Goal: Transaction & Acquisition: Purchase product/service

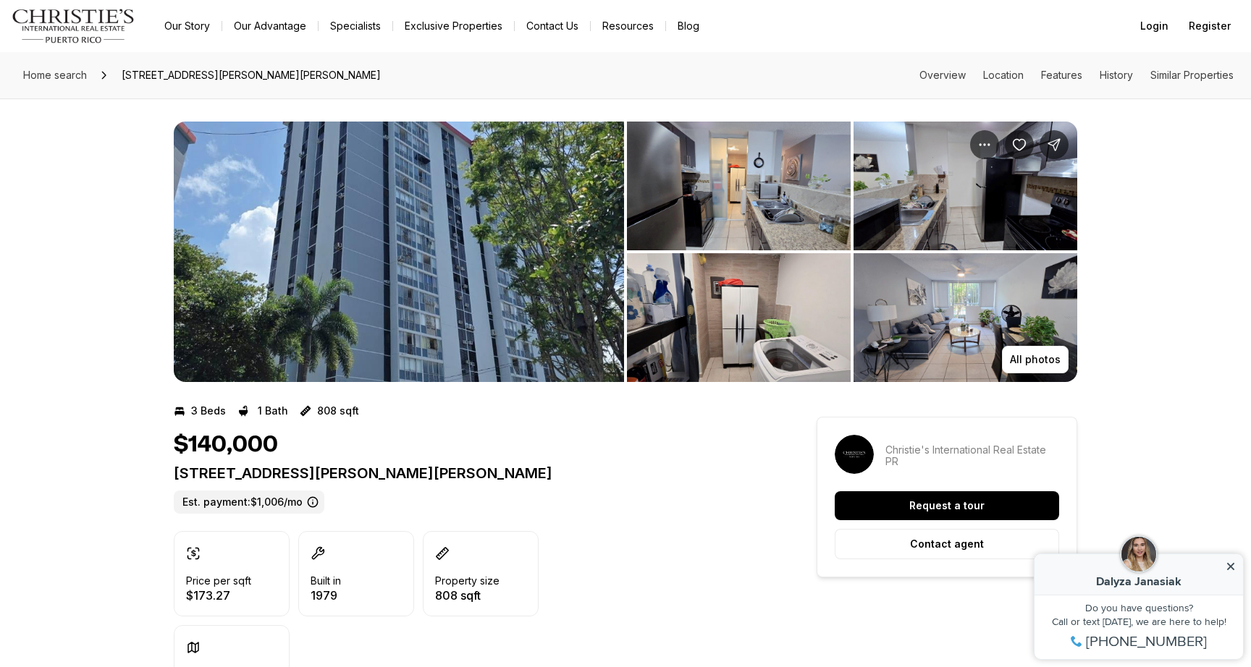
click at [478, 305] on img "View image gallery" at bounding box center [399, 252] width 450 height 261
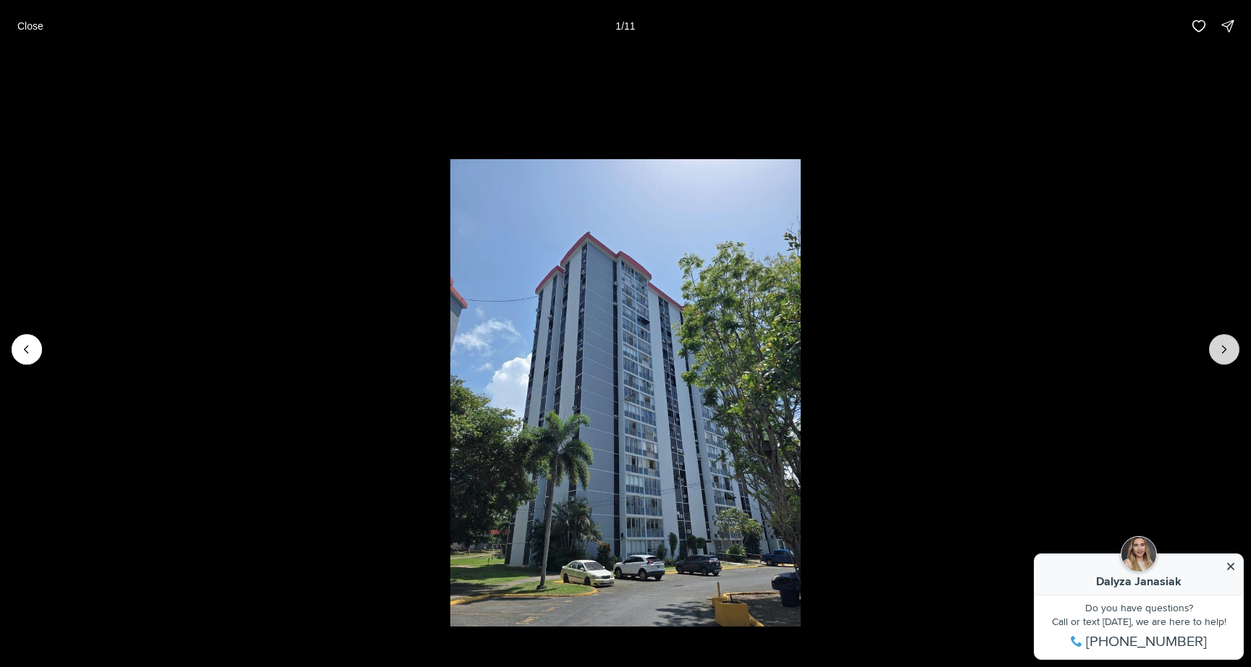
click at [1218, 357] on button "Next slide" at bounding box center [1224, 349] width 30 height 30
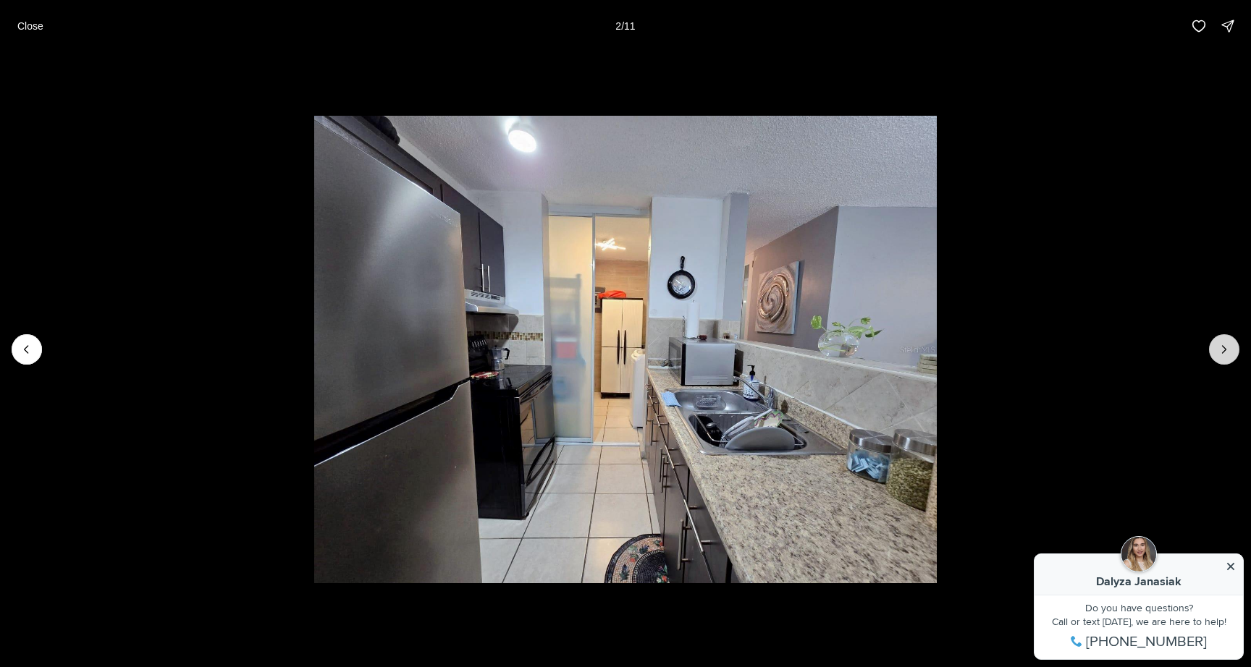
click at [1218, 357] on button "Next slide" at bounding box center [1224, 349] width 30 height 30
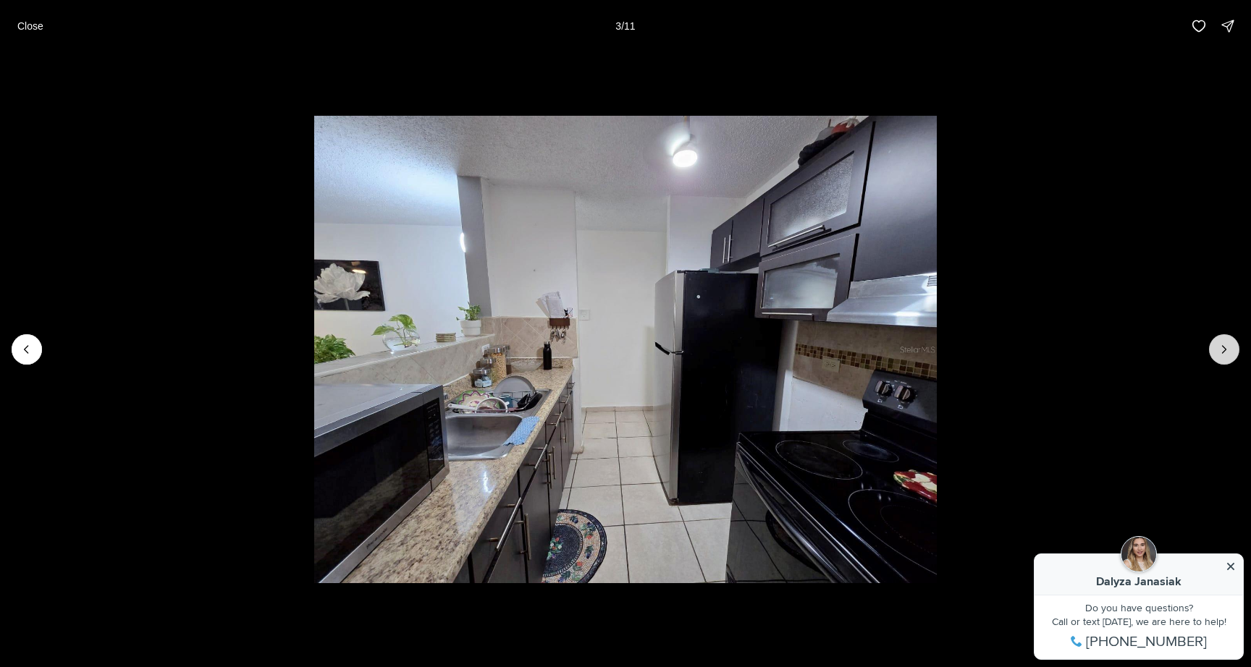
click at [1218, 357] on button "Next slide" at bounding box center [1224, 349] width 30 height 30
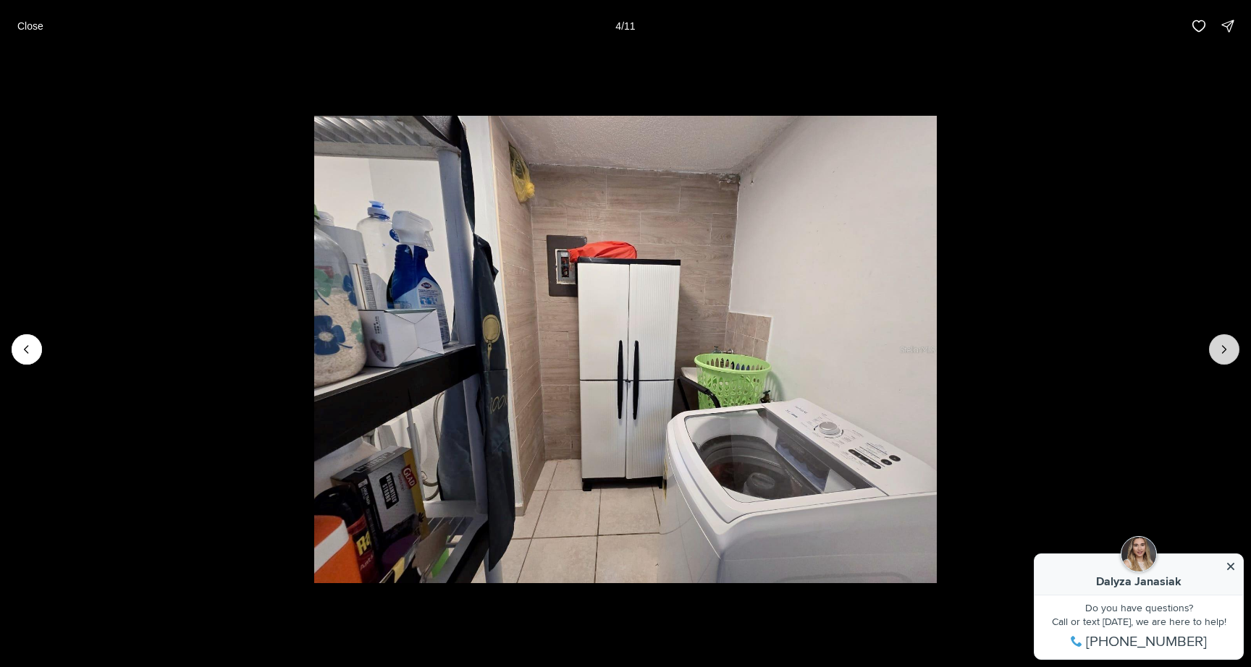
click at [1218, 357] on button "Next slide" at bounding box center [1224, 349] width 30 height 30
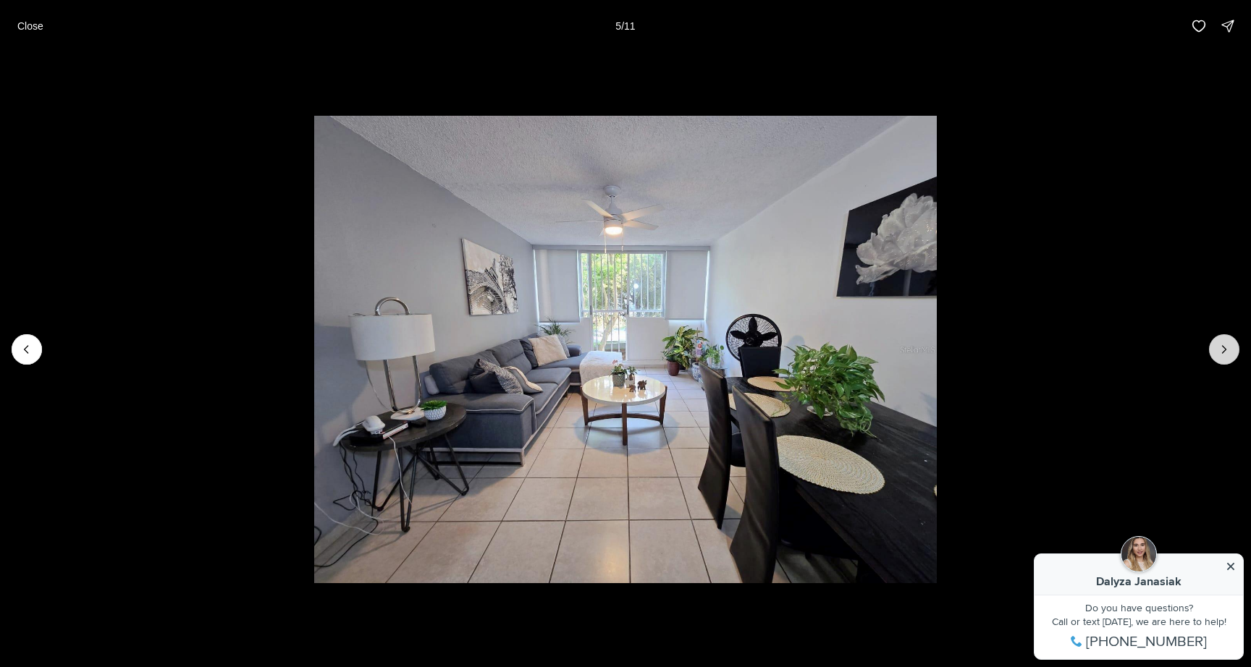
click at [1218, 357] on button "Next slide" at bounding box center [1224, 349] width 30 height 30
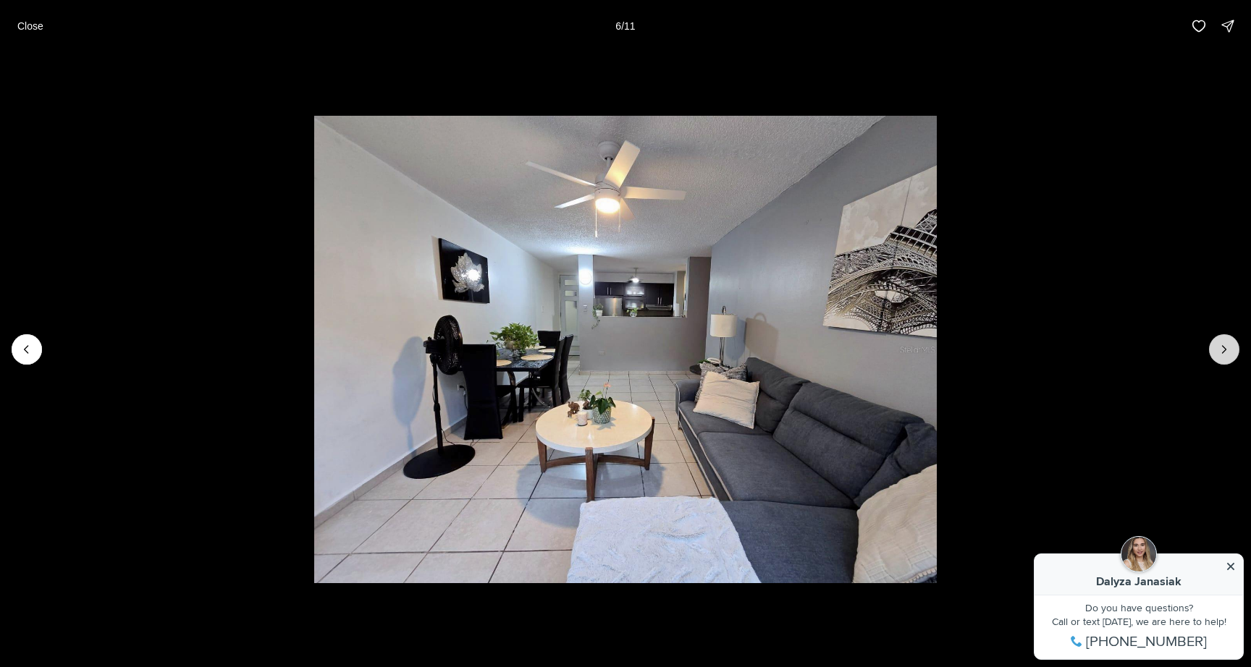
click at [1218, 357] on button "Next slide" at bounding box center [1224, 349] width 30 height 30
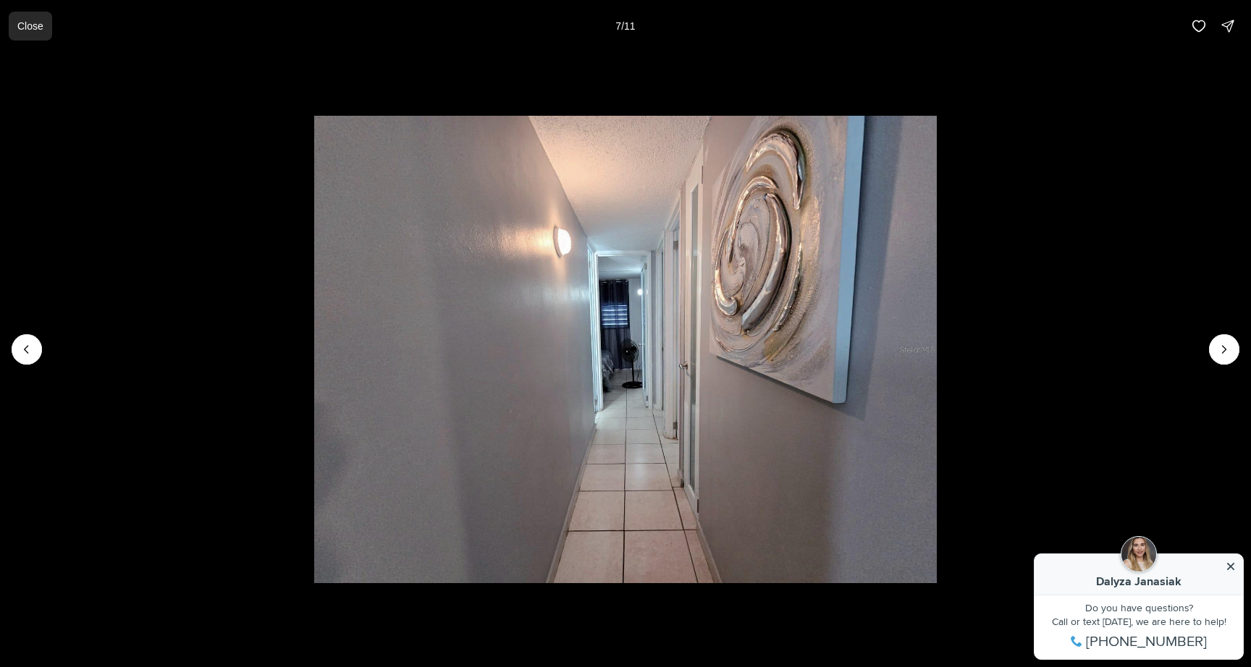
click at [26, 25] on p "Close" at bounding box center [30, 26] width 26 height 12
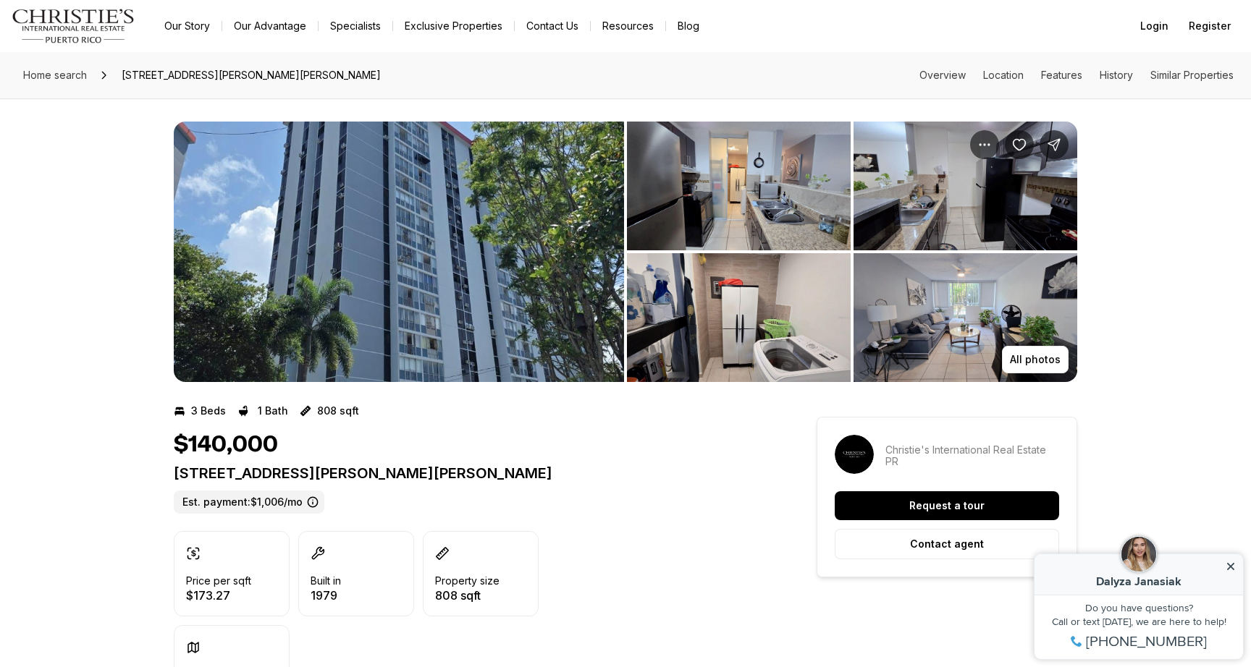
click at [104, 21] on img "Main navigation" at bounding box center [74, 26] width 124 height 35
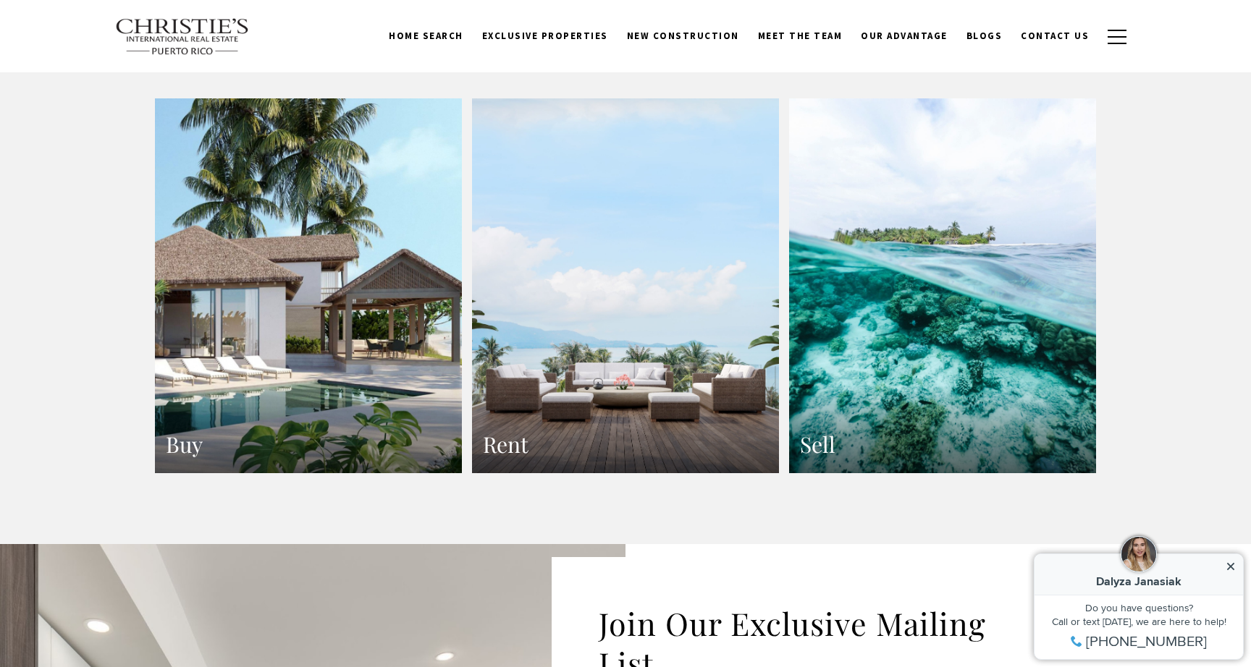
scroll to position [2411, 0]
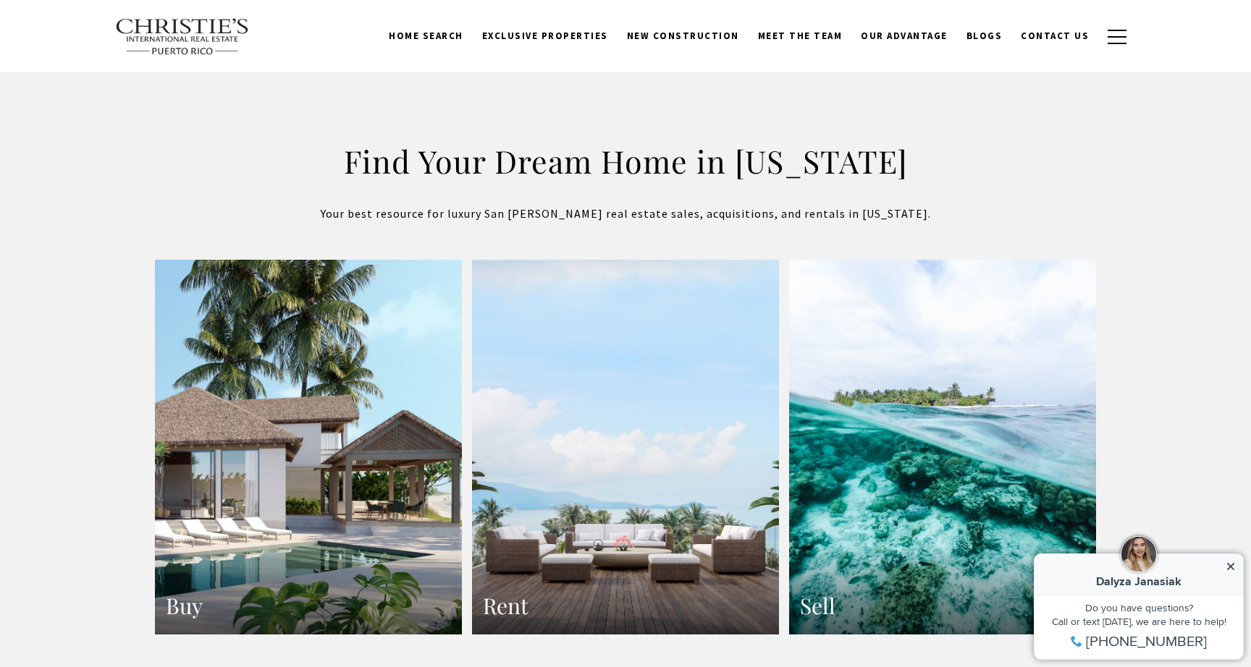
click at [361, 485] on link "Buy" at bounding box center [308, 448] width 307 height 376
click at [283, 482] on link "Buy" at bounding box center [308, 448] width 307 height 376
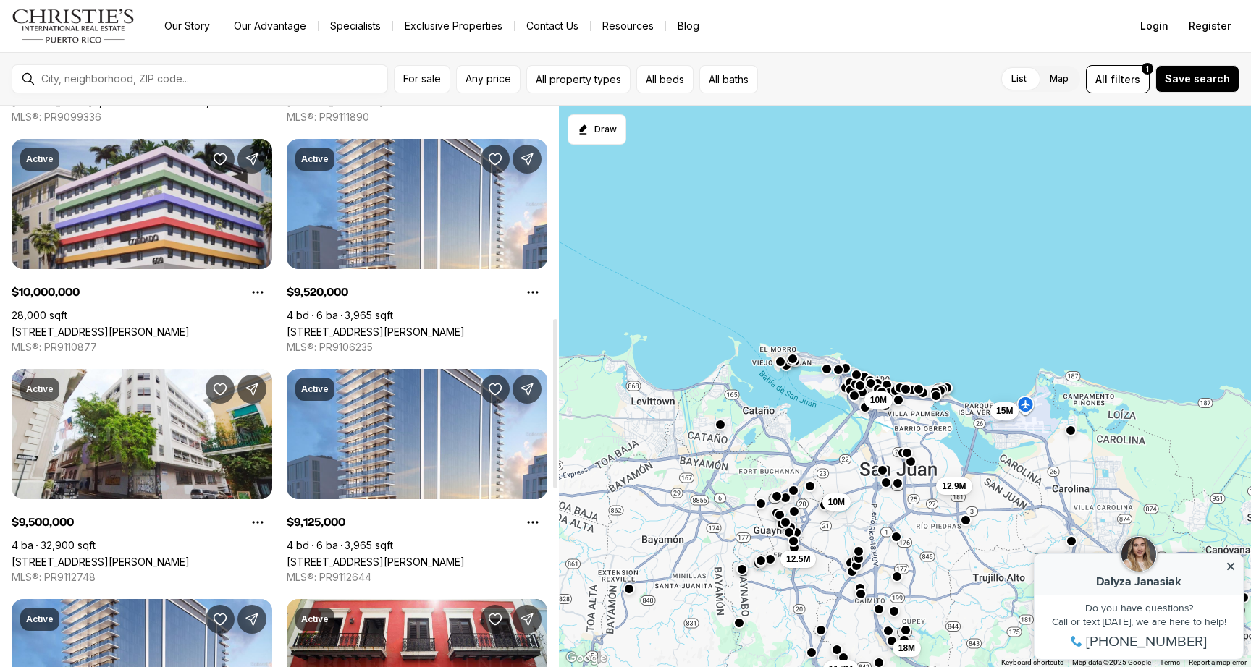
scroll to position [759, 0]
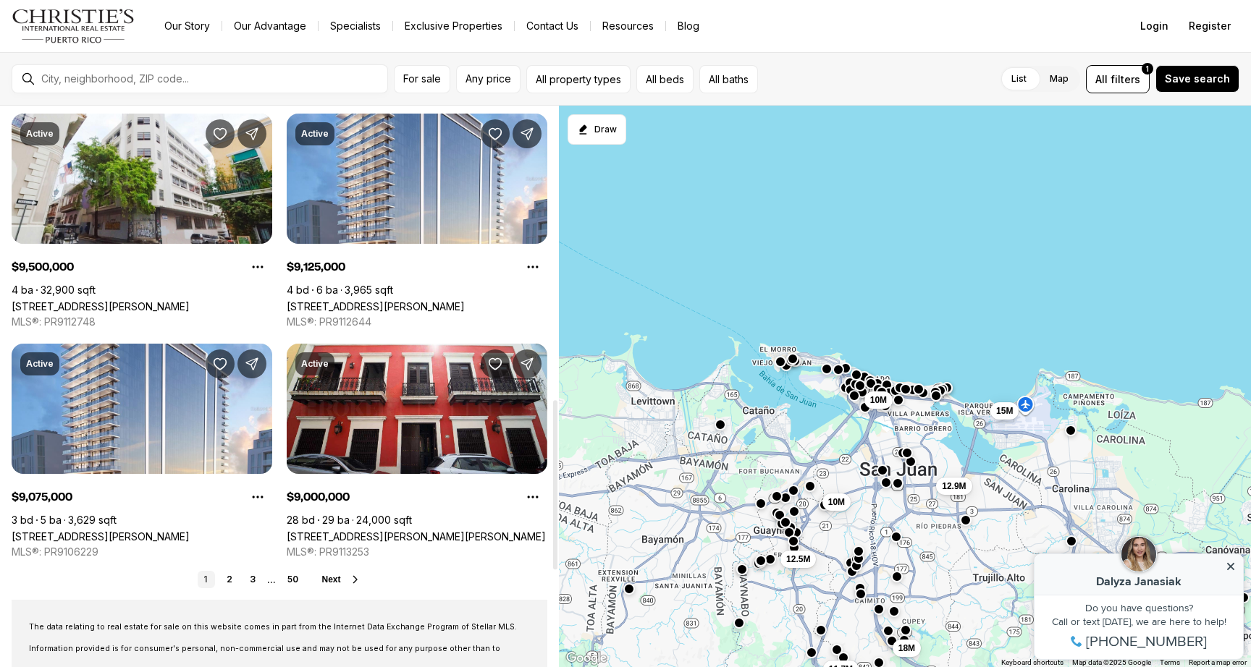
scroll to position [972, 0]
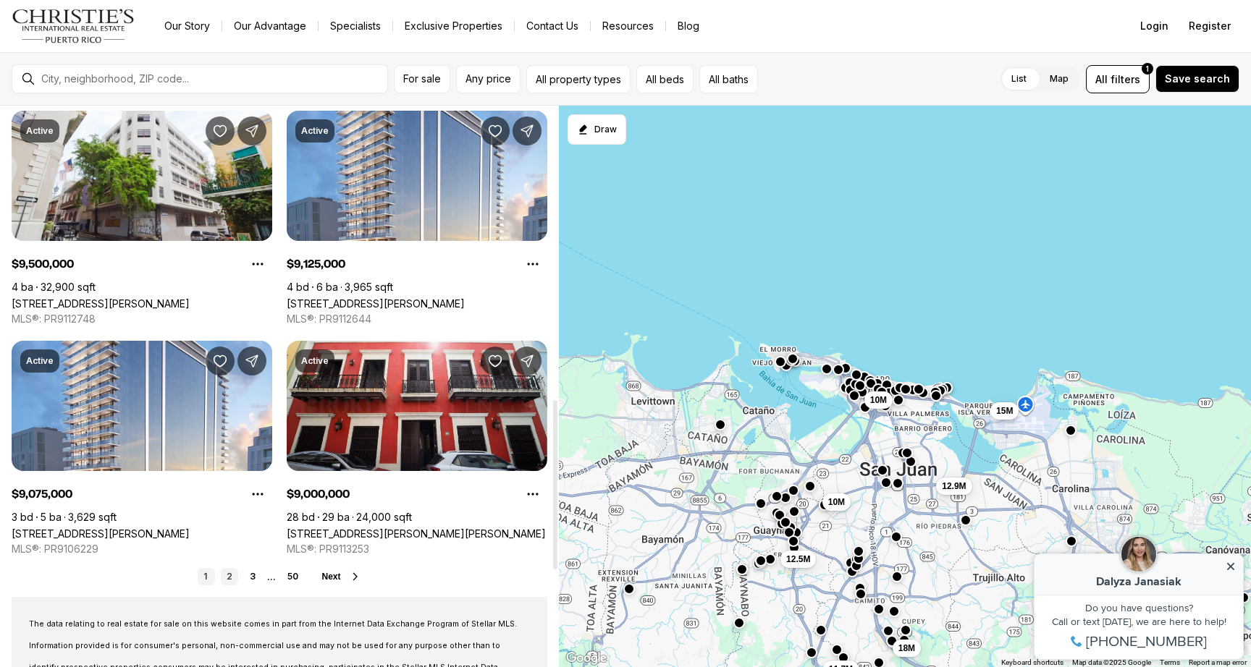
click at [229, 575] on link "2" at bounding box center [229, 576] width 17 height 17
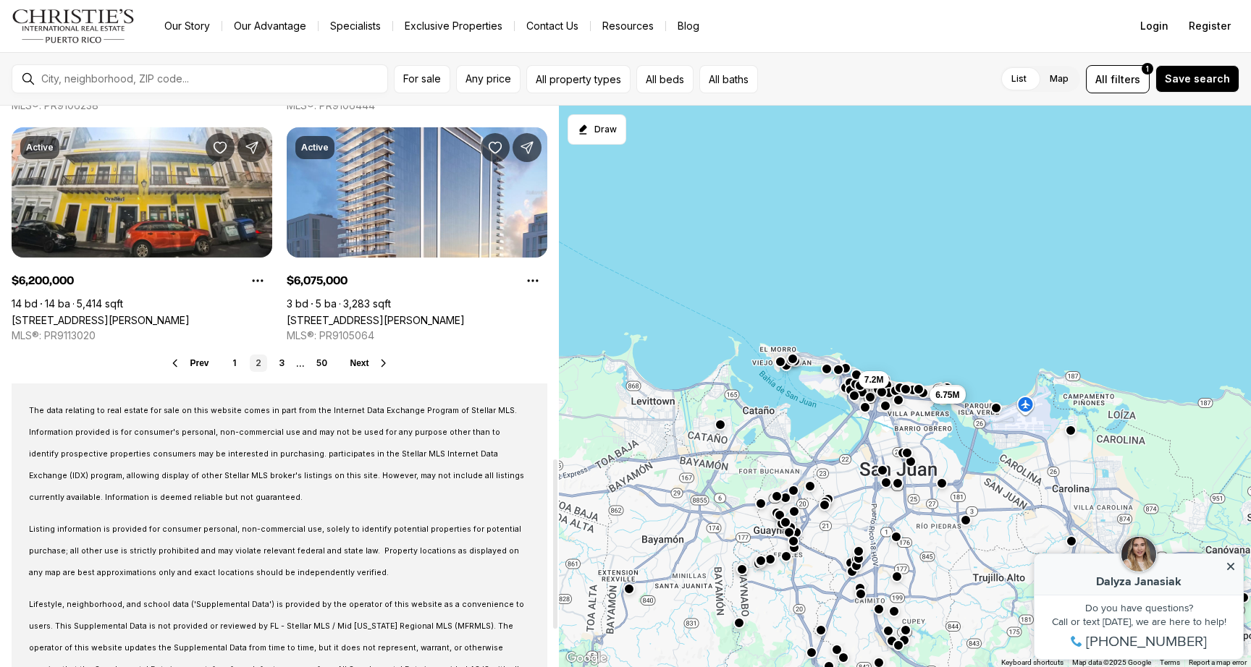
scroll to position [1241, 0]
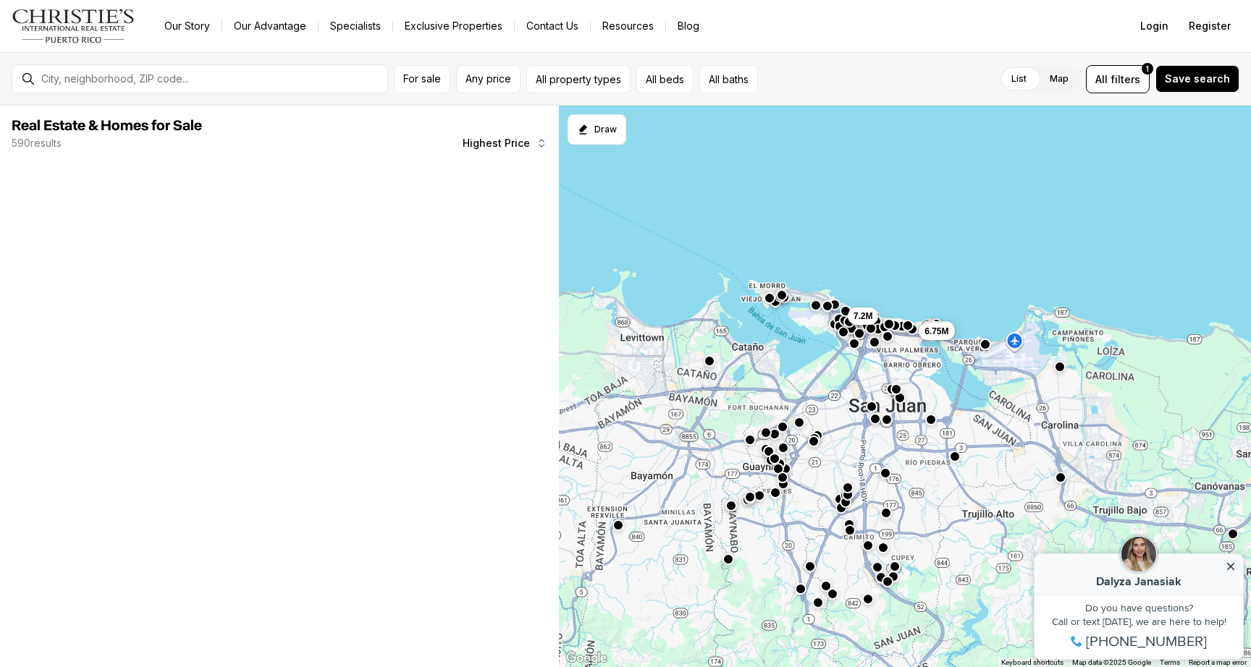
drag, startPoint x: 872, startPoint y: 476, endPoint x: 860, endPoint y: 413, distance: 64.9
click at [860, 413] on div "6.5M 6.75M 7.2M" at bounding box center [905, 387] width 692 height 563
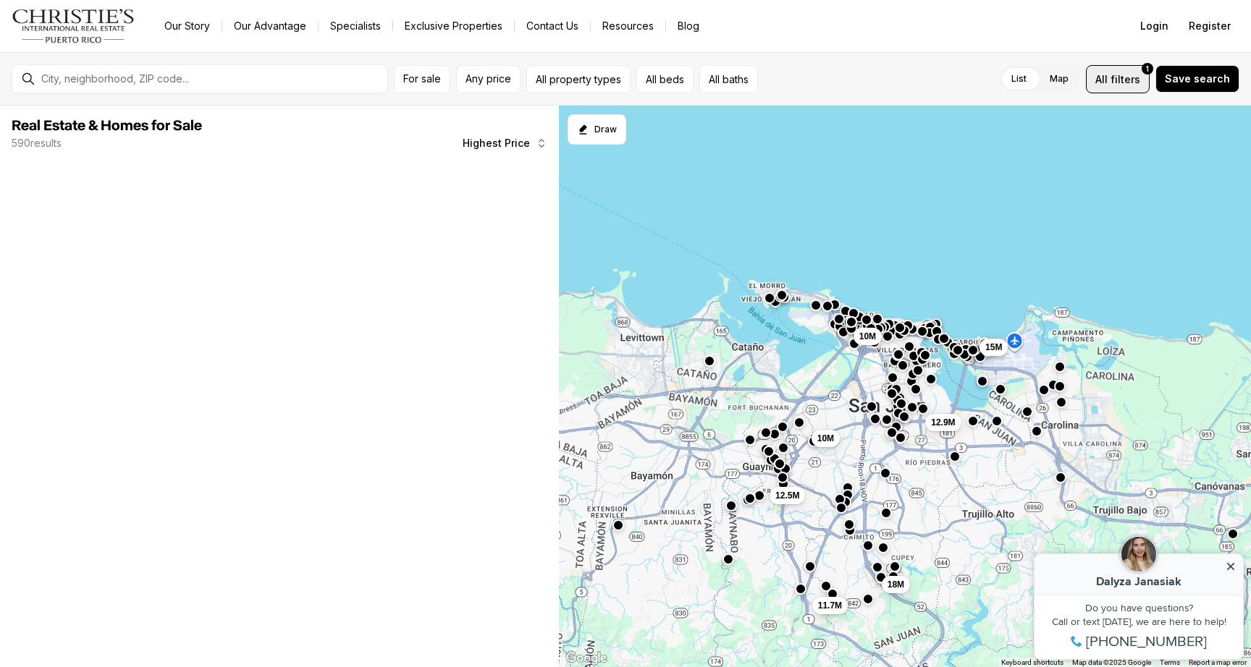
click at [1125, 79] on span "filters" at bounding box center [1126, 79] width 30 height 15
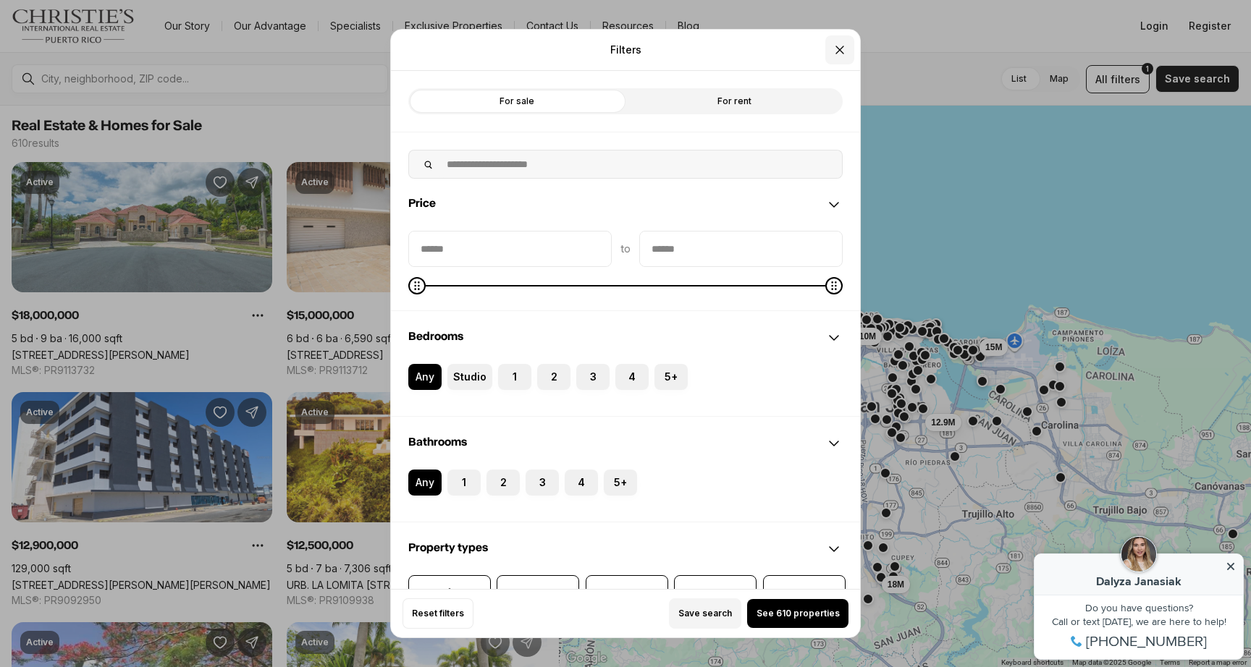
click at [847, 49] on button "Close" at bounding box center [839, 49] width 29 height 29
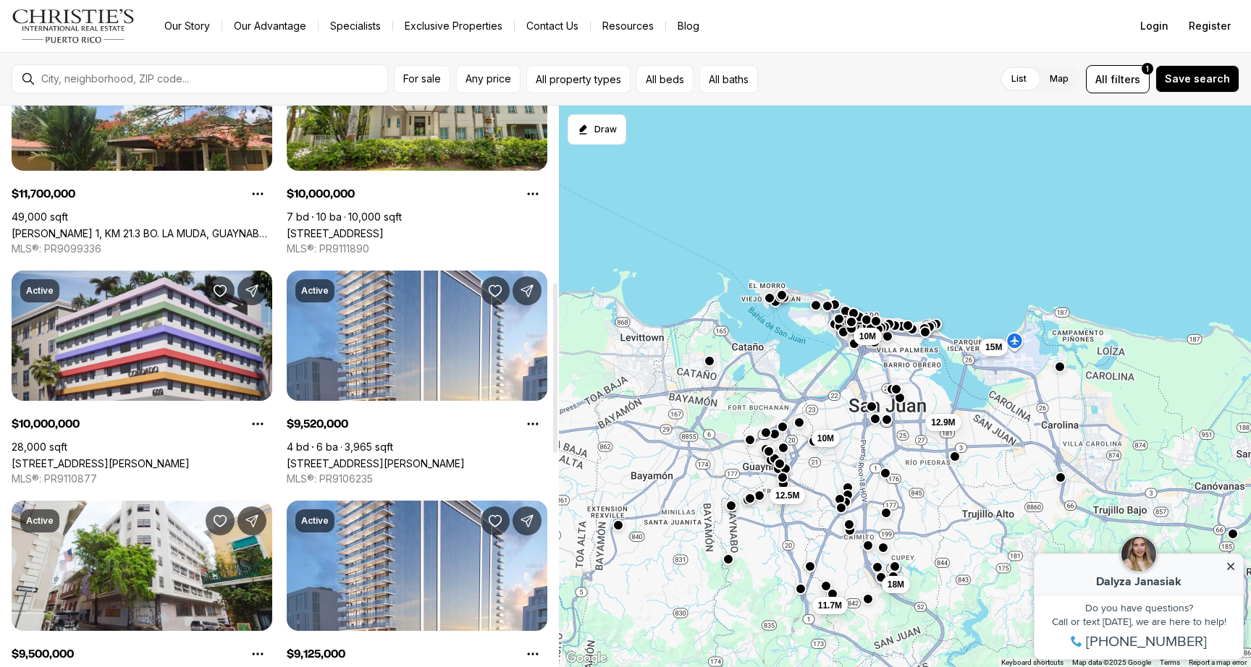
scroll to position [586, 0]
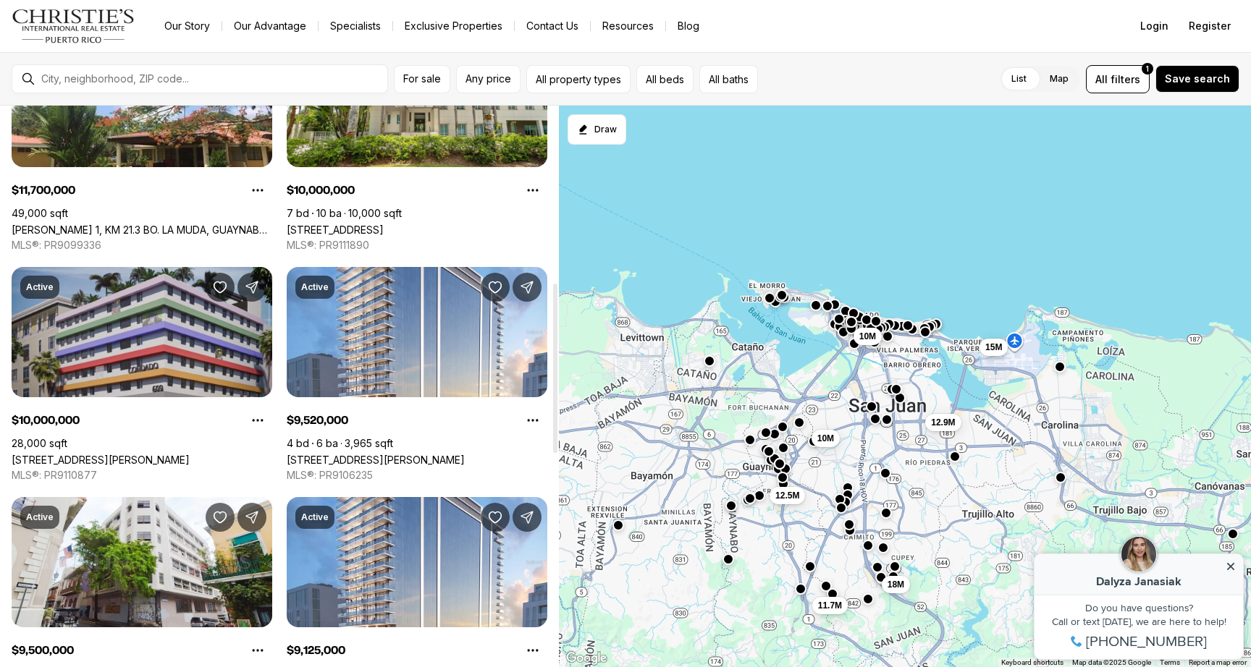
click at [161, 454] on link "609 CONDADO AVENUE, SAN JUAN PR, 00907" at bounding box center [101, 460] width 178 height 12
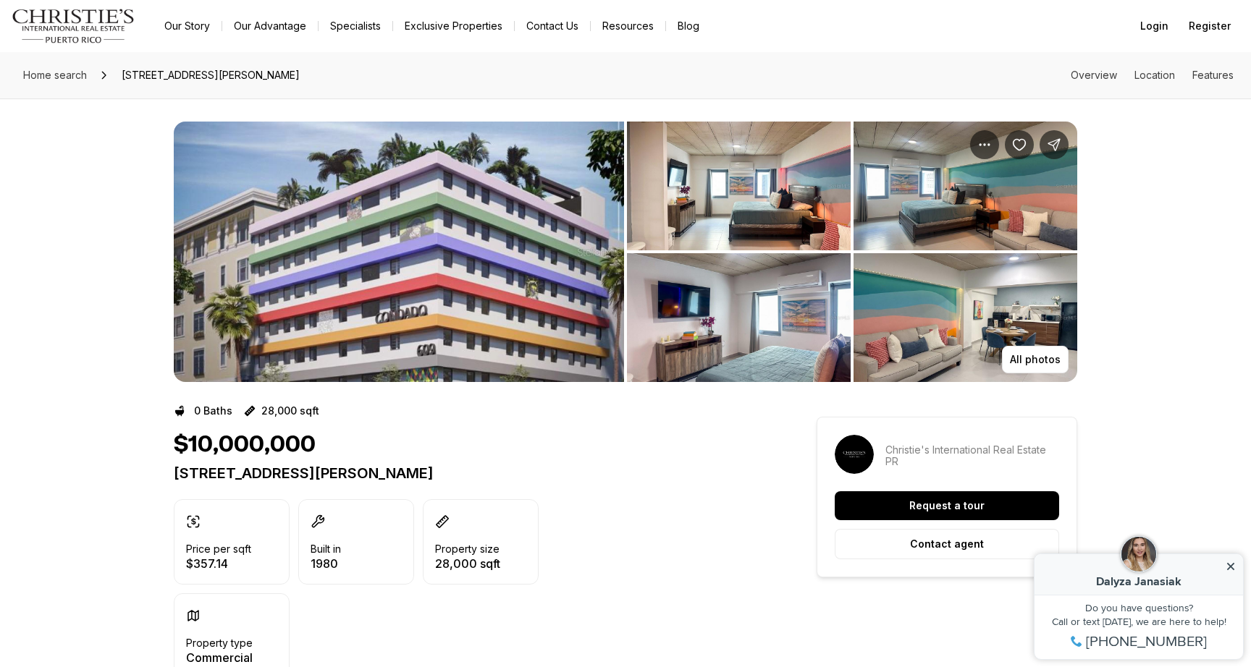
click at [742, 172] on img "View image gallery" at bounding box center [739, 186] width 224 height 129
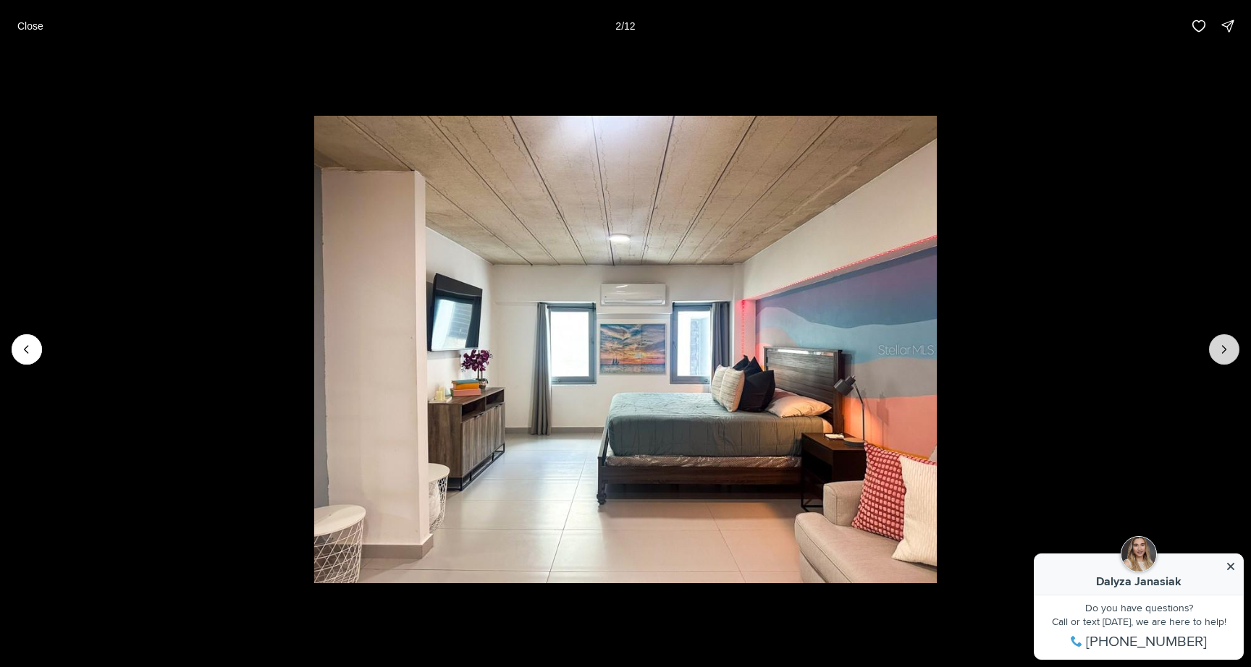
click at [1227, 353] on icon "Next slide" at bounding box center [1224, 349] width 14 height 14
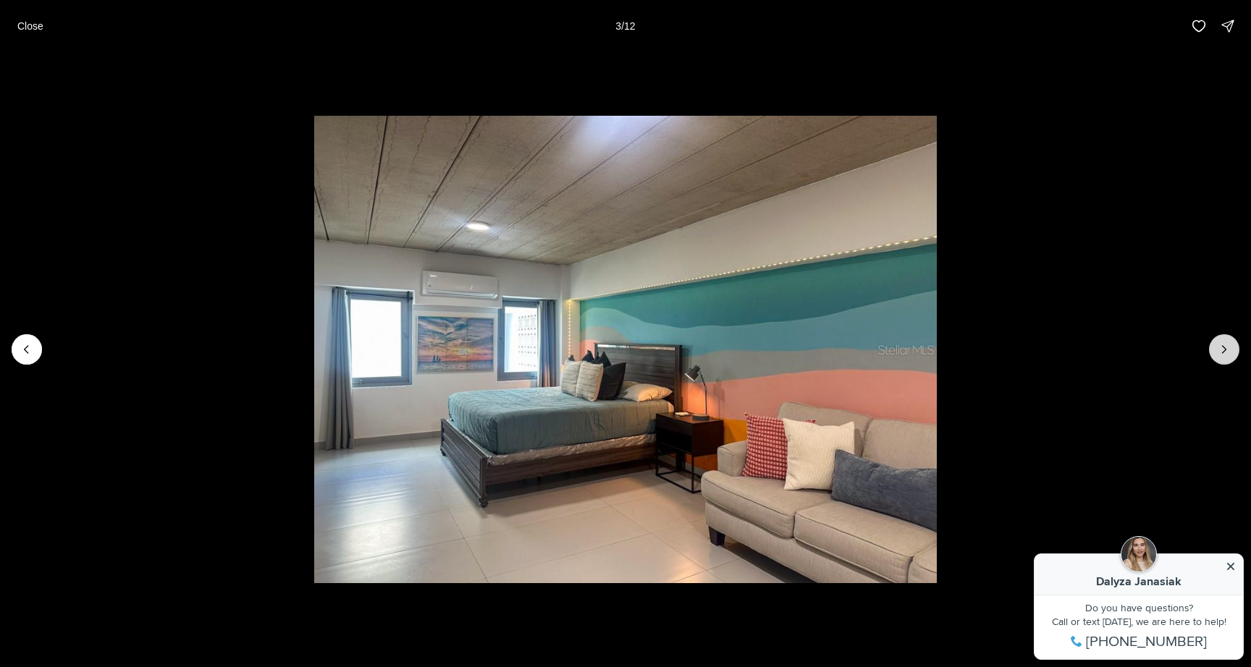
click at [1227, 353] on icon "Next slide" at bounding box center [1224, 349] width 14 height 14
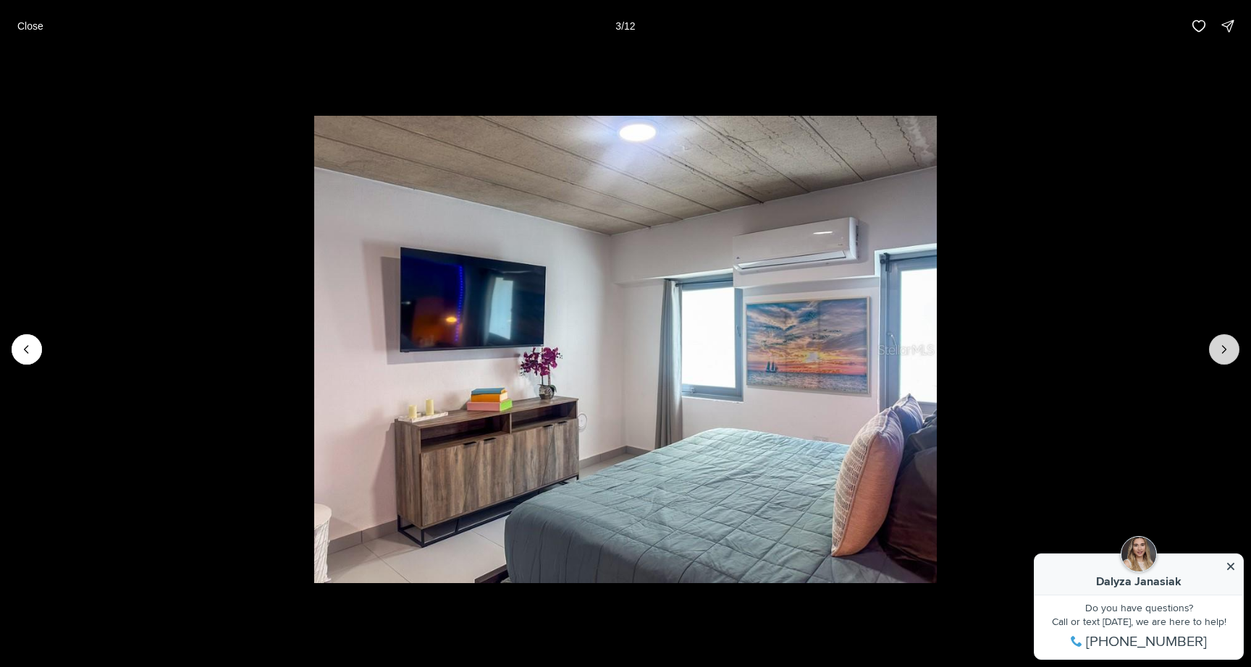
click at [1227, 353] on icon "Next slide" at bounding box center [1224, 349] width 14 height 14
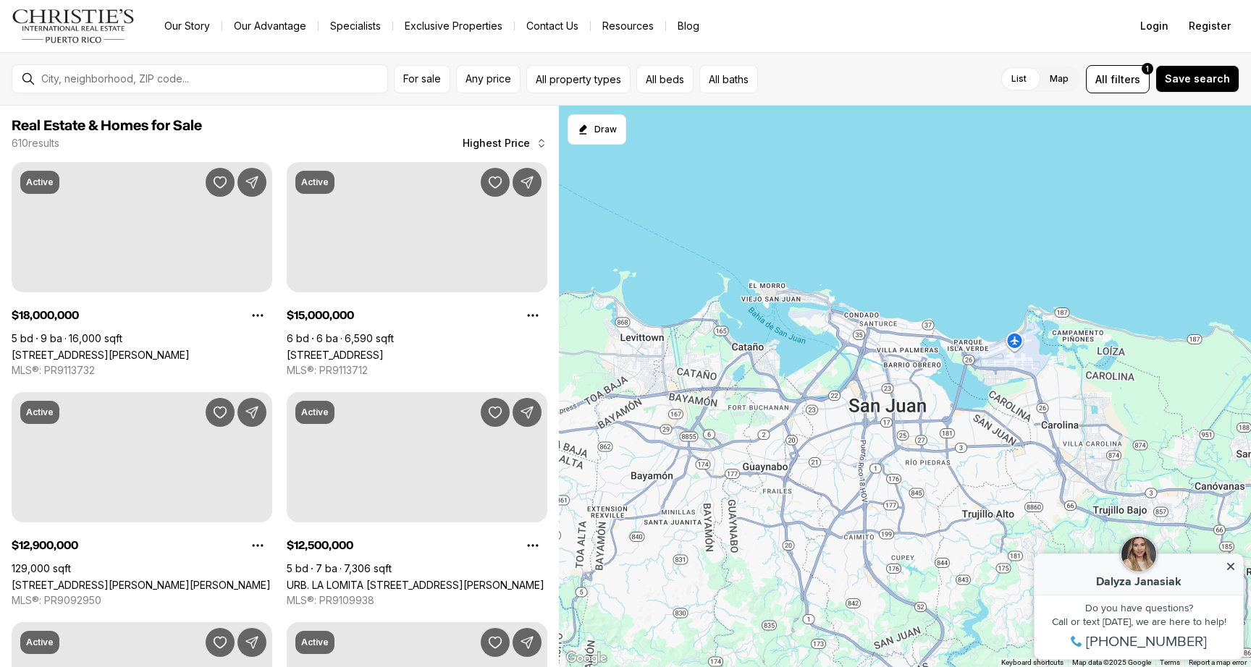
scroll to position [586, 0]
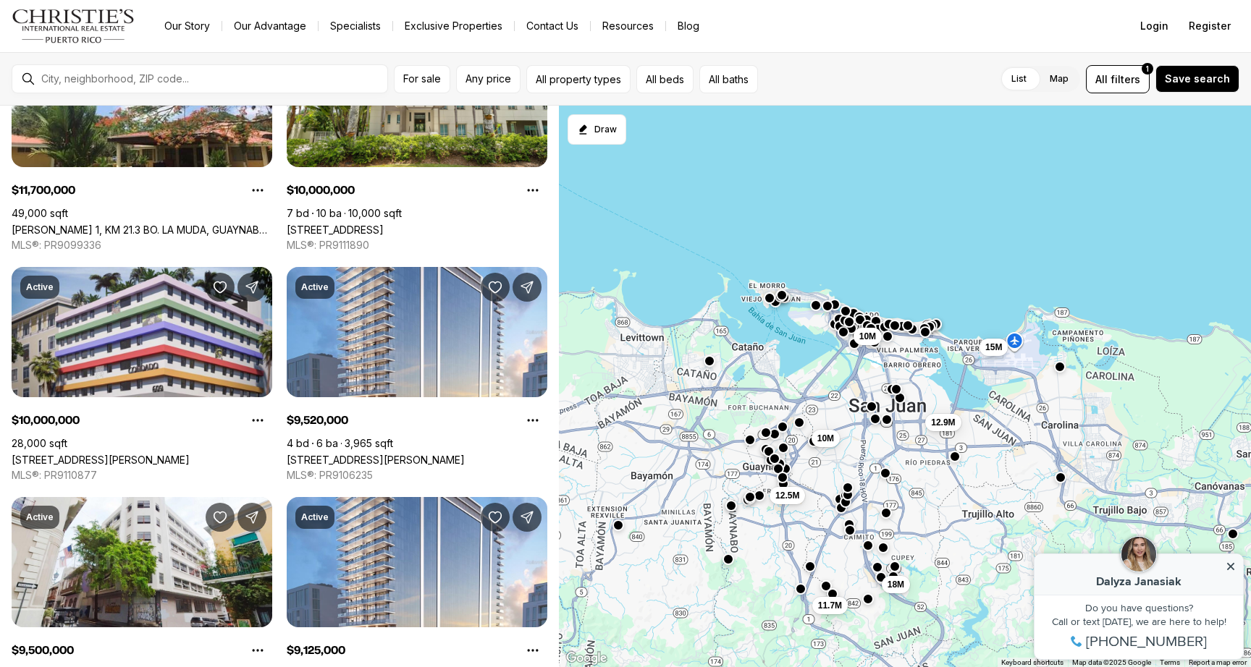
click at [1231, 566] on icon at bounding box center [1230, 566] width 7 height 7
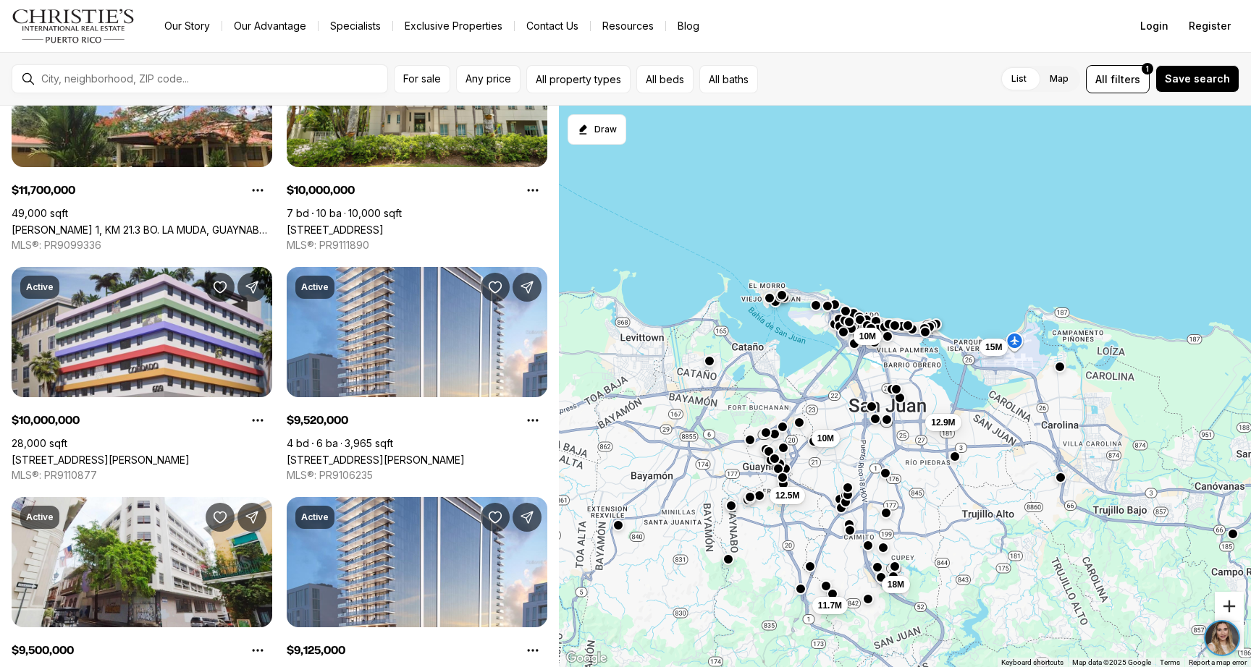
click at [1231, 608] on button "Zoom in" at bounding box center [1229, 606] width 29 height 29
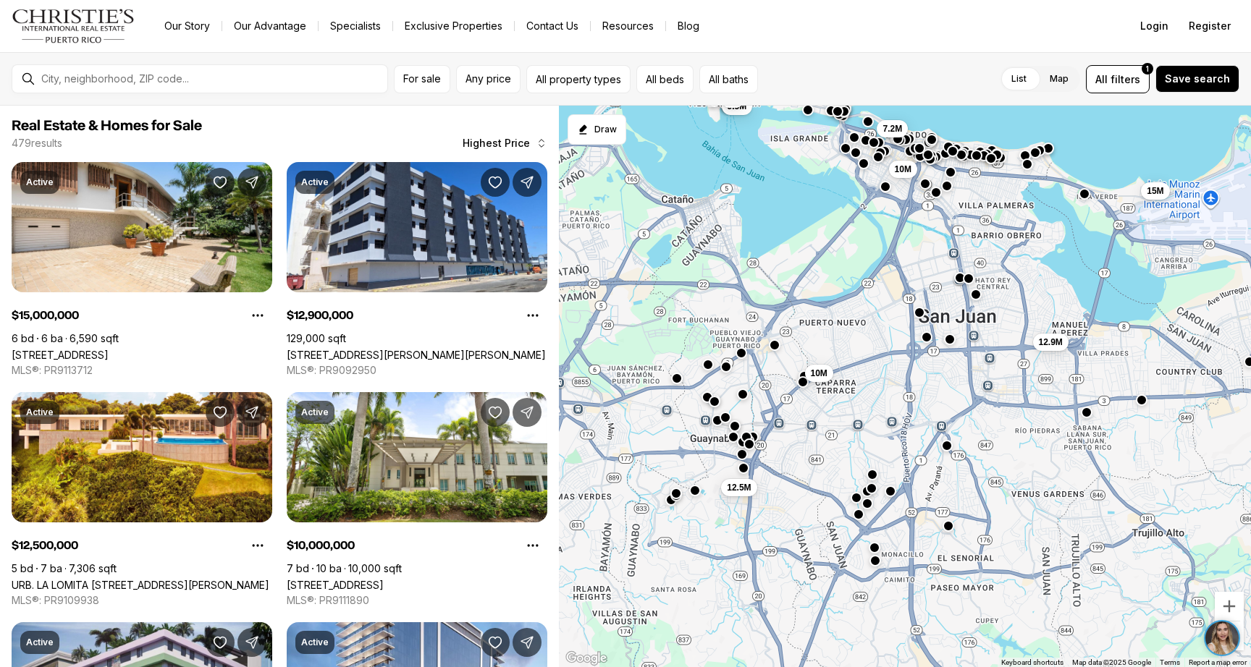
drag, startPoint x: 996, startPoint y: 573, endPoint x: 1085, endPoint y: 462, distance: 142.1
click at [1085, 462] on div "7.2M 10M 12.9M 15M 12.5M 10M 9.5M 9M" at bounding box center [905, 387] width 692 height 563
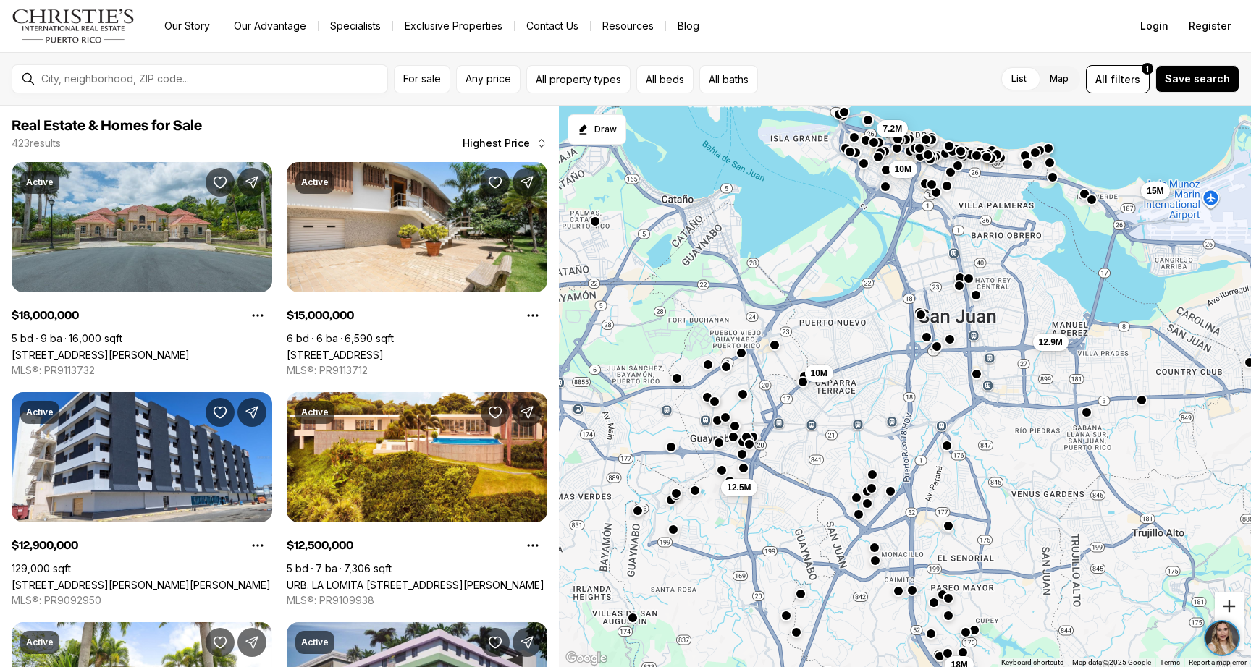
click at [1226, 602] on button "Zoom in" at bounding box center [1229, 606] width 29 height 29
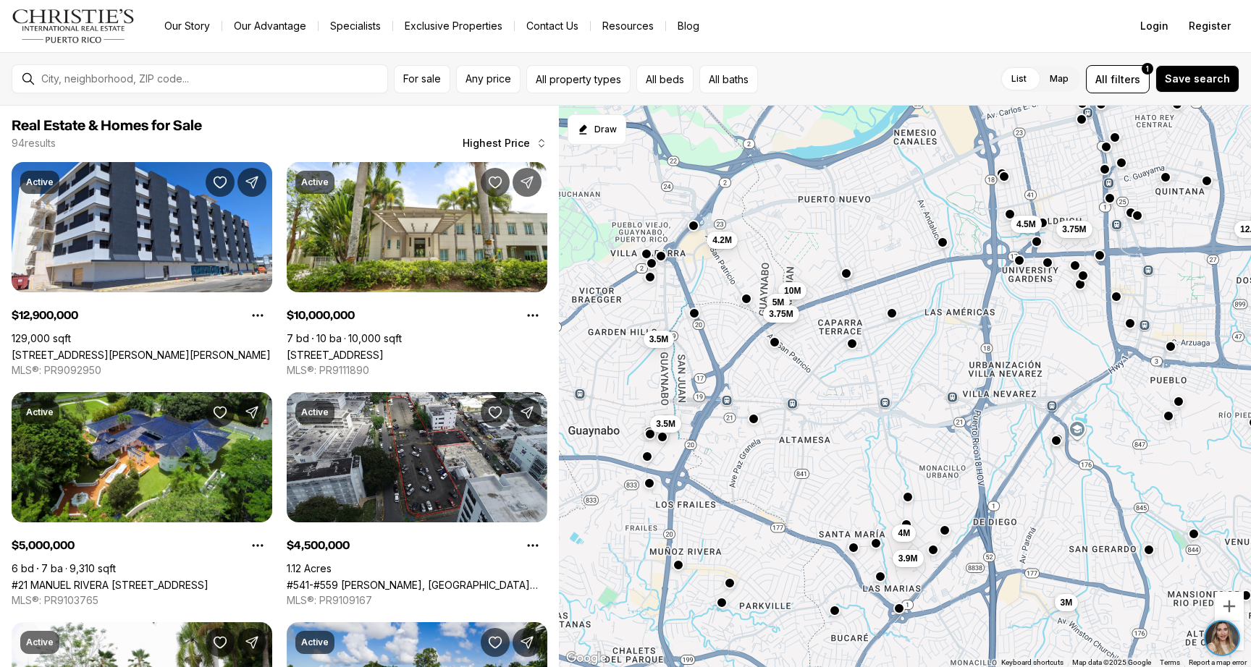
drag, startPoint x: 974, startPoint y: 529, endPoint x: 1050, endPoint y: 468, distance: 97.8
click at [1050, 468] on div "4.5M 3M 3.75M 12.9M 10M 5M 3.5M 3.75M 4.2M 4M 3.9M 3.5M" at bounding box center [905, 387] width 692 height 563
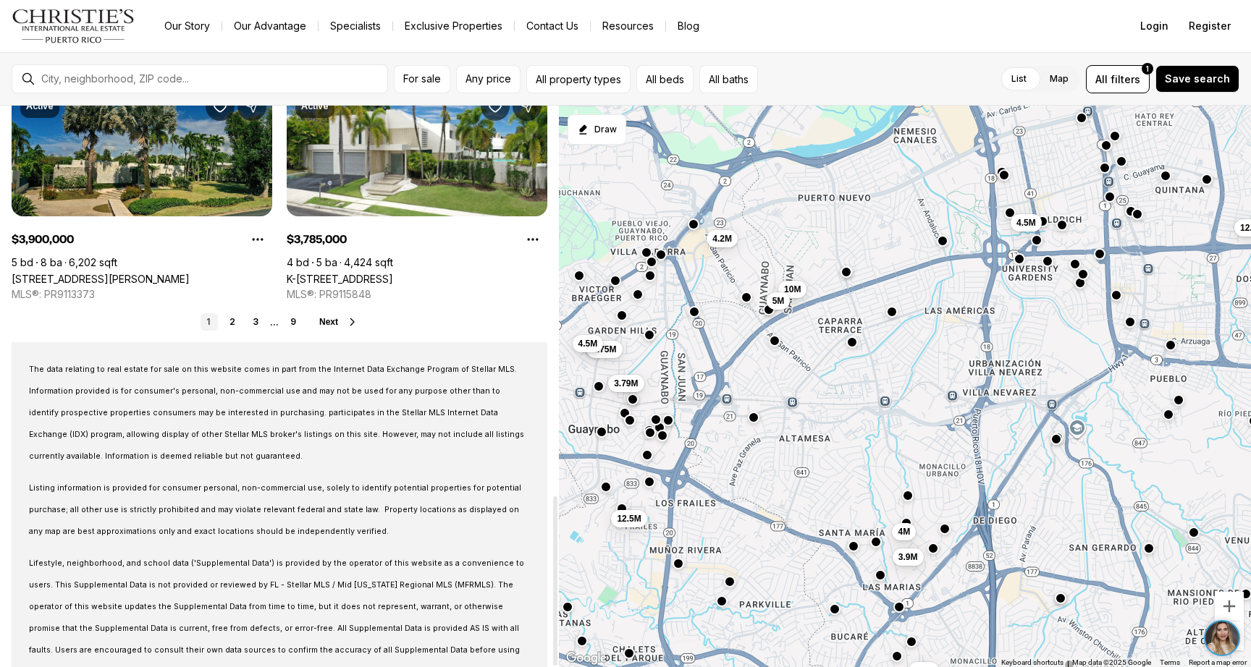
scroll to position [1291, 0]
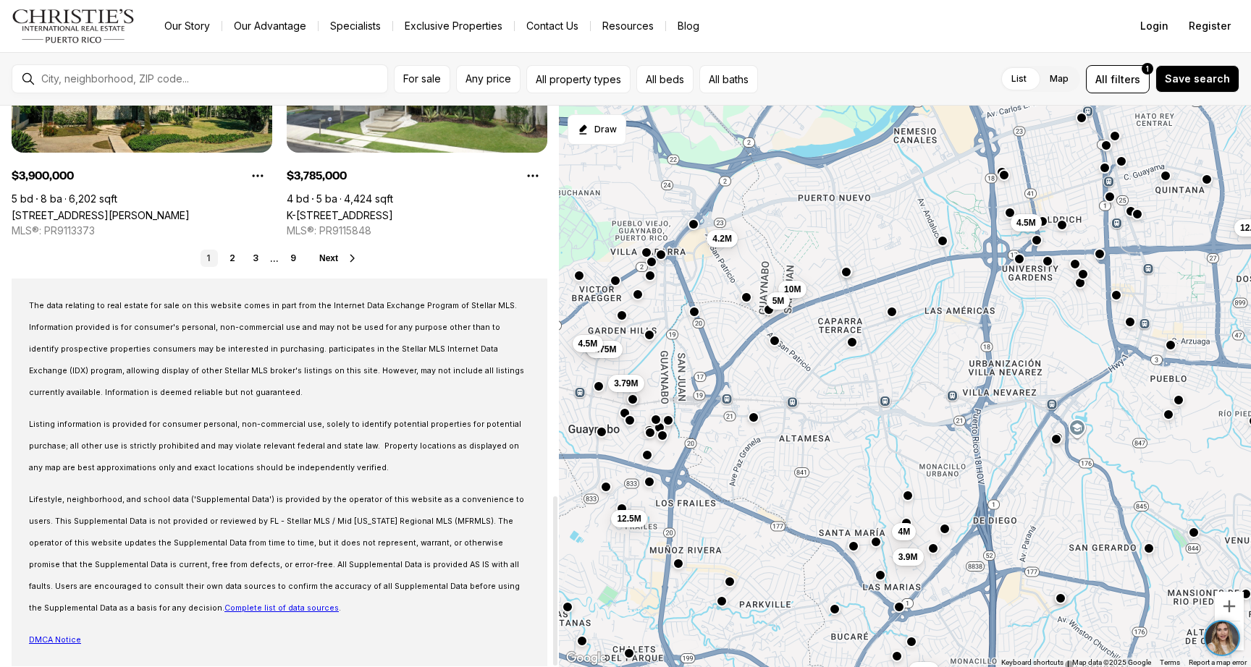
click at [326, 253] on span "Next" at bounding box center [328, 258] width 19 height 10
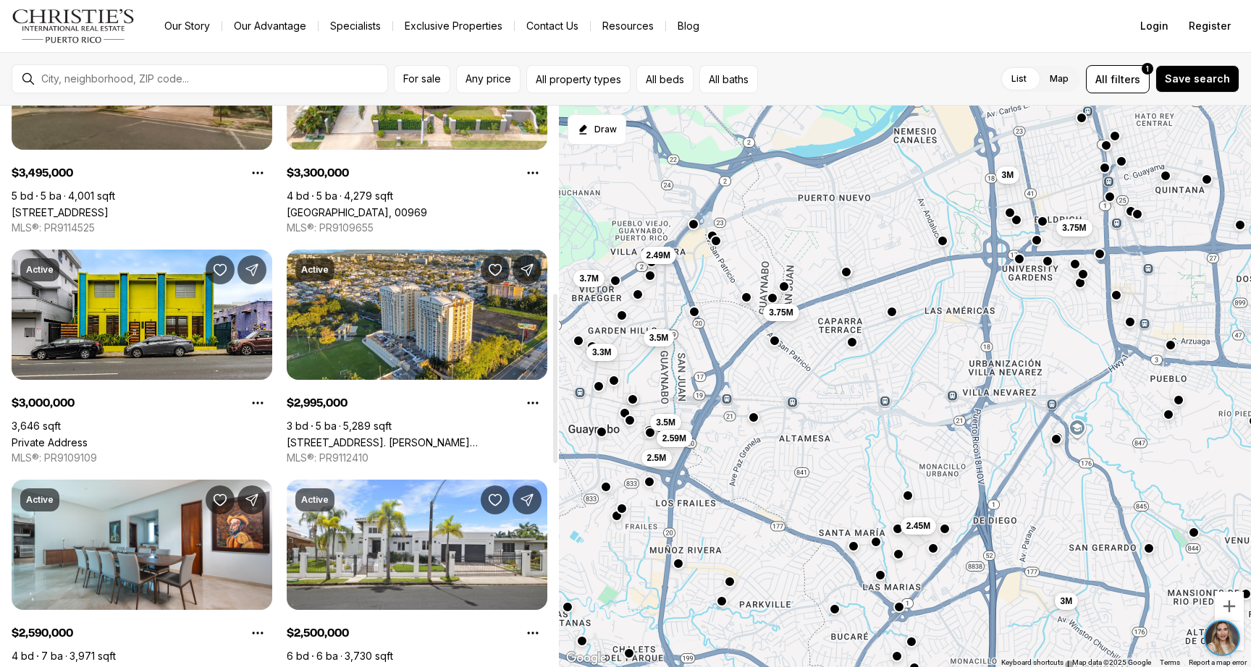
scroll to position [629, 0]
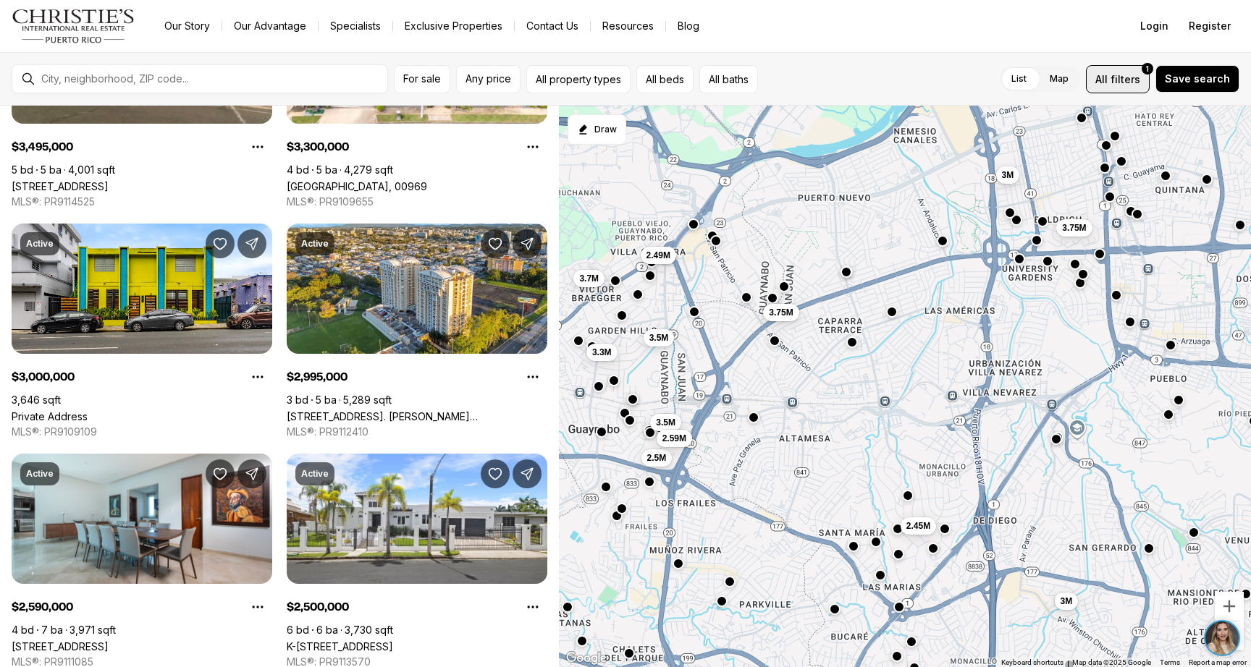
click at [1130, 91] on button "All filters 1" at bounding box center [1118, 79] width 64 height 28
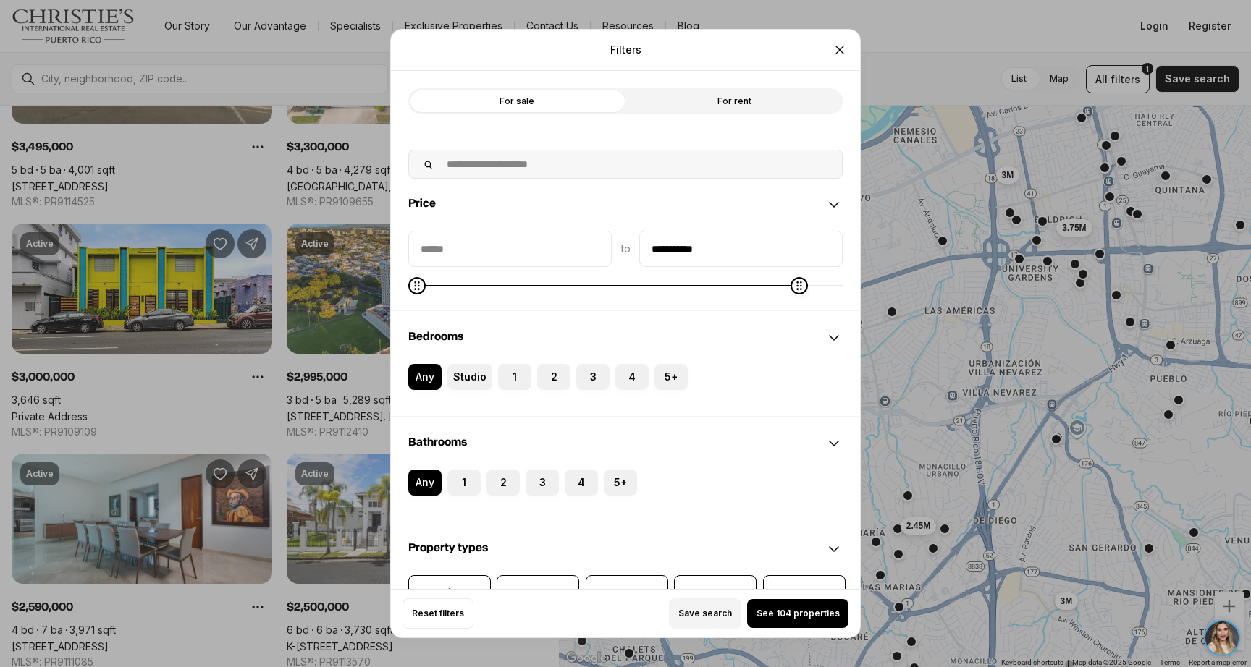
type input "**********"
click at [840, 292] on icon "Maximum" at bounding box center [834, 286] width 12 height 12
click at [595, 375] on label "3" at bounding box center [592, 377] width 33 height 26
click at [591, 375] on button "3" at bounding box center [583, 371] width 14 height 14
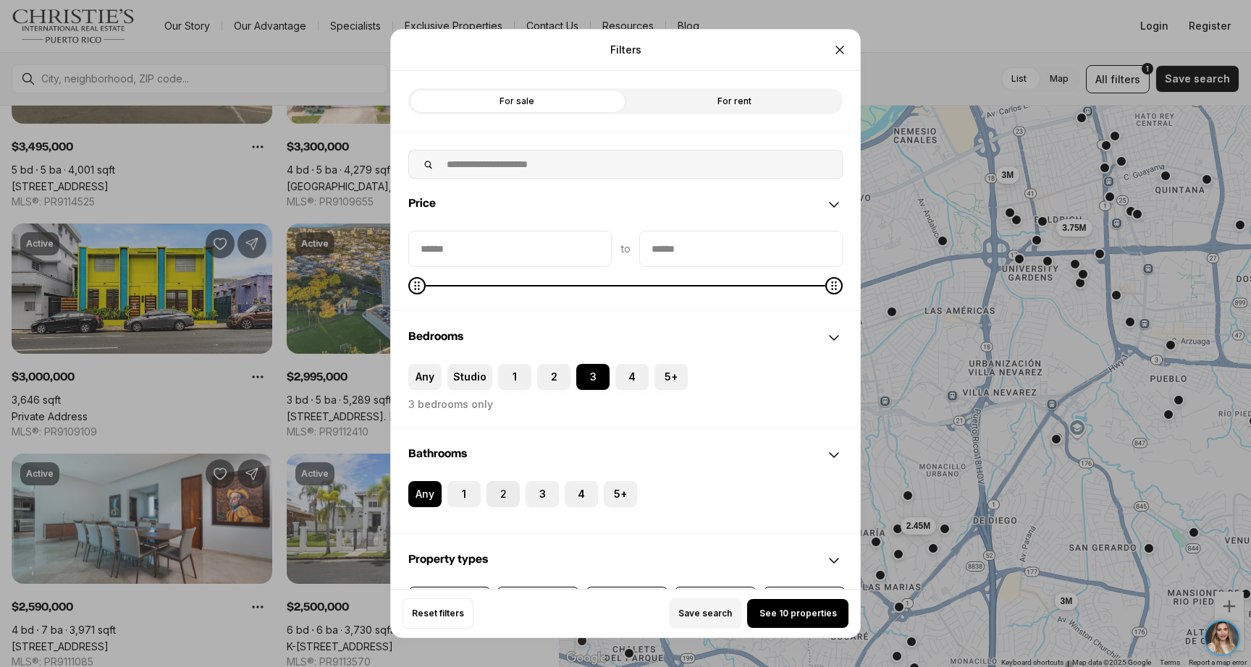
click at [503, 494] on label "2" at bounding box center [502, 494] width 33 height 26
click at [501, 494] on button "2" at bounding box center [493, 488] width 14 height 14
click at [801, 612] on span "See 3 properties" at bounding box center [798, 614] width 74 height 12
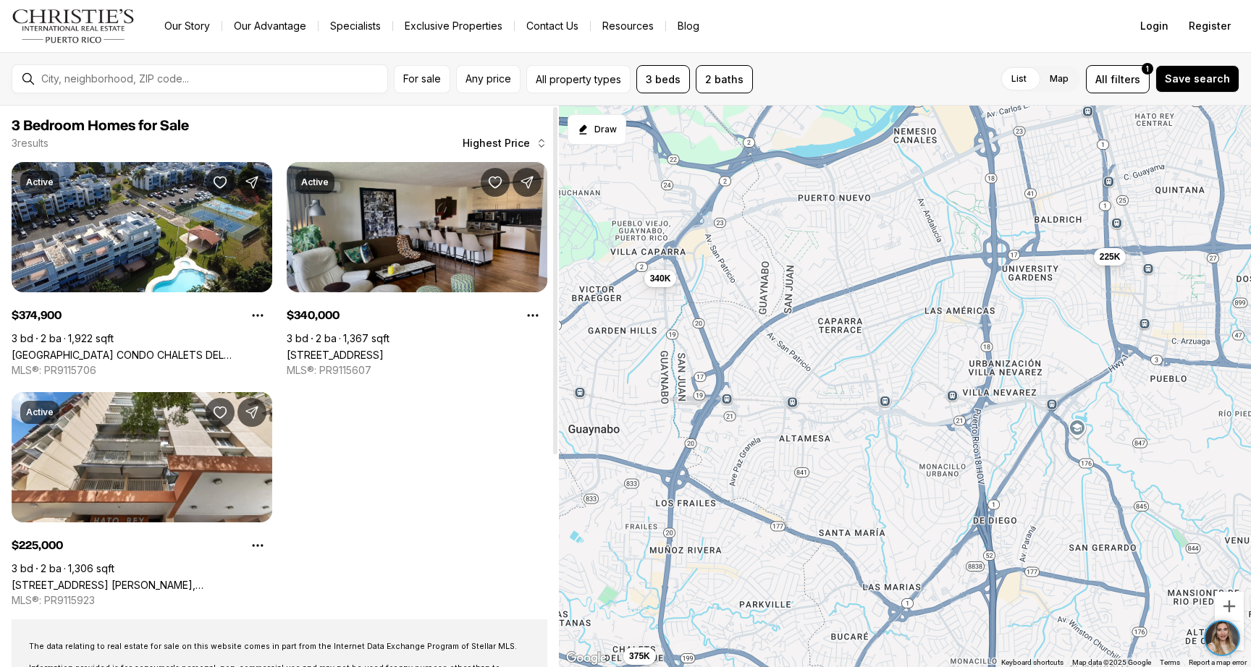
click at [384, 349] on link "[STREET_ADDRESS]" at bounding box center [335, 355] width 97 height 12
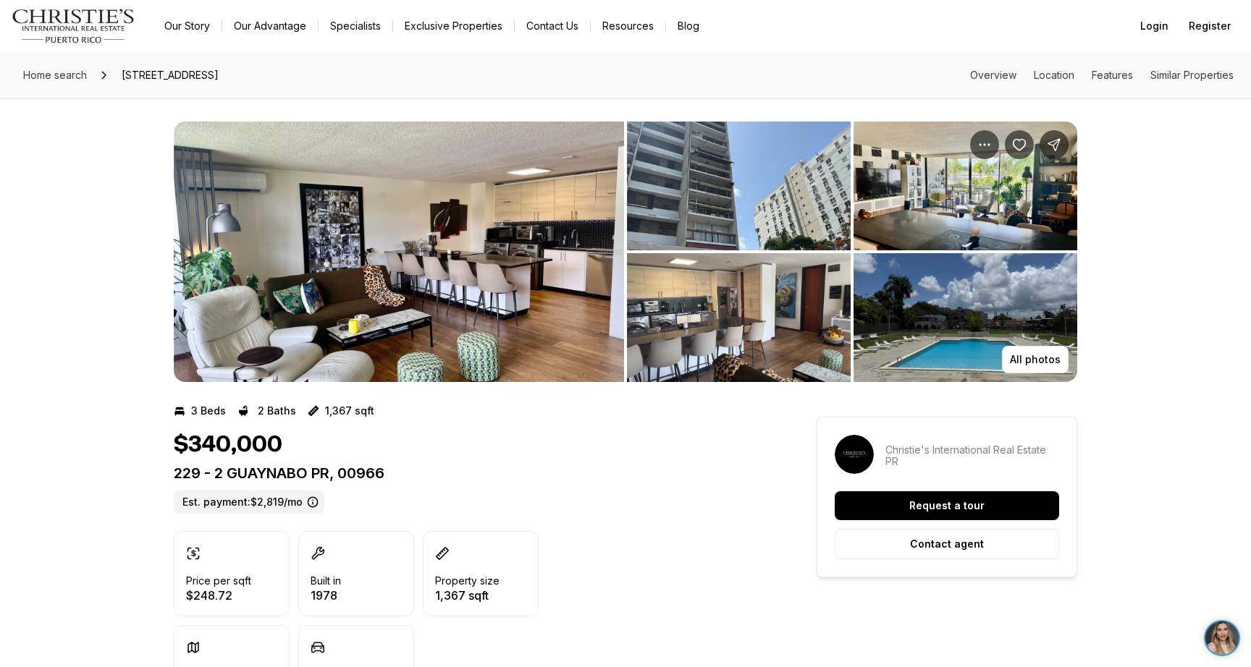
click at [507, 277] on img "View image gallery" at bounding box center [399, 252] width 450 height 261
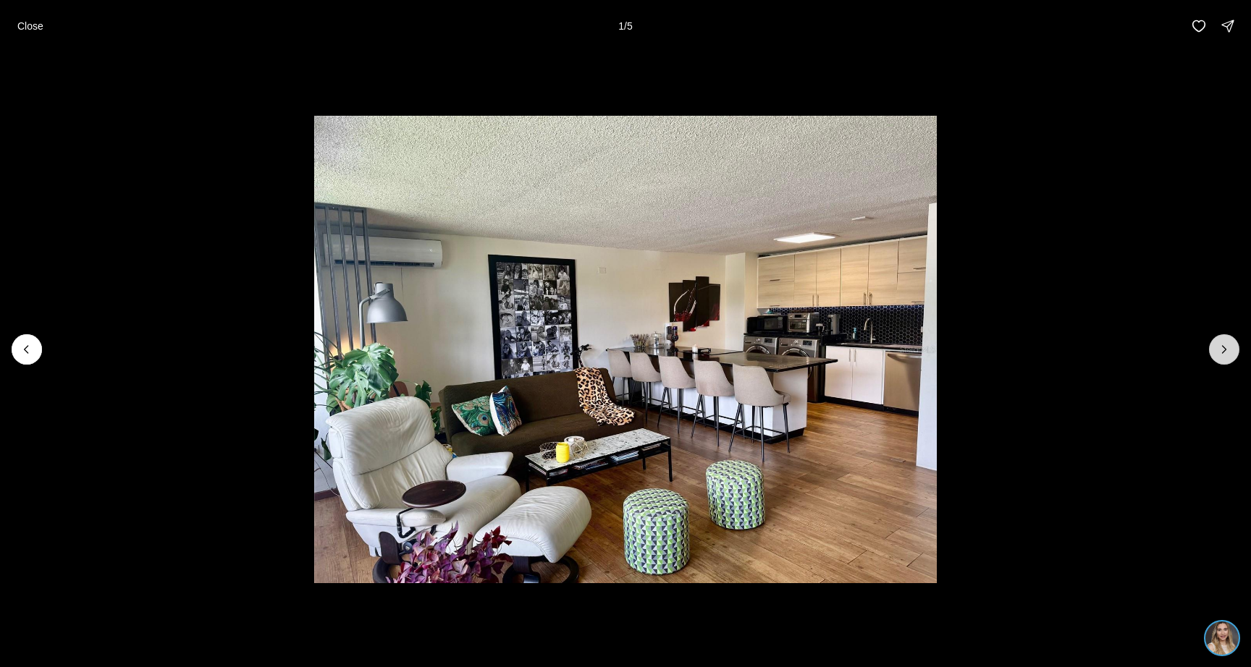
click at [1223, 352] on icon "Next slide" at bounding box center [1225, 349] width 4 height 7
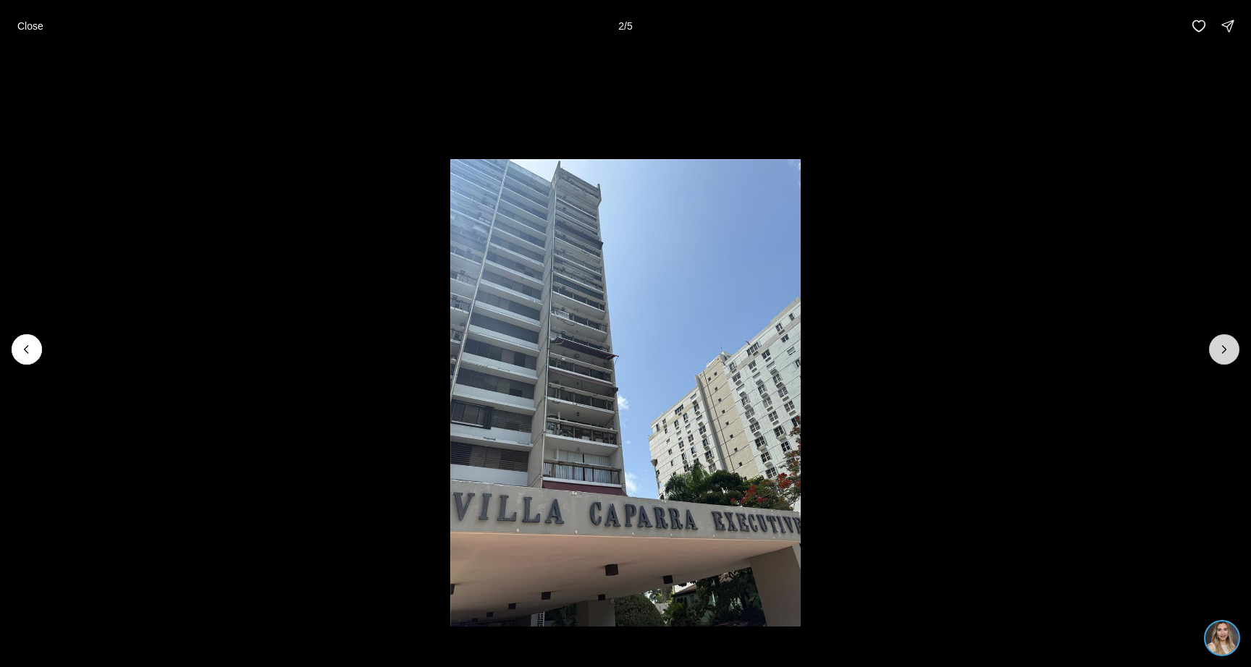
click at [1223, 353] on icon "Next slide" at bounding box center [1225, 349] width 4 height 7
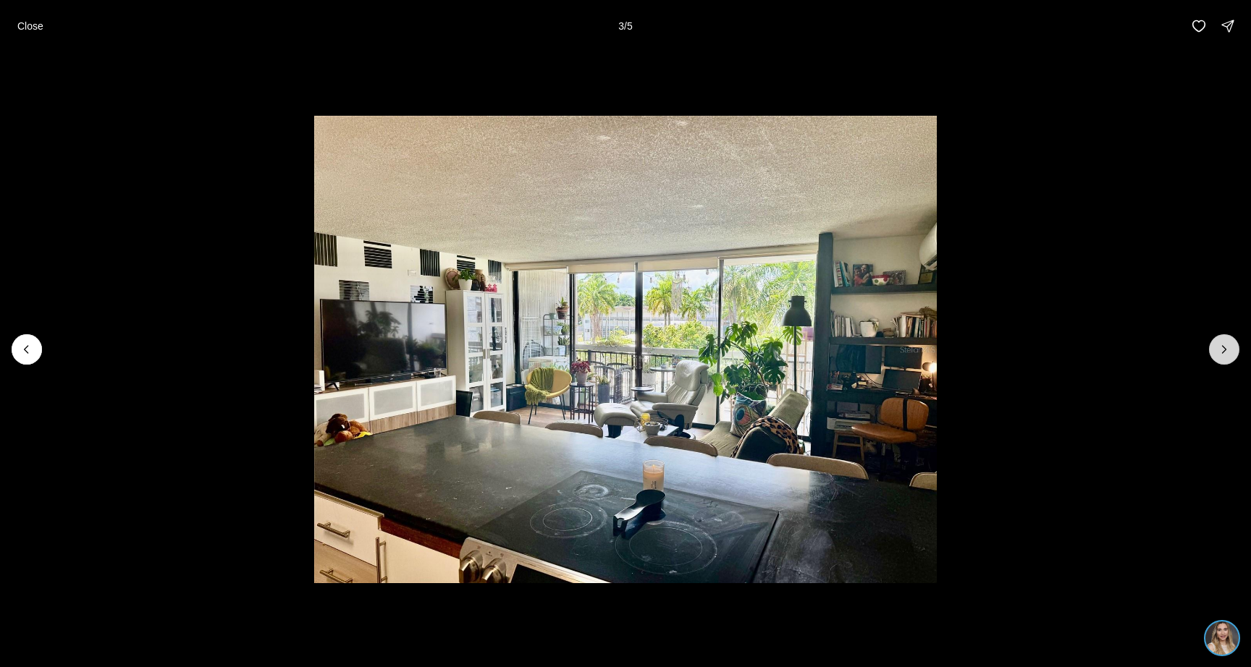
click at [1223, 353] on icon "Next slide" at bounding box center [1225, 349] width 4 height 7
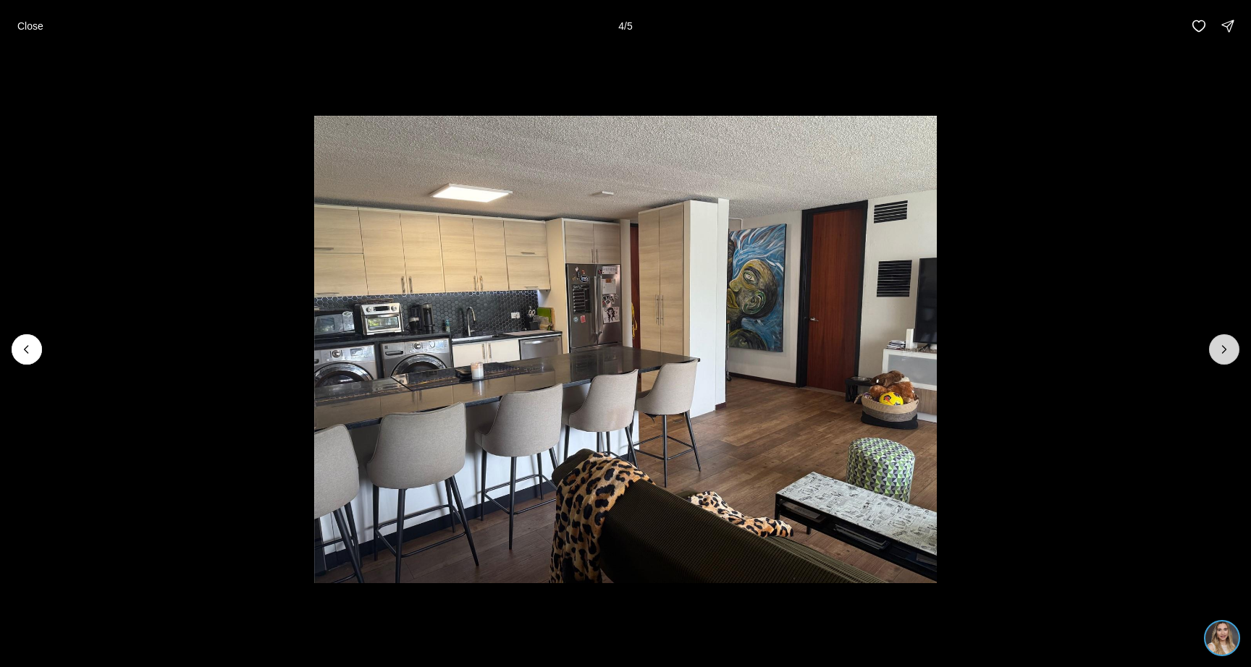
click at [1223, 353] on icon "Next slide" at bounding box center [1225, 349] width 4 height 7
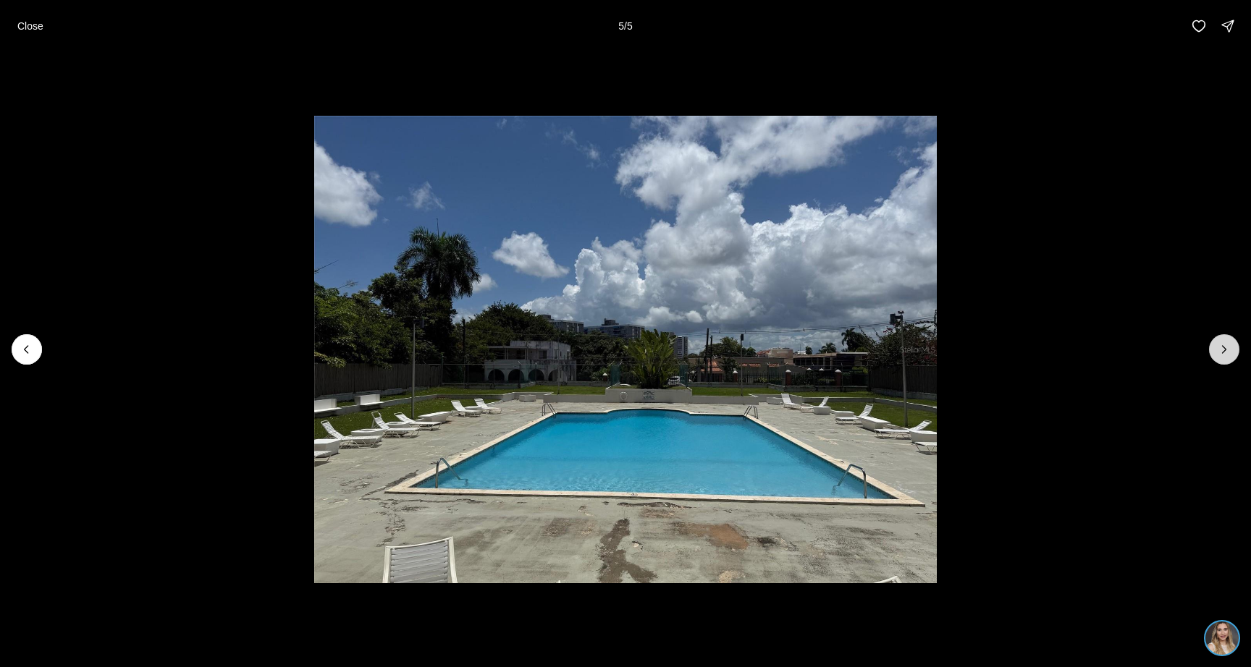
click at [1223, 353] on div at bounding box center [1224, 349] width 30 height 30
click at [28, 33] on button "Close" at bounding box center [30, 26] width 43 height 29
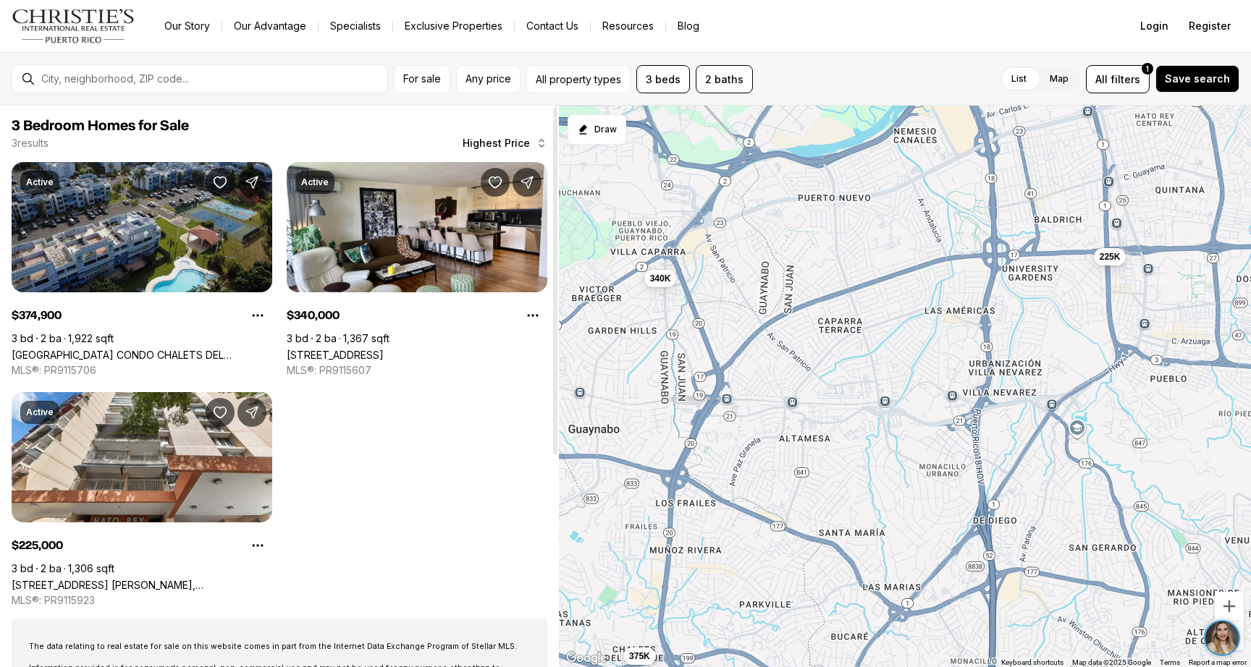
click at [153, 349] on link "[GEOGRAPHIC_DATA] CONDO CHALETS DEL [STREET_ADDRESS]" at bounding box center [142, 355] width 261 height 12
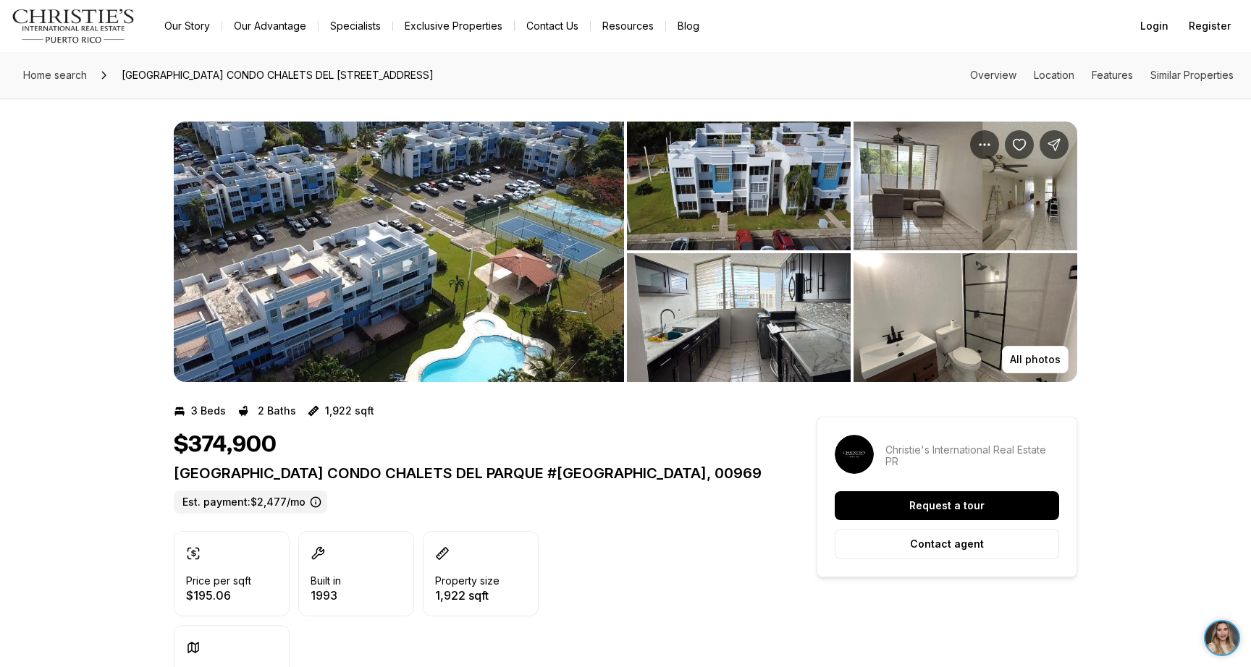
click at [505, 284] on img "View image gallery" at bounding box center [399, 252] width 450 height 261
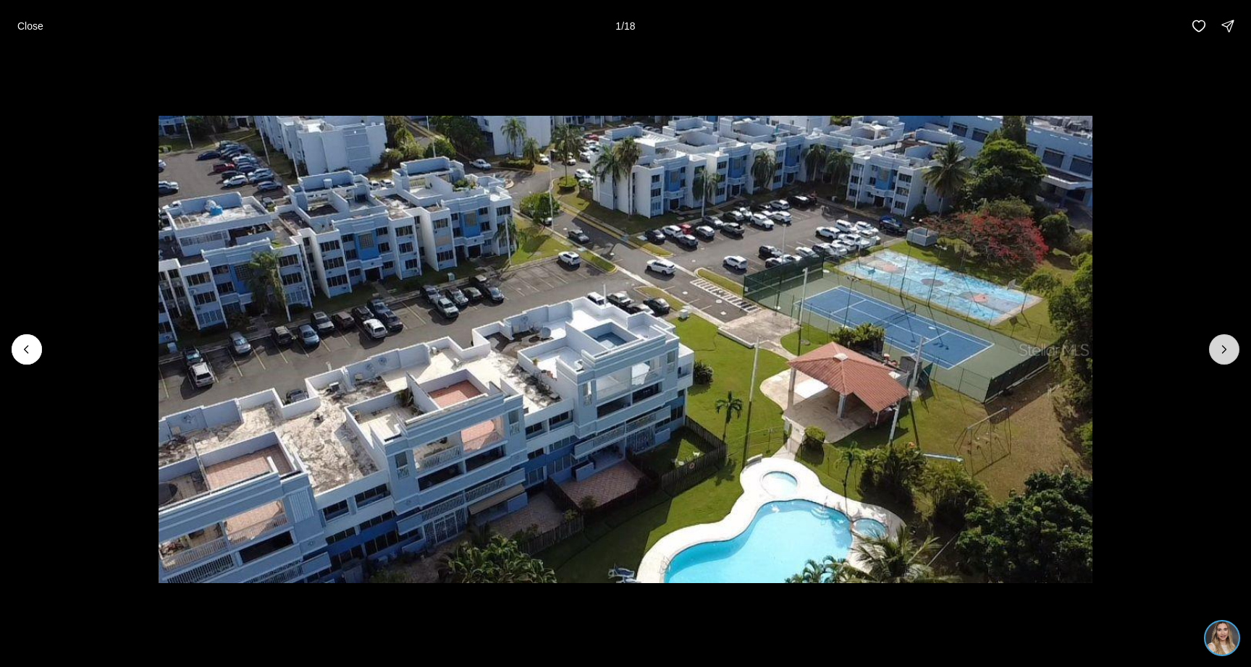
click at [1220, 352] on icon "Next slide" at bounding box center [1224, 349] width 14 height 14
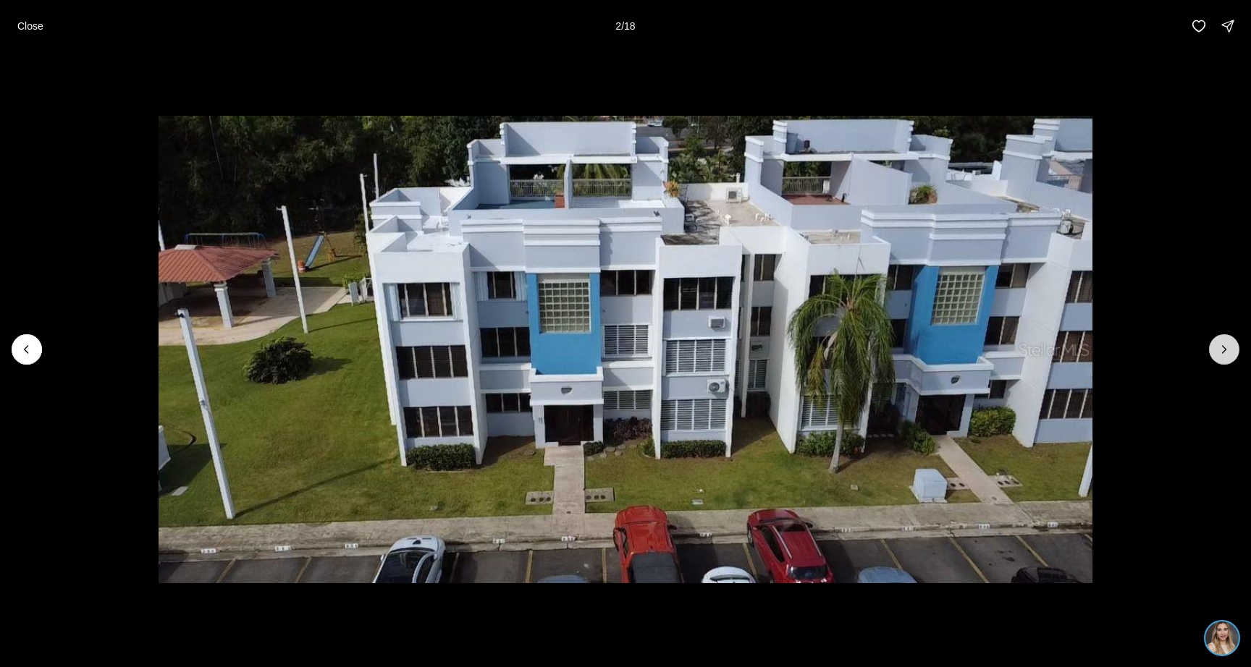
click at [1220, 352] on icon "Next slide" at bounding box center [1224, 349] width 14 height 14
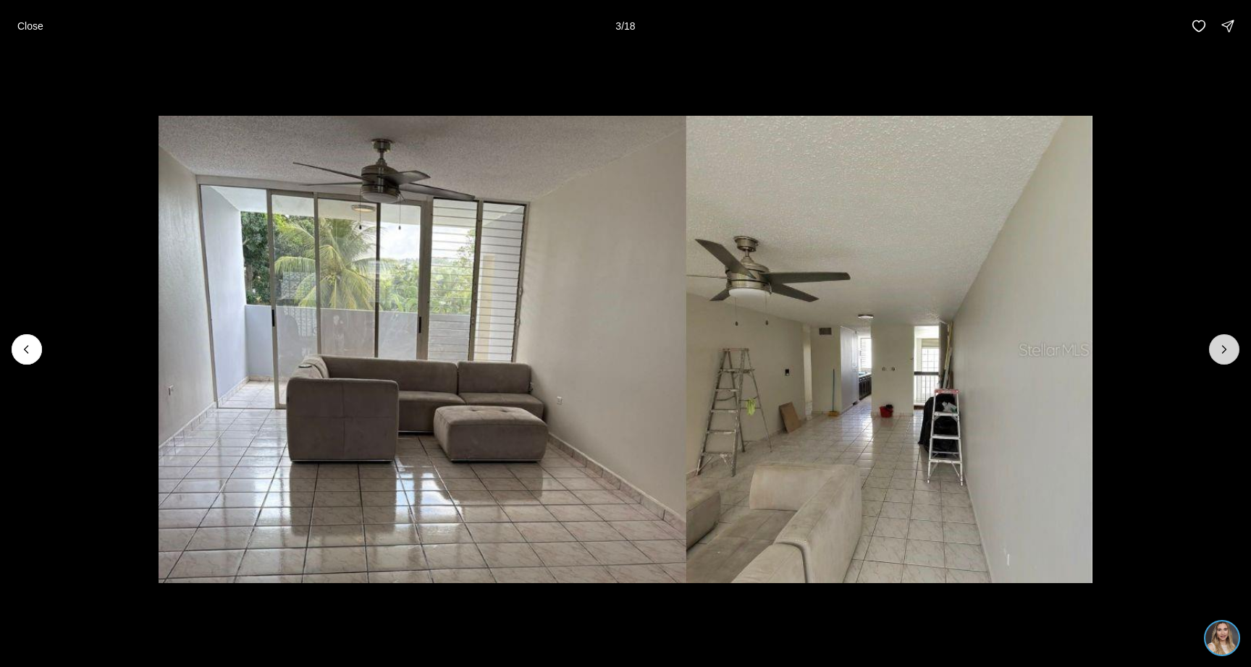
click at [1220, 352] on icon "Next slide" at bounding box center [1224, 349] width 14 height 14
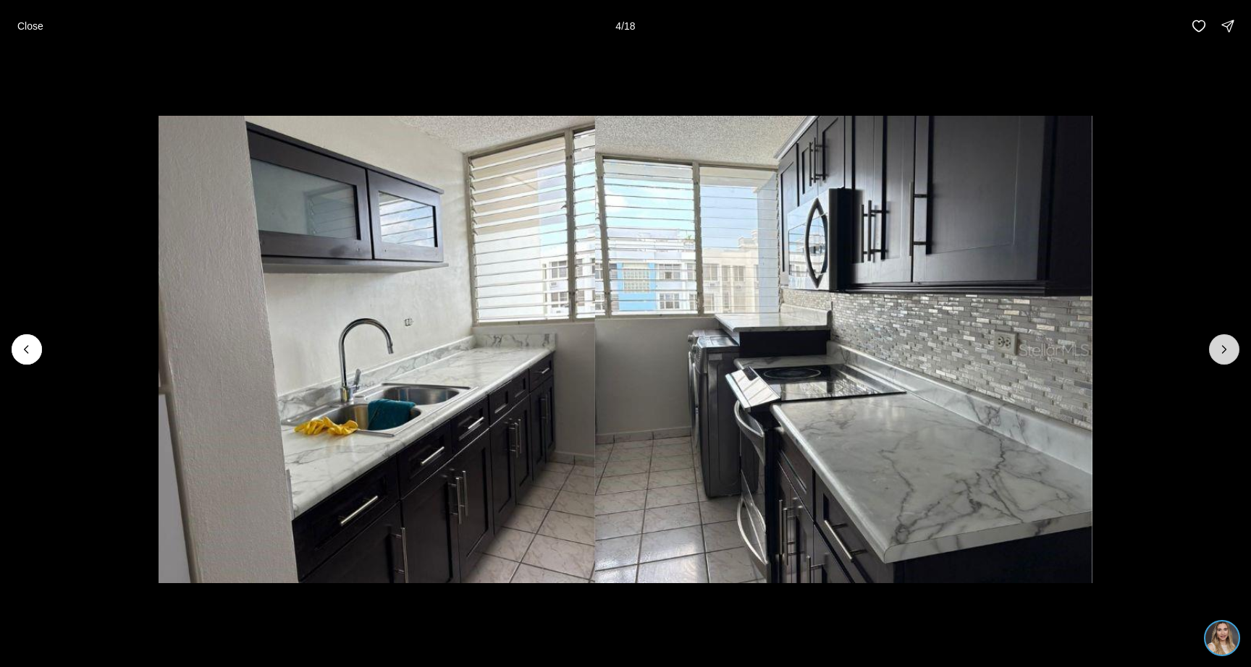
click at [1220, 352] on icon "Next slide" at bounding box center [1224, 349] width 14 height 14
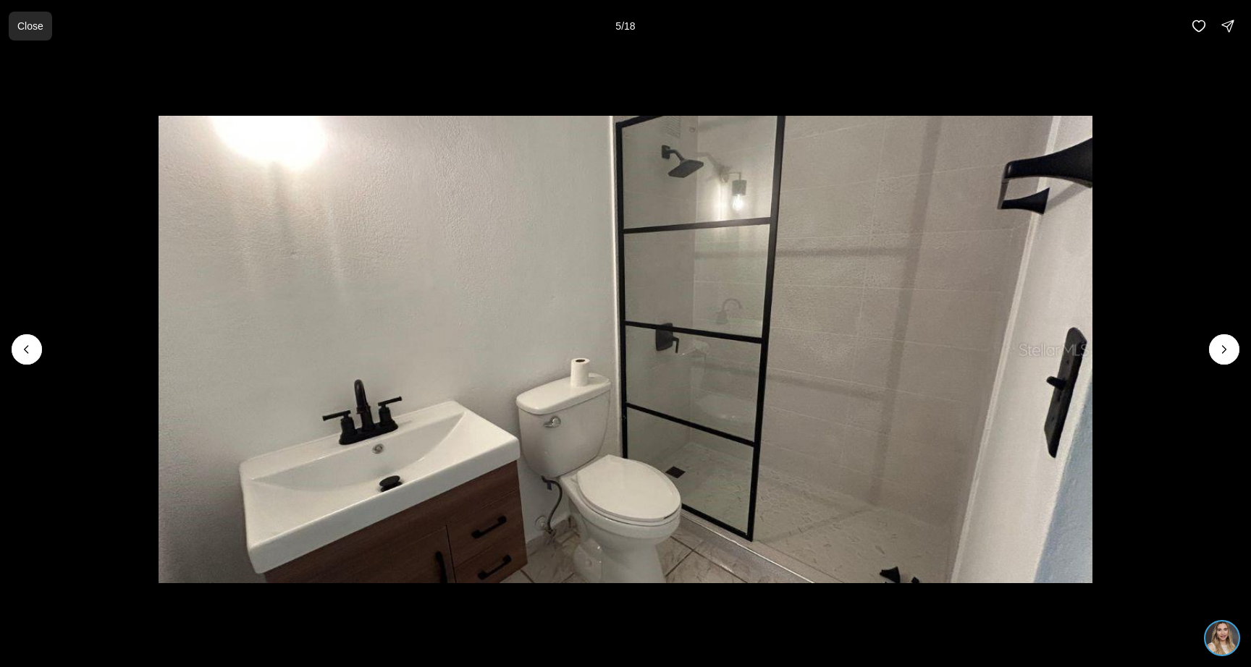
click at [20, 19] on button "Close" at bounding box center [30, 26] width 43 height 29
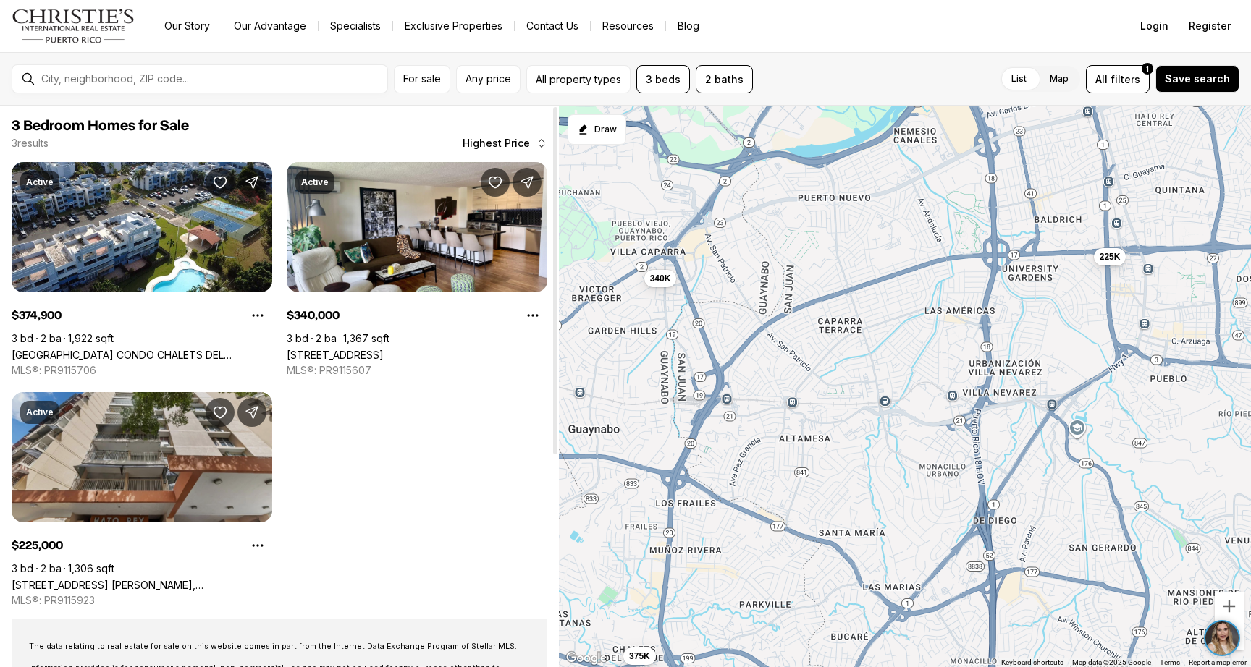
click at [138, 579] on link "[STREET_ADDRESS] [PERSON_NAME], [STREET_ADDRESS] [PERSON_NAME][STREET_ADDRESS][…" at bounding box center [142, 585] width 261 height 12
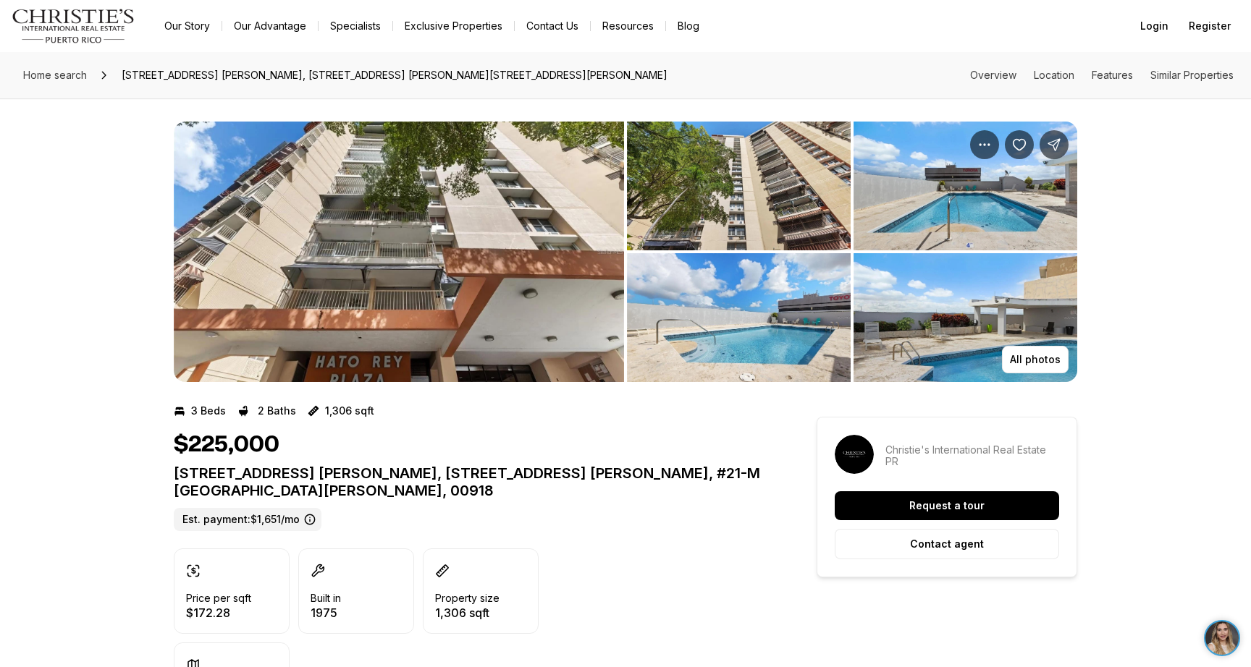
click at [523, 249] on img "View image gallery" at bounding box center [399, 252] width 450 height 261
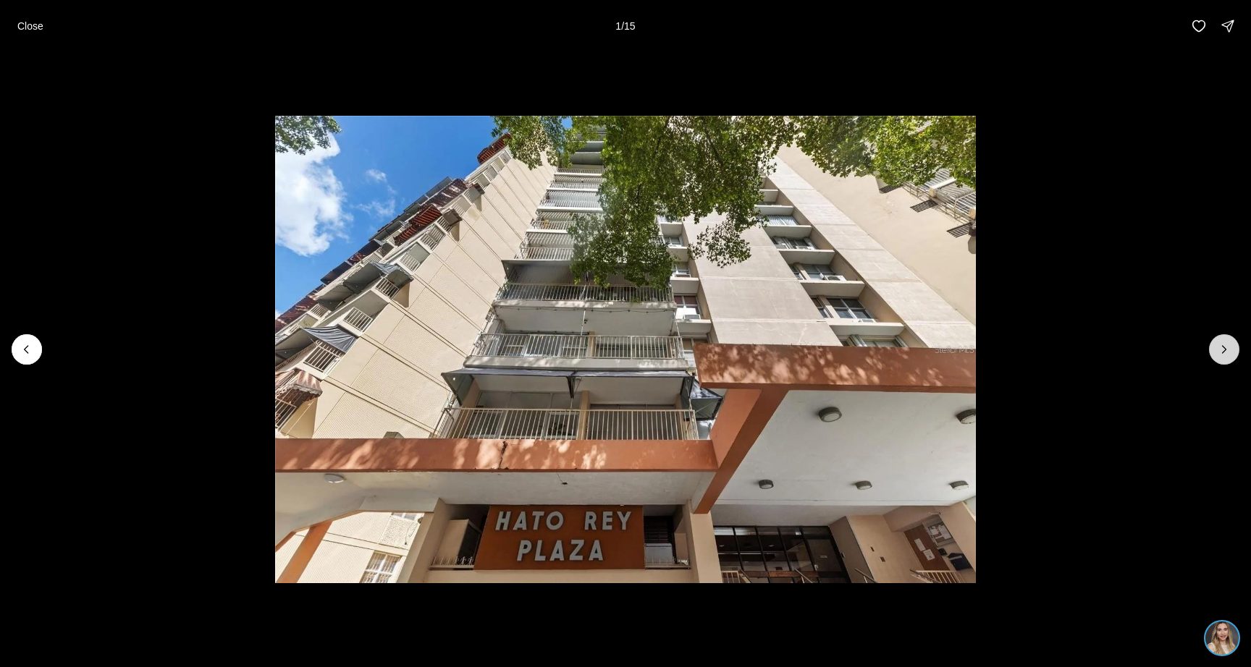
click at [1221, 347] on icon "Next slide" at bounding box center [1224, 349] width 14 height 14
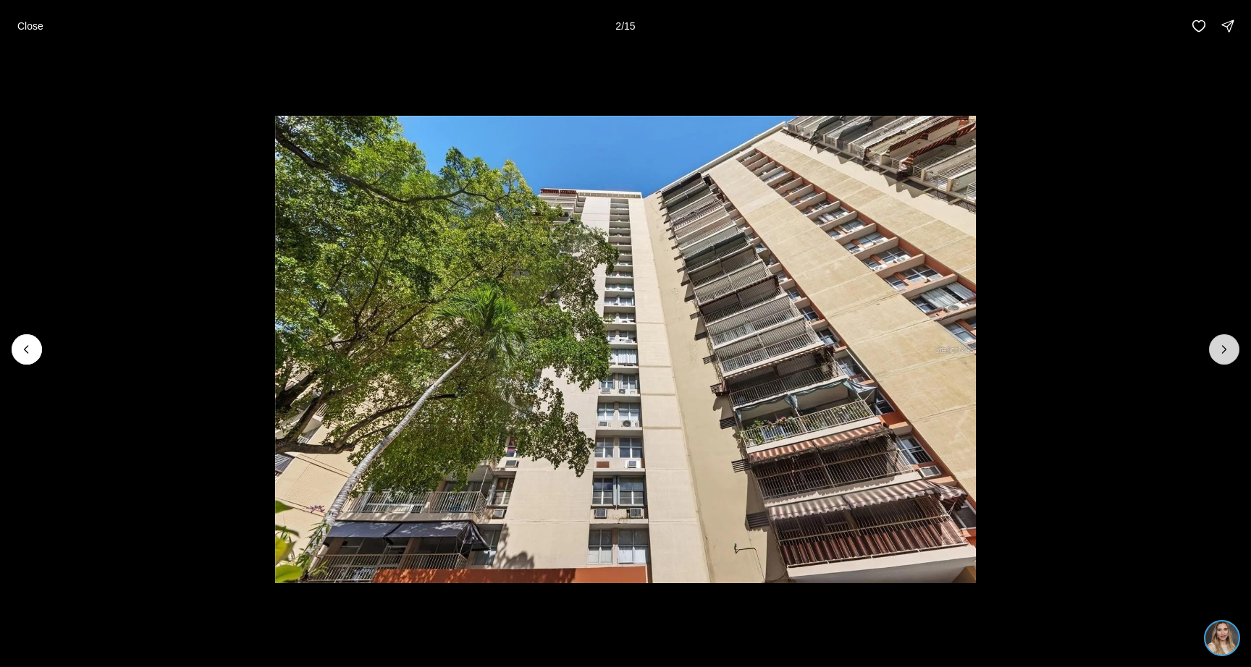
click at [1221, 347] on icon "Next slide" at bounding box center [1224, 349] width 14 height 14
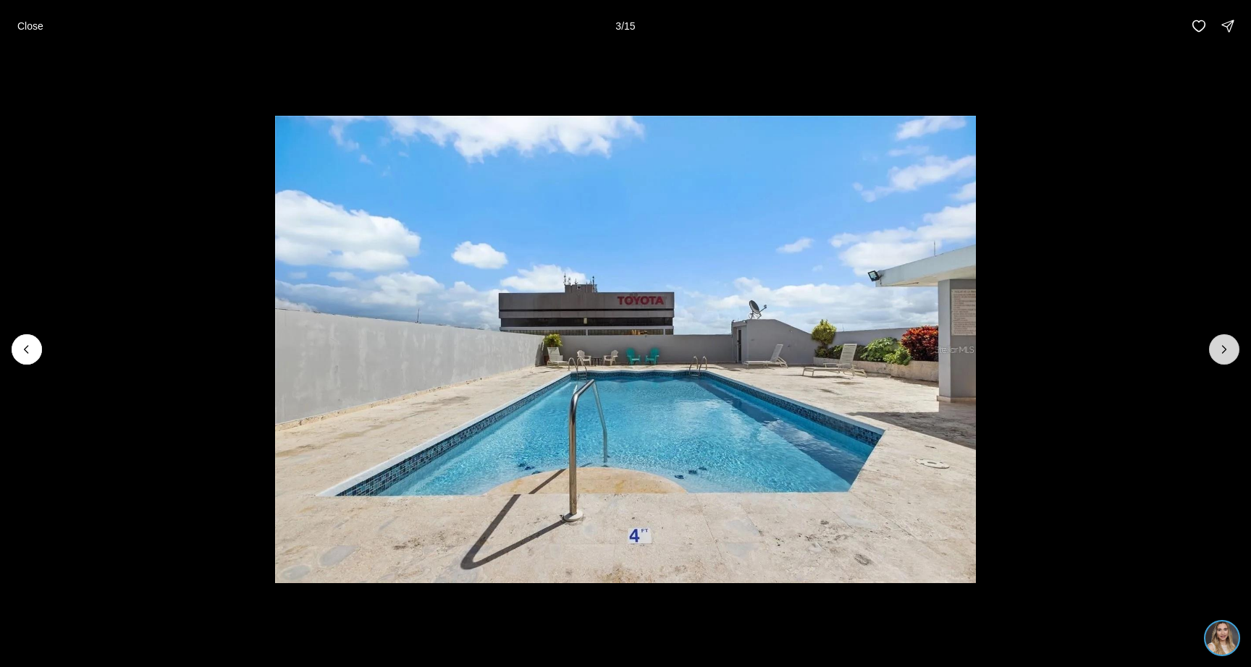
click at [1221, 347] on icon "Next slide" at bounding box center [1224, 349] width 14 height 14
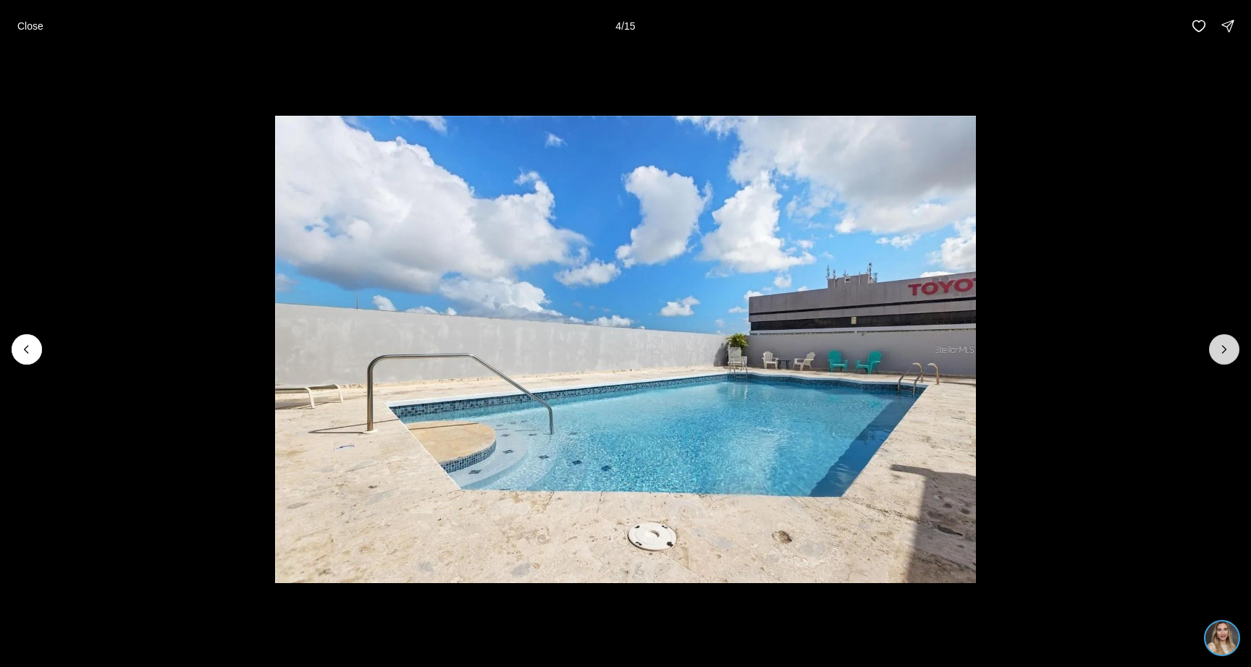
click at [1219, 355] on icon "Next slide" at bounding box center [1224, 349] width 14 height 14
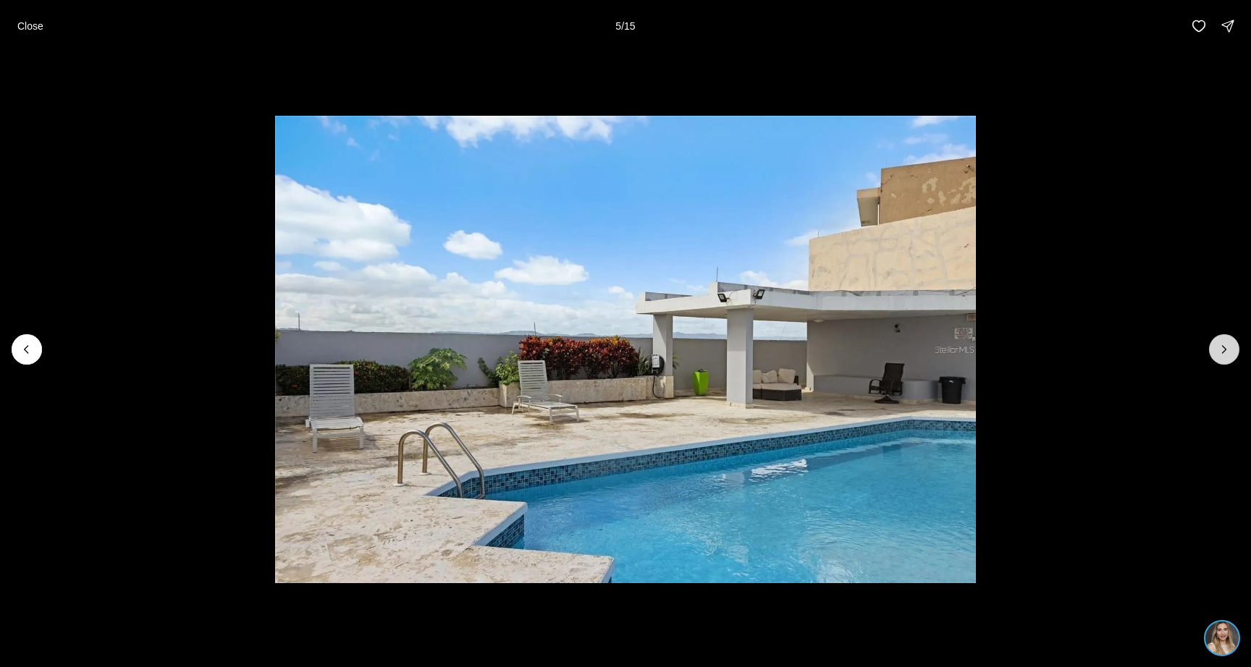
click at [1219, 355] on icon "Next slide" at bounding box center [1224, 349] width 14 height 14
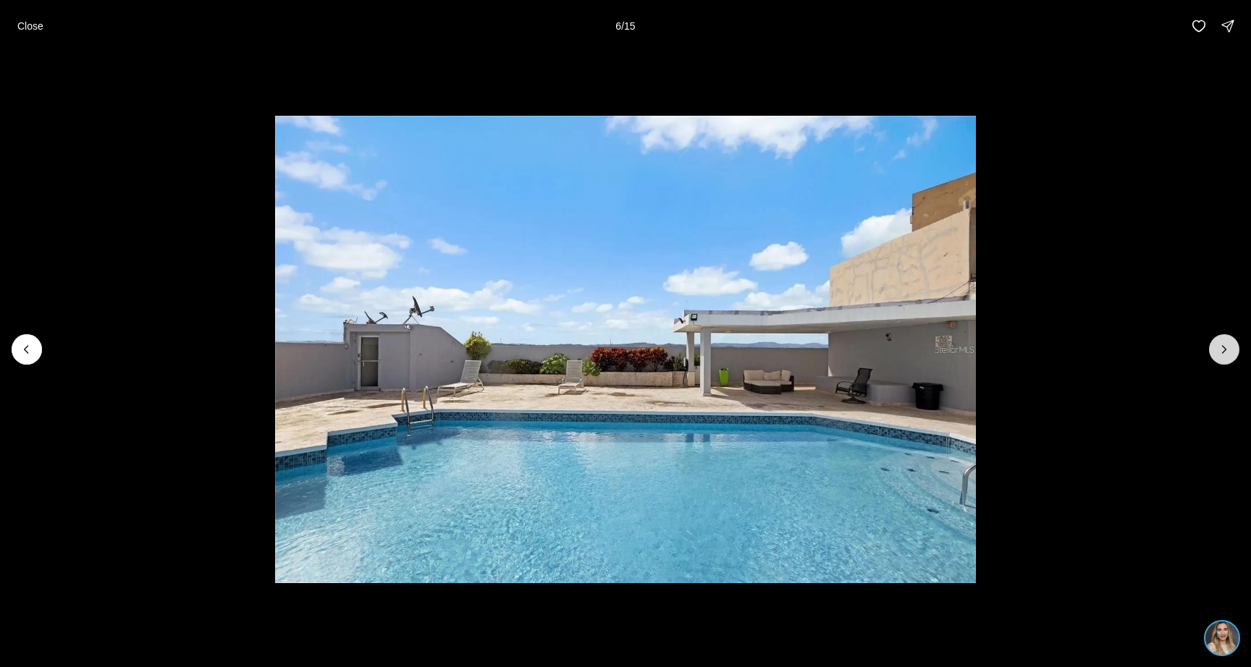
click at [1219, 355] on icon "Next slide" at bounding box center [1224, 349] width 14 height 14
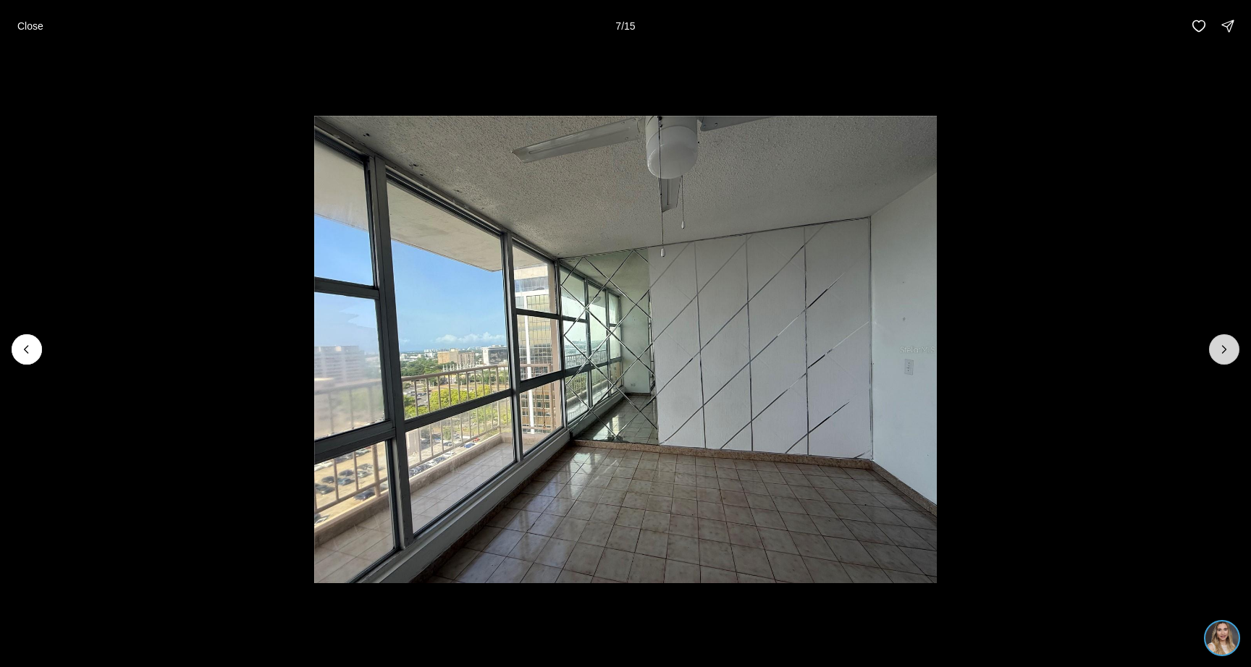
click at [1219, 355] on icon "Next slide" at bounding box center [1224, 349] width 14 height 14
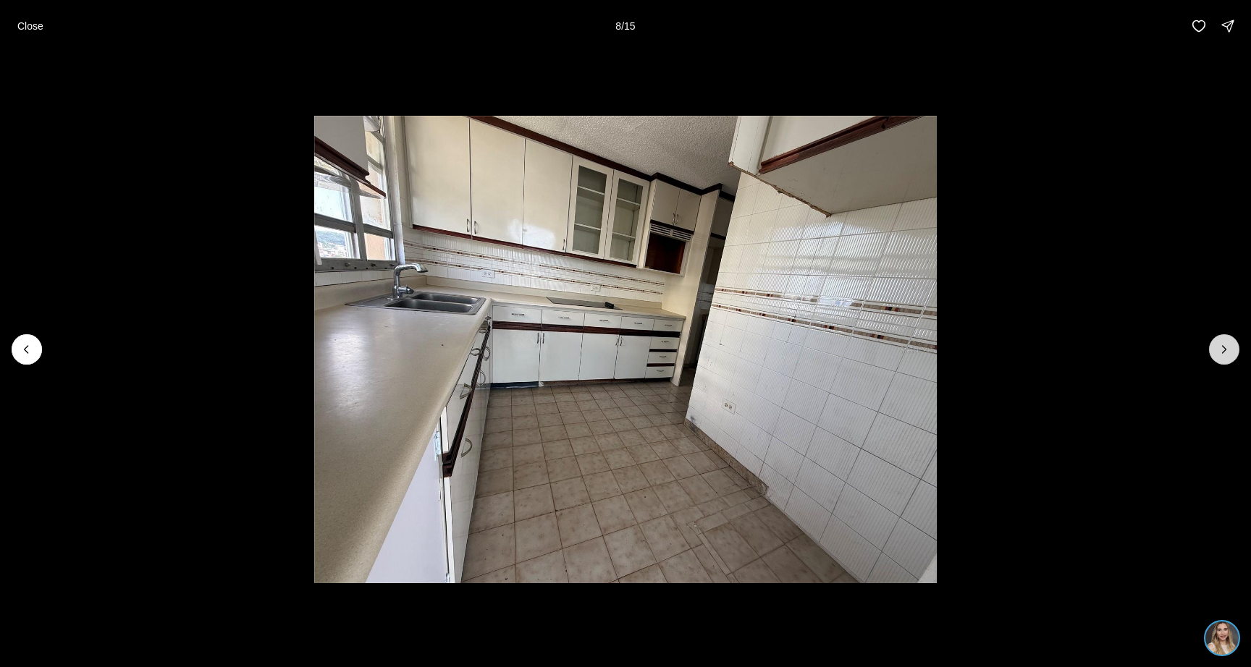
click at [1219, 355] on icon "Next slide" at bounding box center [1224, 349] width 14 height 14
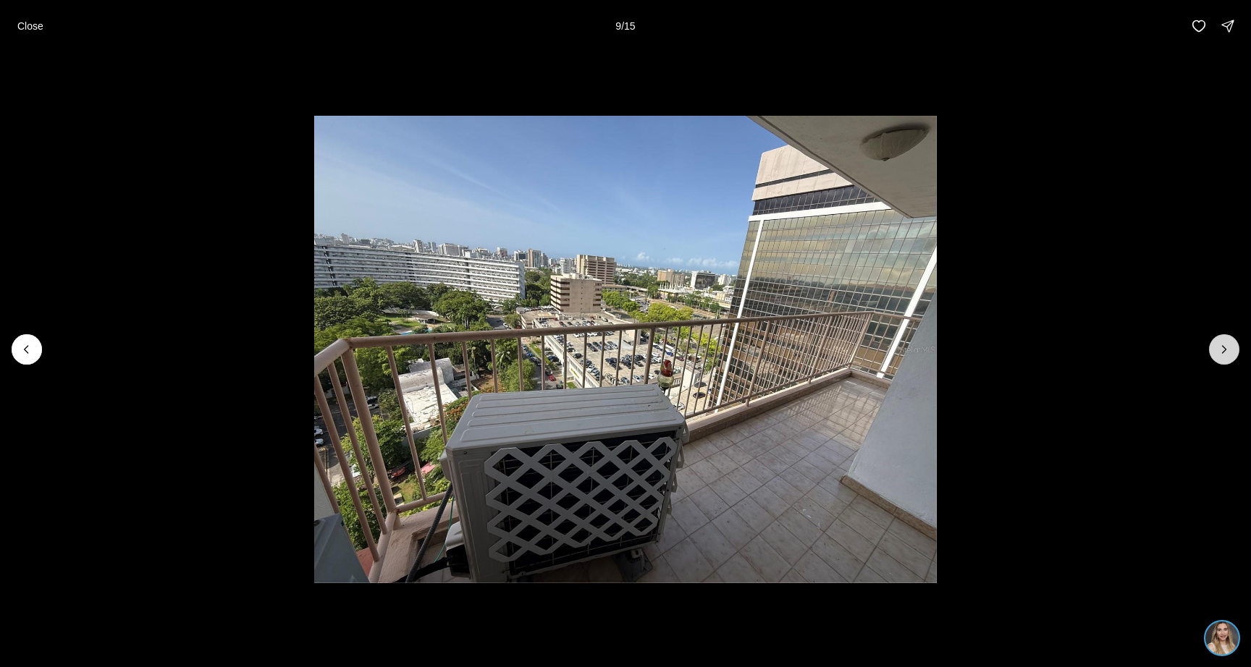
click at [1219, 355] on icon "Next slide" at bounding box center [1224, 349] width 14 height 14
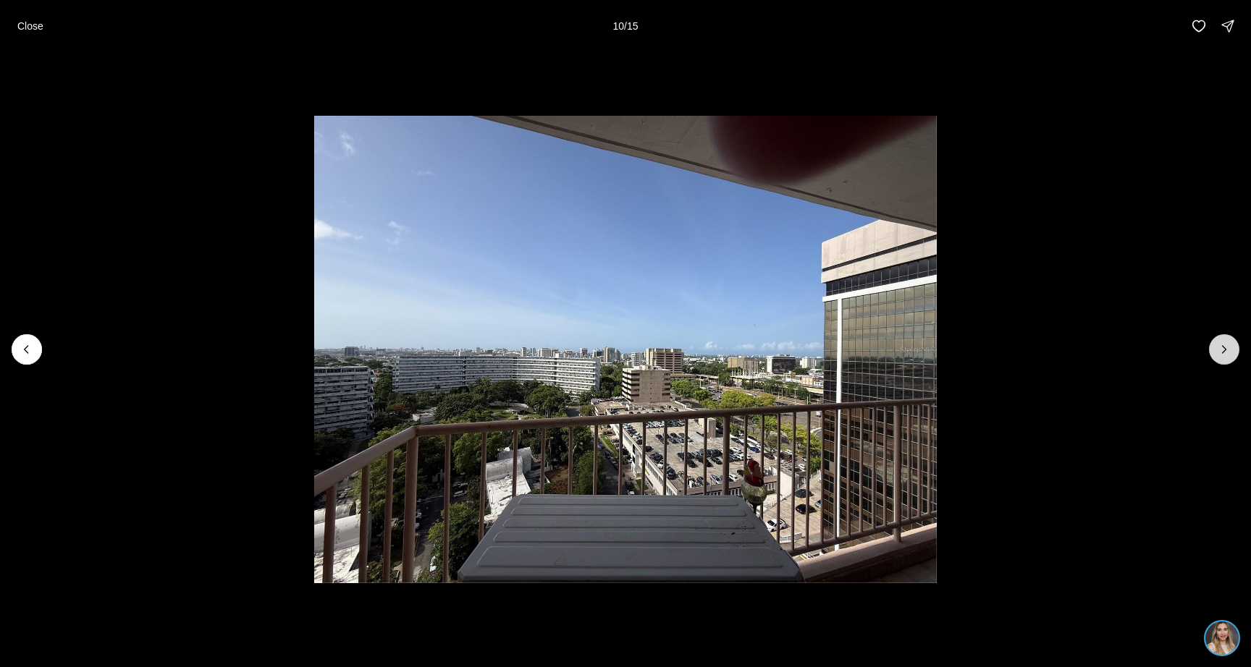
click at [1219, 355] on icon "Next slide" at bounding box center [1224, 349] width 14 height 14
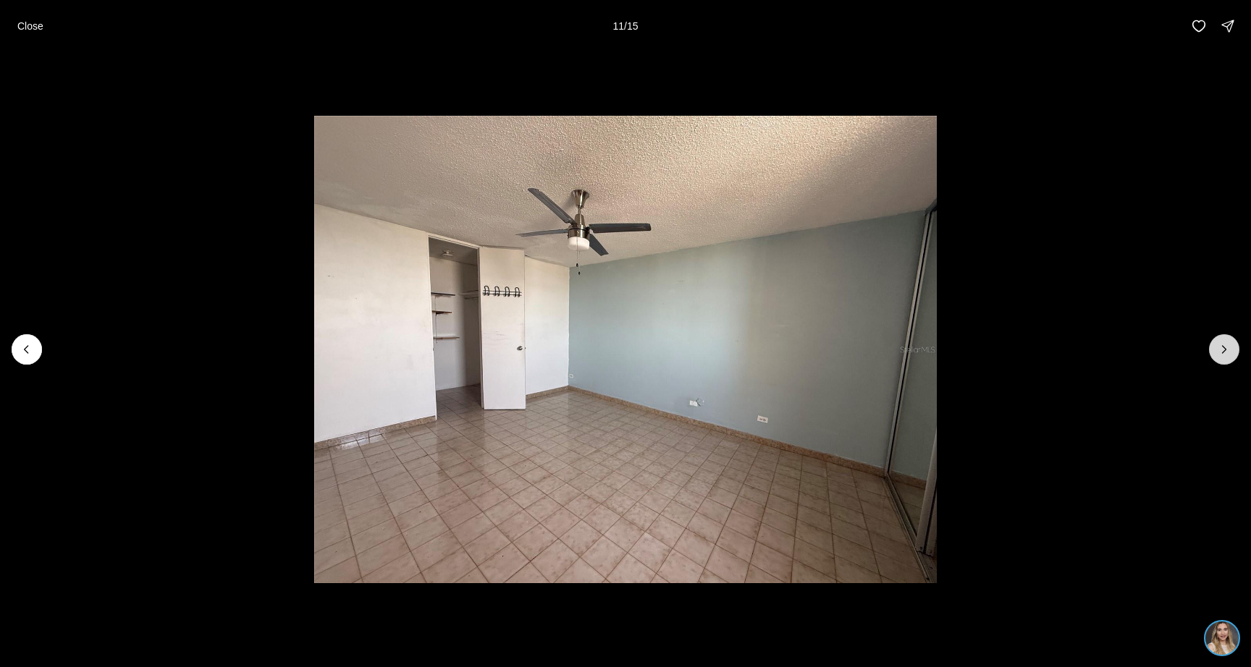
click at [1219, 355] on icon "Next slide" at bounding box center [1224, 349] width 14 height 14
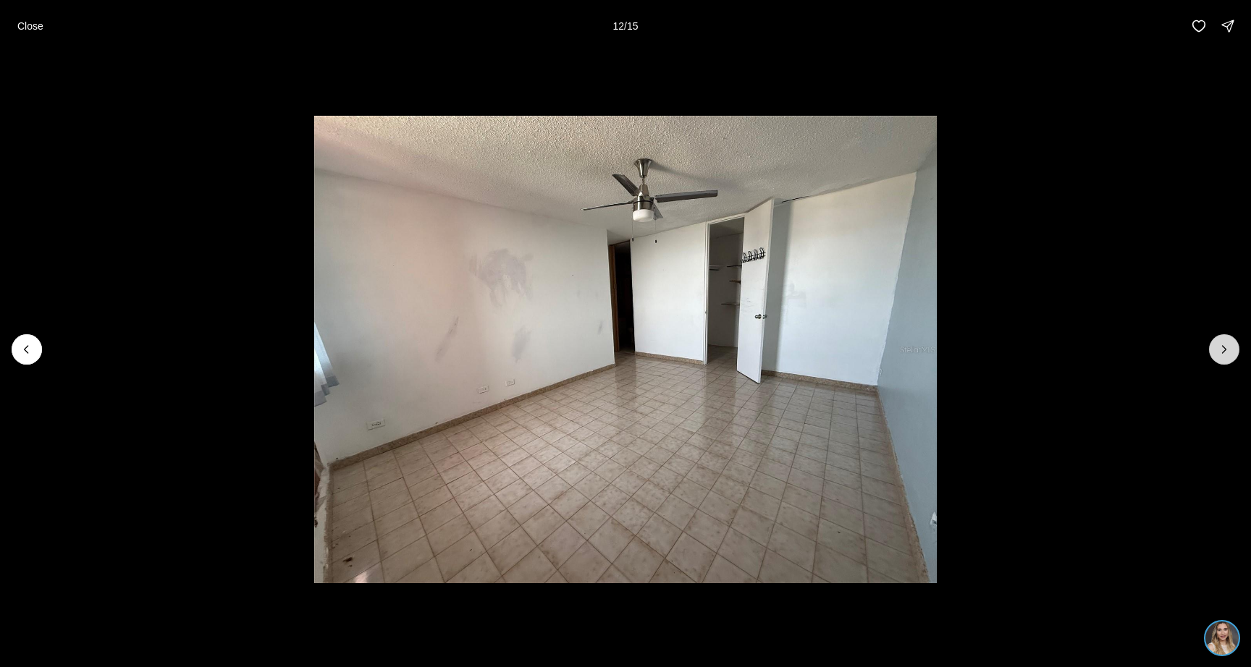
click at [1219, 355] on icon "Next slide" at bounding box center [1224, 349] width 14 height 14
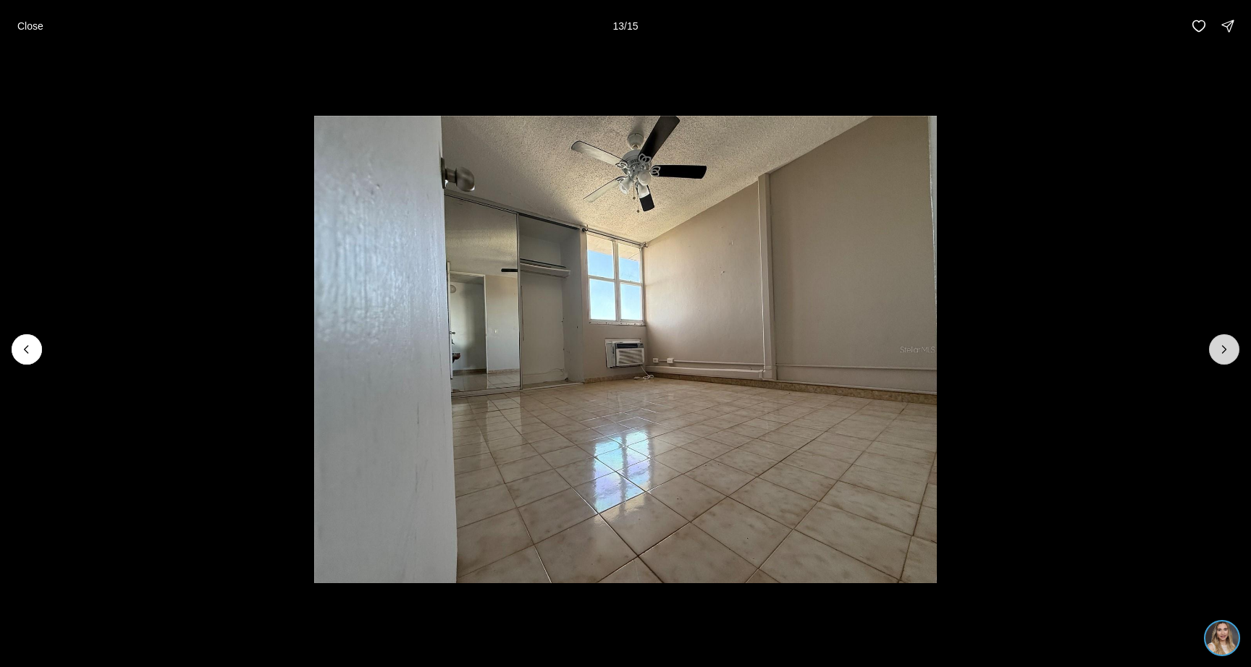
click at [1219, 355] on icon "Next slide" at bounding box center [1224, 349] width 14 height 14
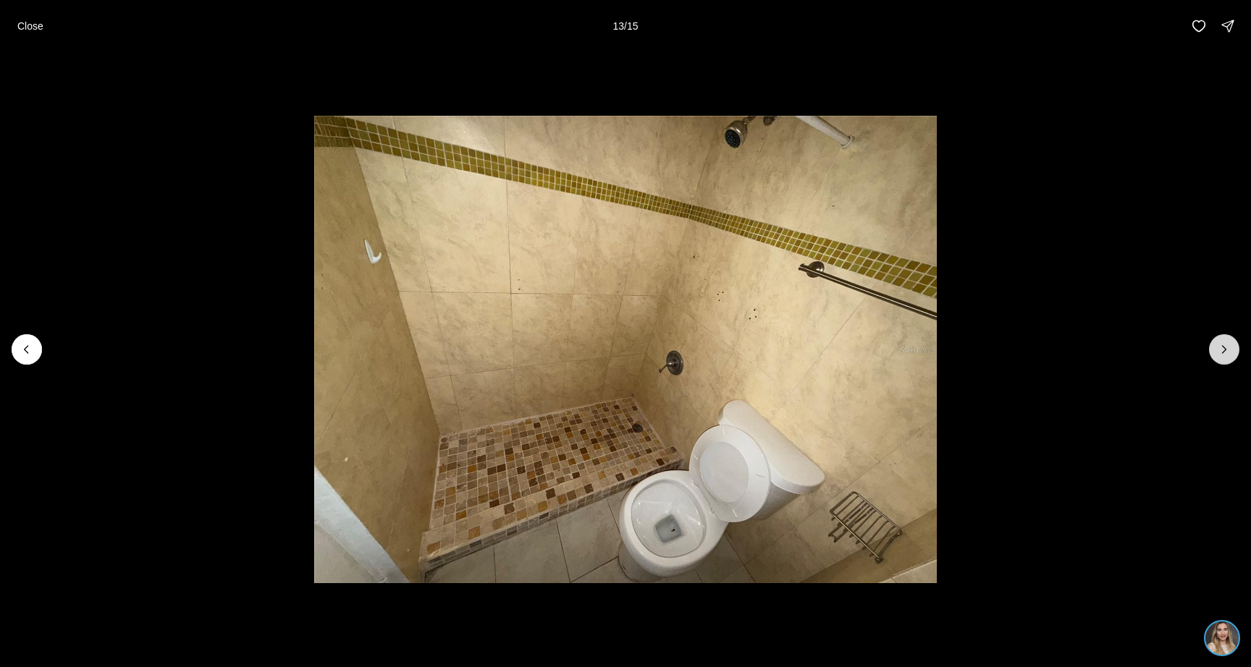
click at [1219, 355] on icon "Next slide" at bounding box center [1224, 349] width 14 height 14
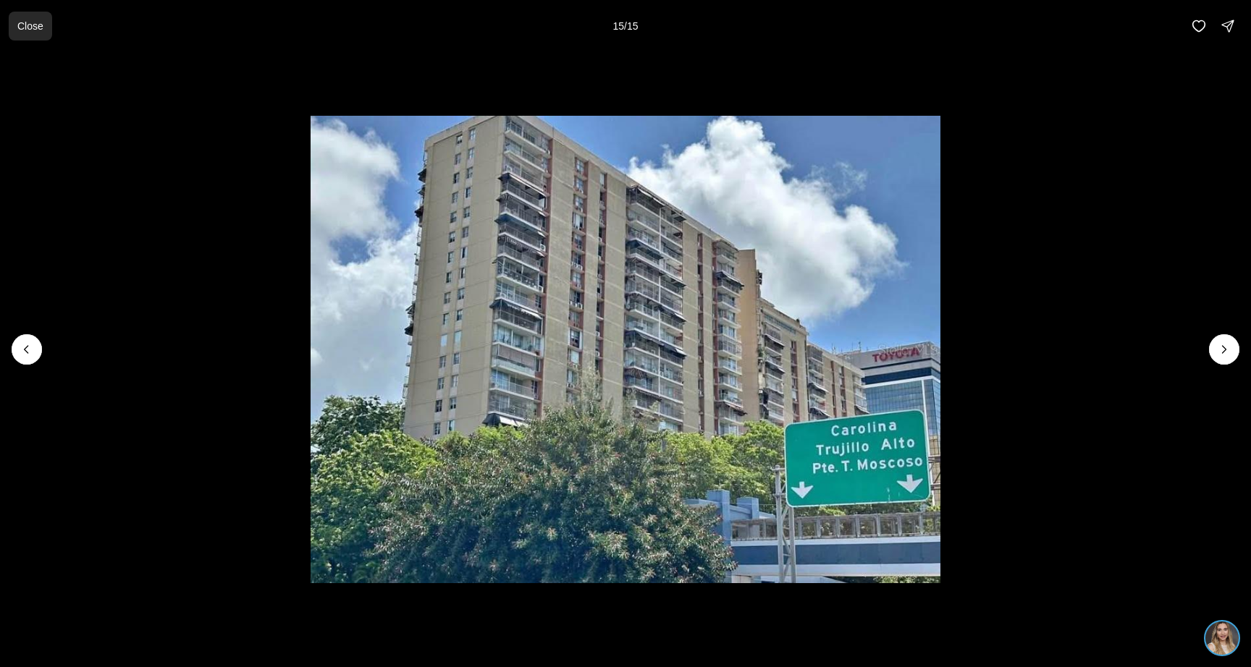
click at [38, 19] on button "Close" at bounding box center [30, 26] width 43 height 29
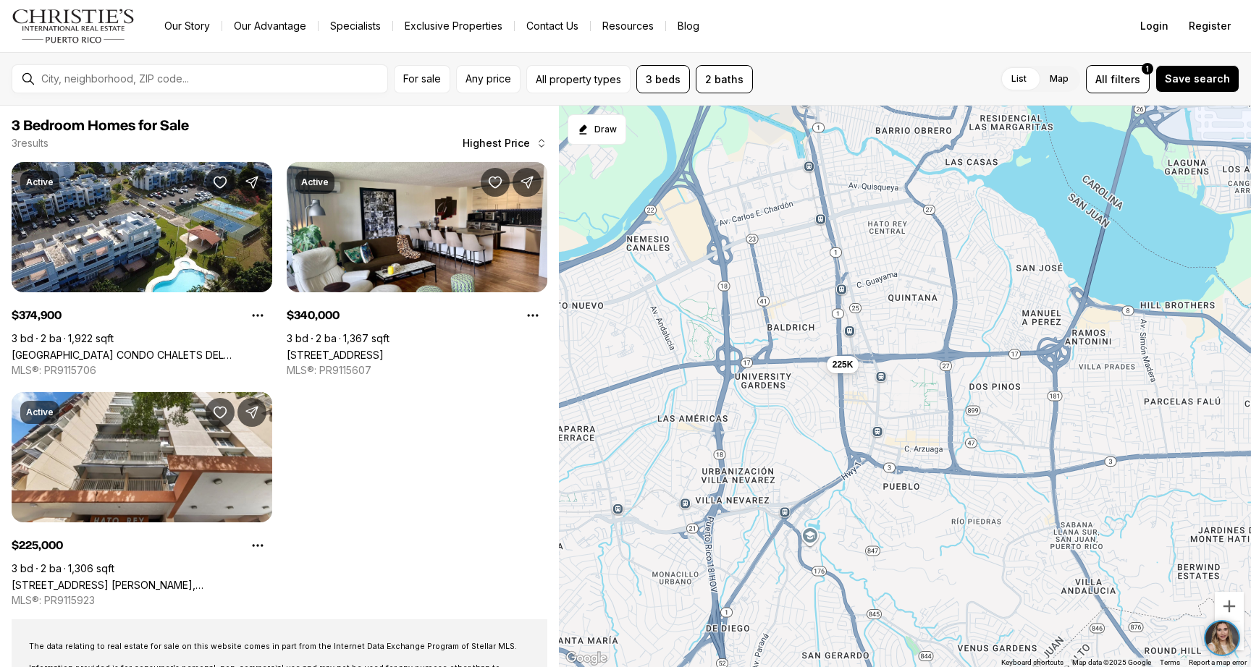
drag, startPoint x: 924, startPoint y: 376, endPoint x: 655, endPoint y: 483, distance: 289.2
click at [655, 483] on div "375K 340K 225K" at bounding box center [905, 387] width 692 height 563
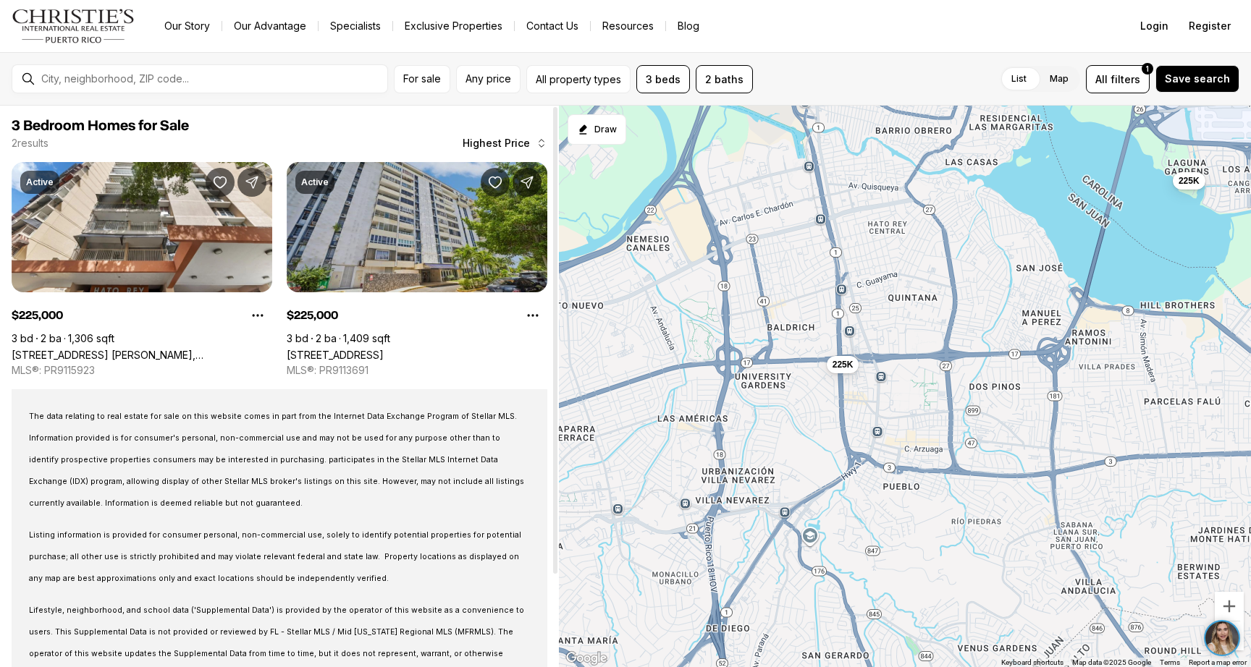
click at [384, 349] on link "5 AVE LAGUNA #5c, CAROLINA PR, 00979" at bounding box center [335, 355] width 97 height 12
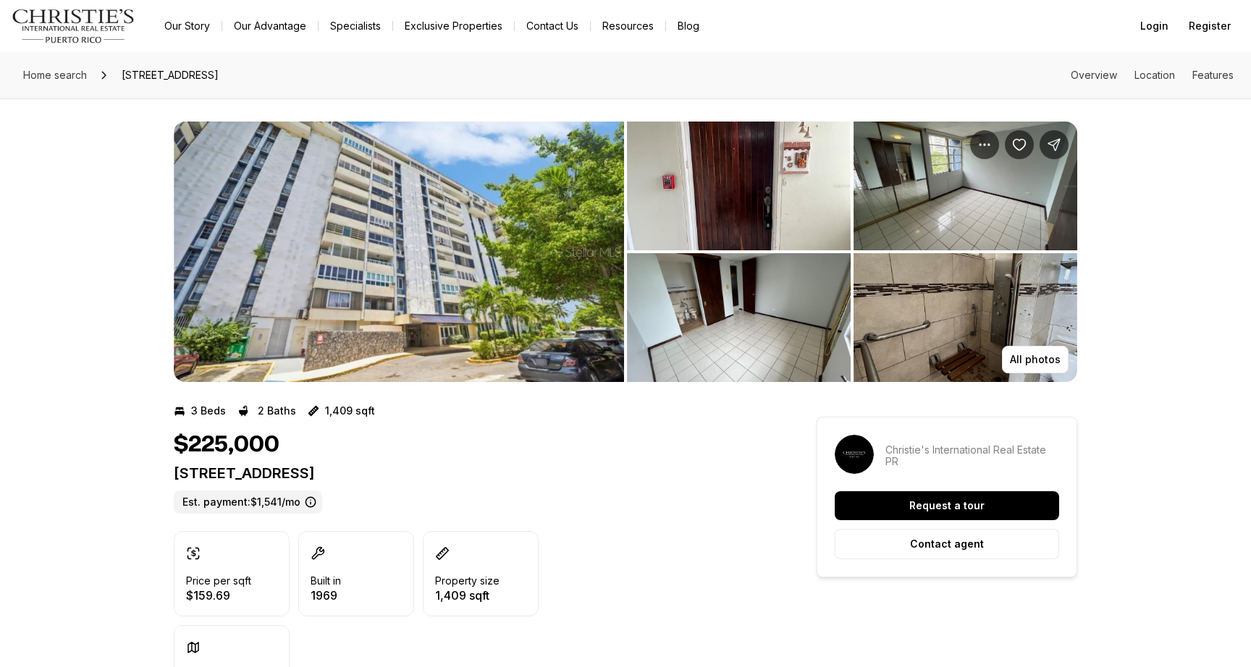
click at [435, 277] on img "View image gallery" at bounding box center [399, 252] width 450 height 261
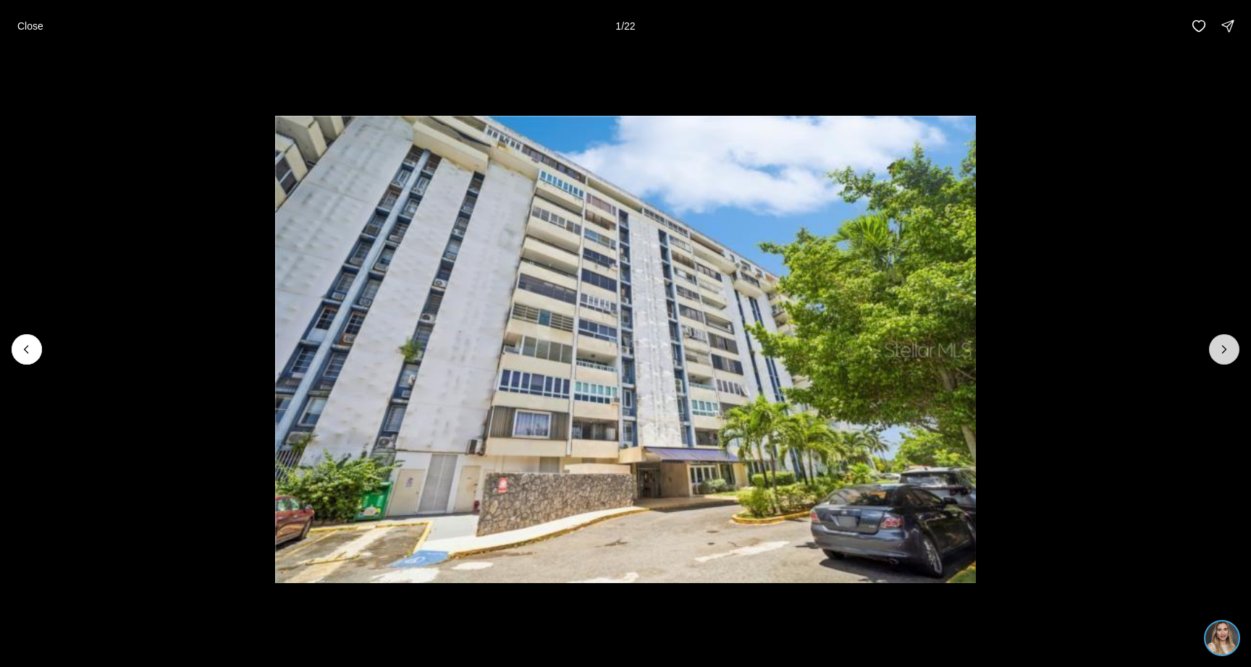
click at [1210, 348] on button "Next slide" at bounding box center [1224, 349] width 30 height 30
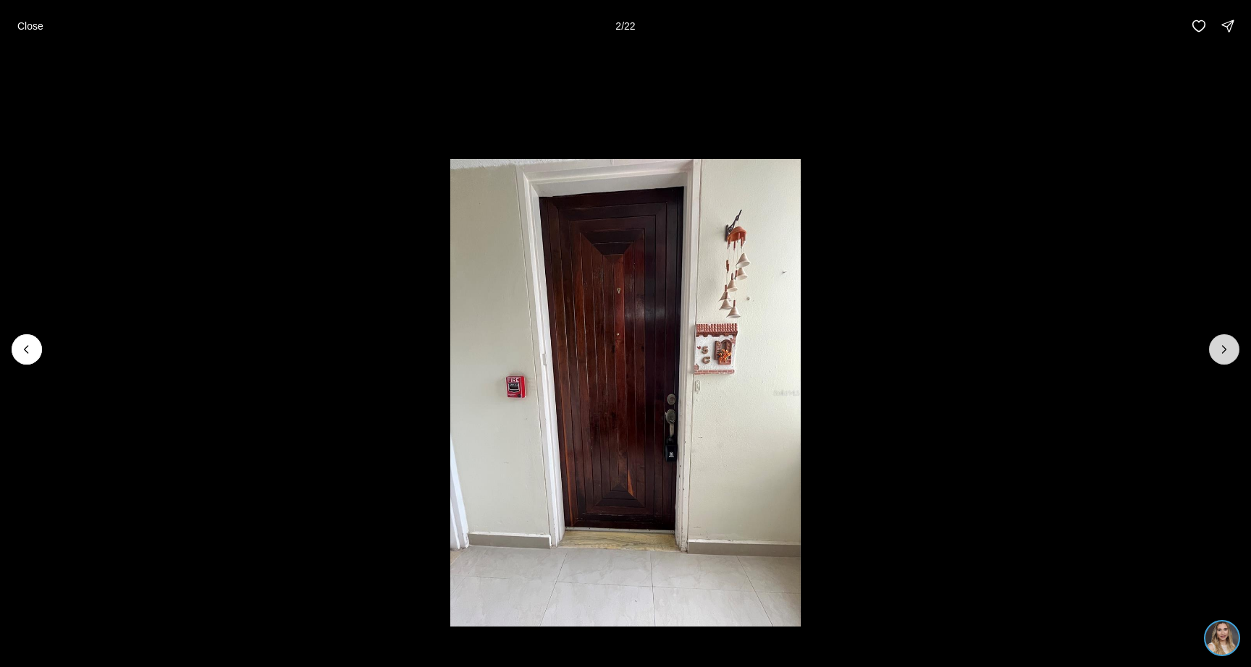
click at [1210, 348] on button "Next slide" at bounding box center [1224, 349] width 30 height 30
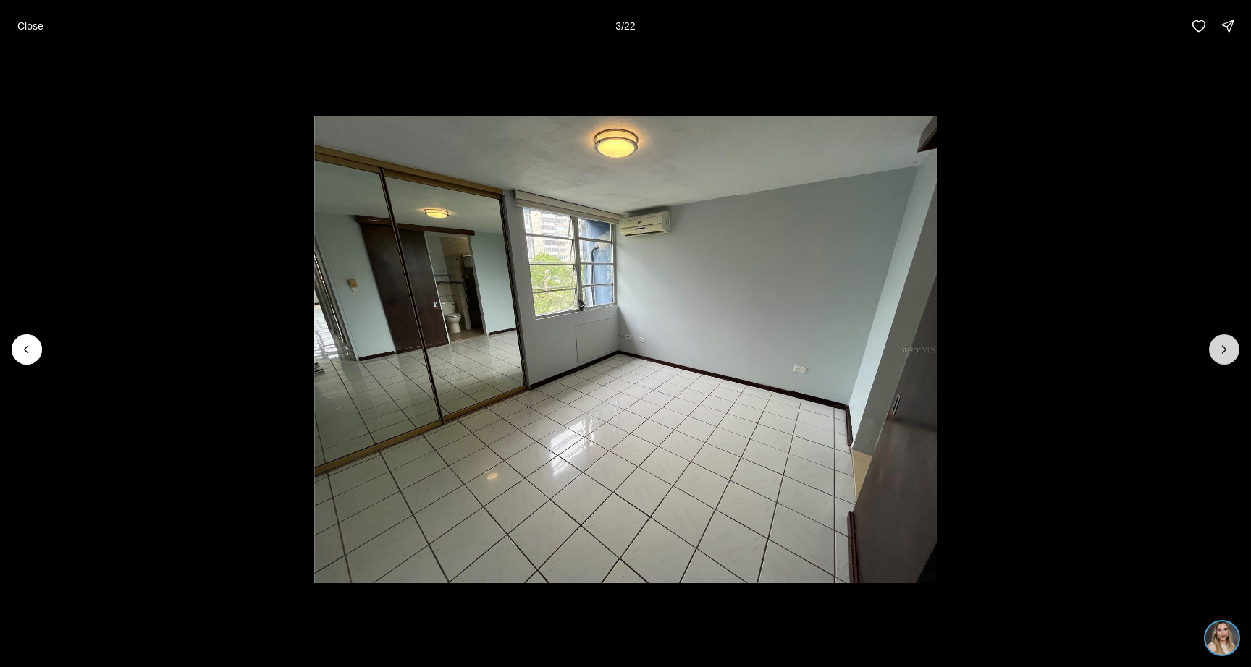
click at [1210, 352] on button "Next slide" at bounding box center [1224, 349] width 30 height 30
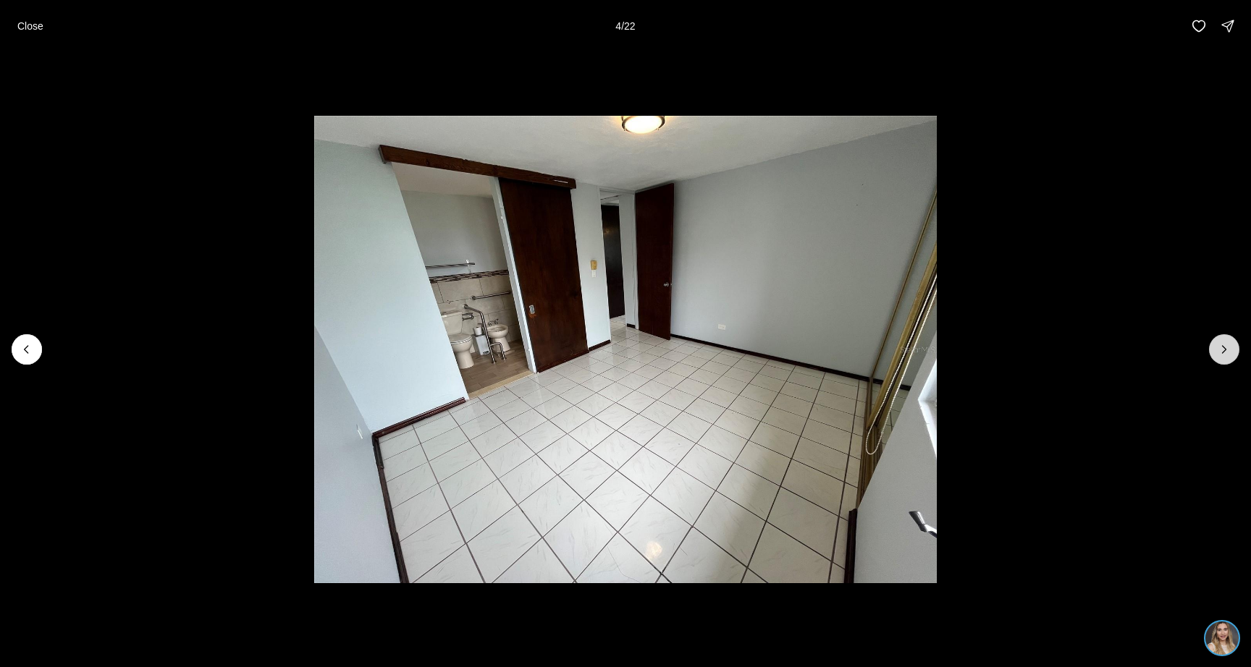
click at [1210, 352] on button "Next slide" at bounding box center [1224, 349] width 30 height 30
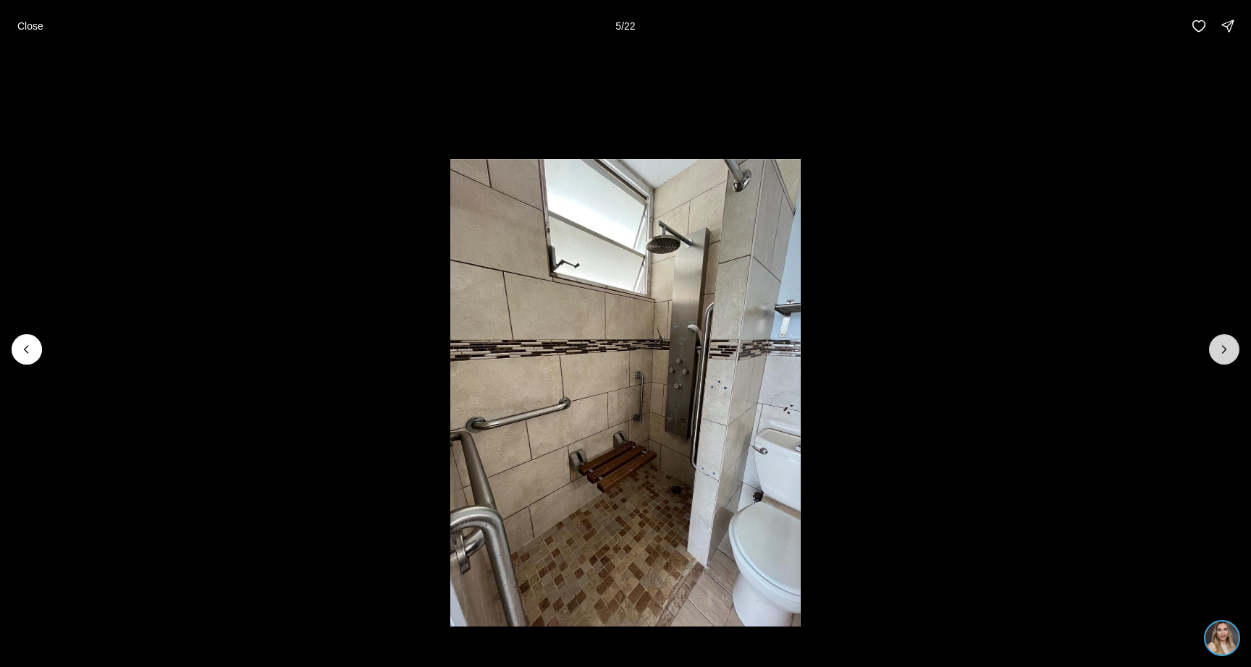
click at [1210, 352] on button "Next slide" at bounding box center [1224, 349] width 30 height 30
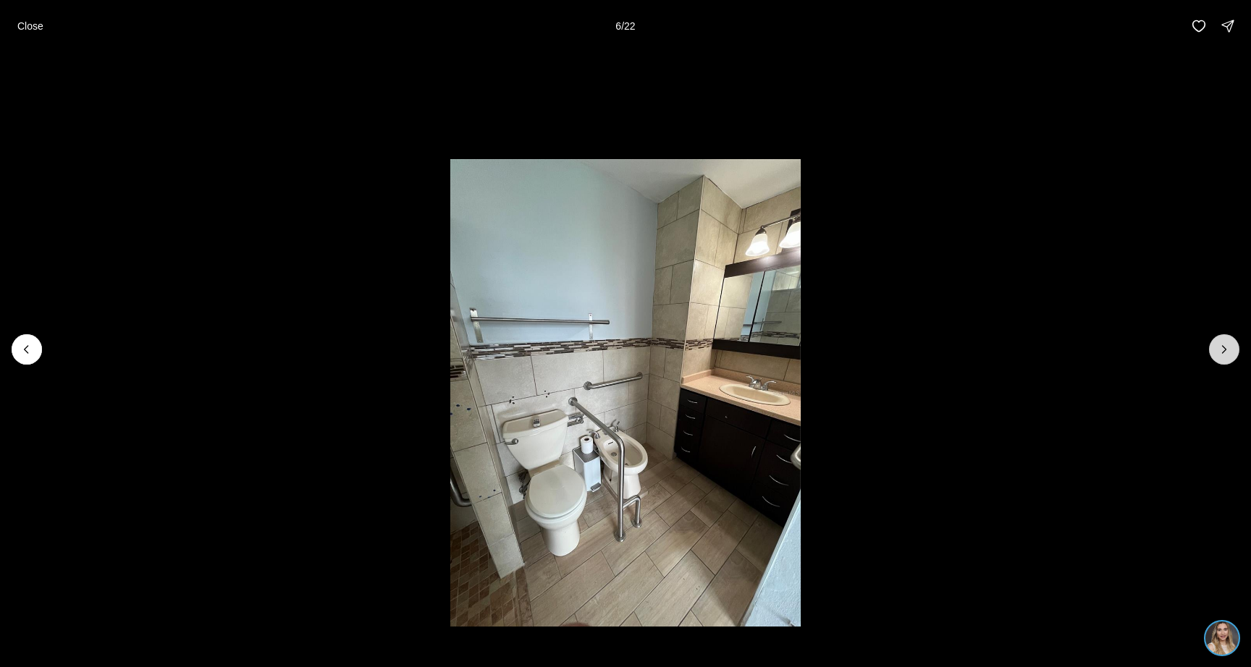
click at [1210, 352] on button "Next slide" at bounding box center [1224, 349] width 30 height 30
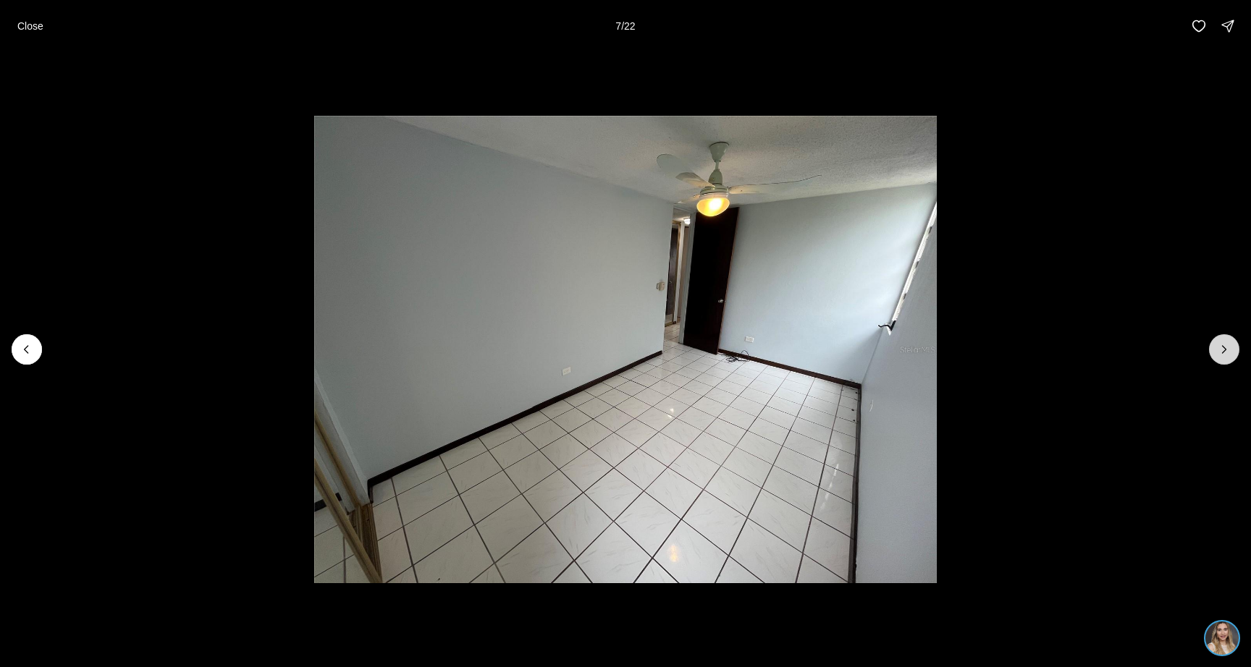
click at [1210, 352] on button "Next slide" at bounding box center [1224, 349] width 30 height 30
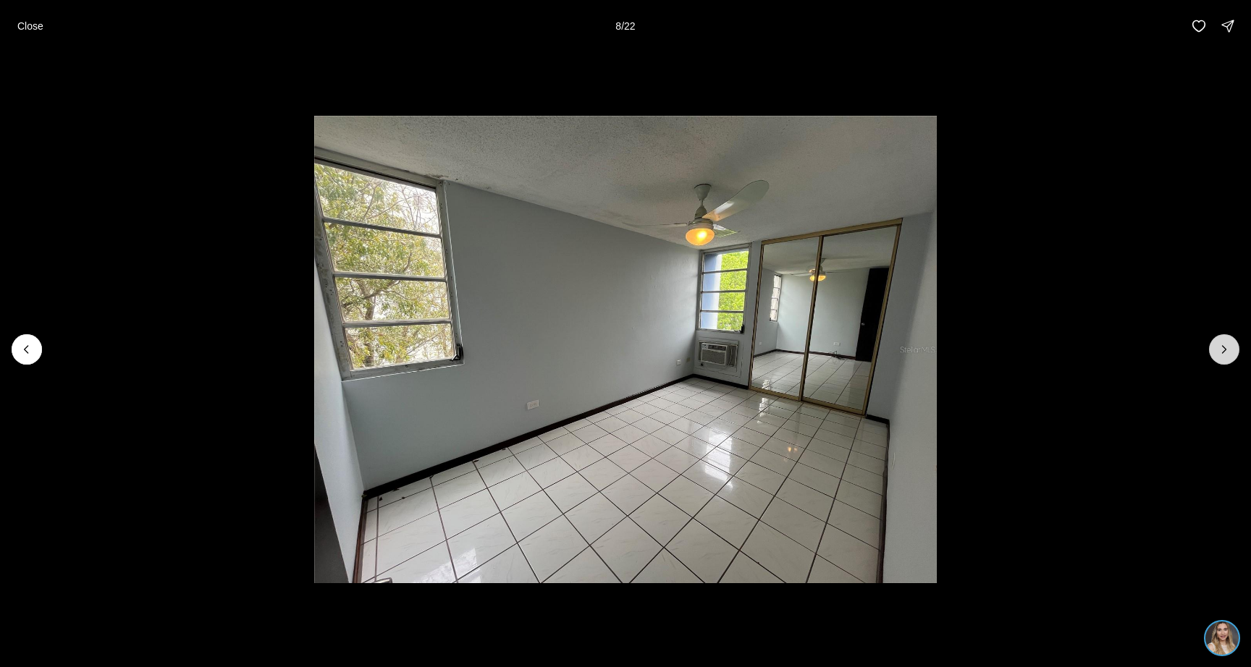
click at [1210, 352] on button "Next slide" at bounding box center [1224, 349] width 30 height 30
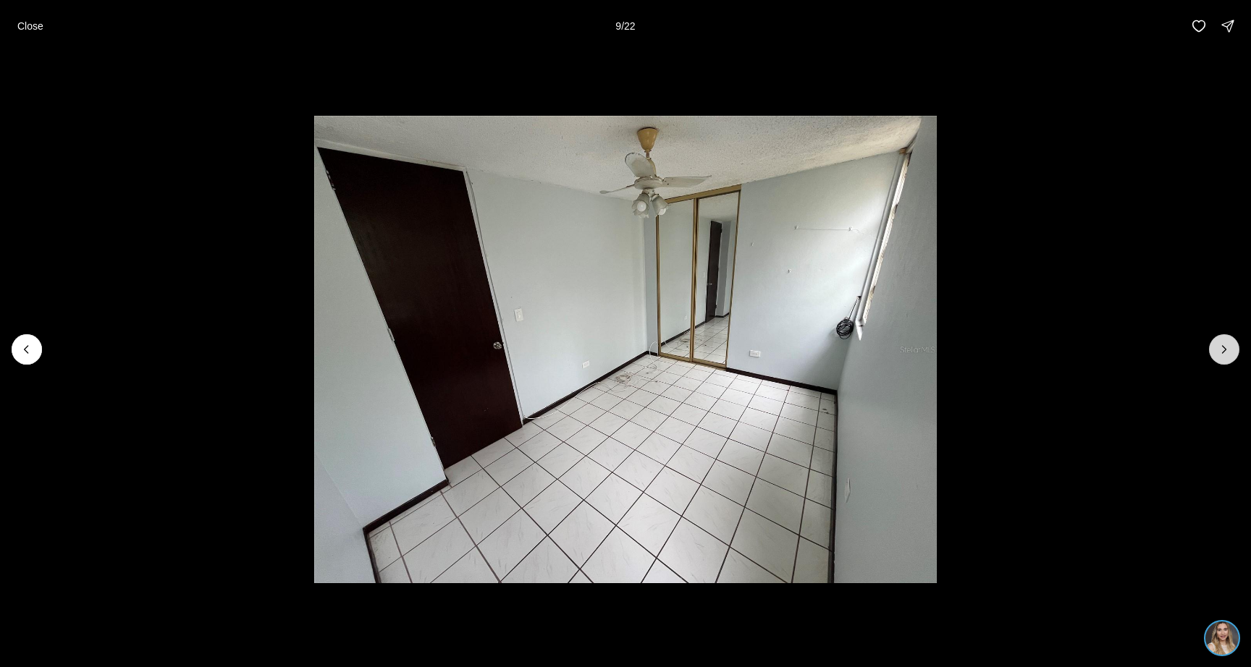
click at [1210, 352] on button "Next slide" at bounding box center [1224, 349] width 30 height 30
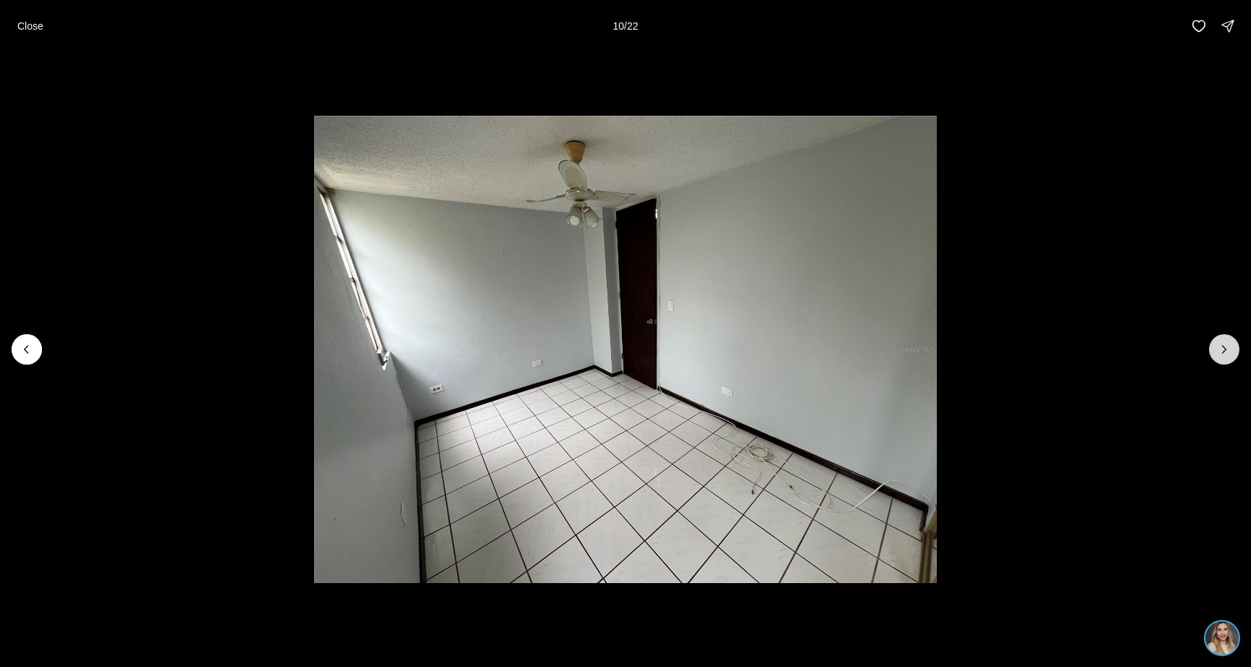
click at [1210, 352] on button "Next slide" at bounding box center [1224, 349] width 30 height 30
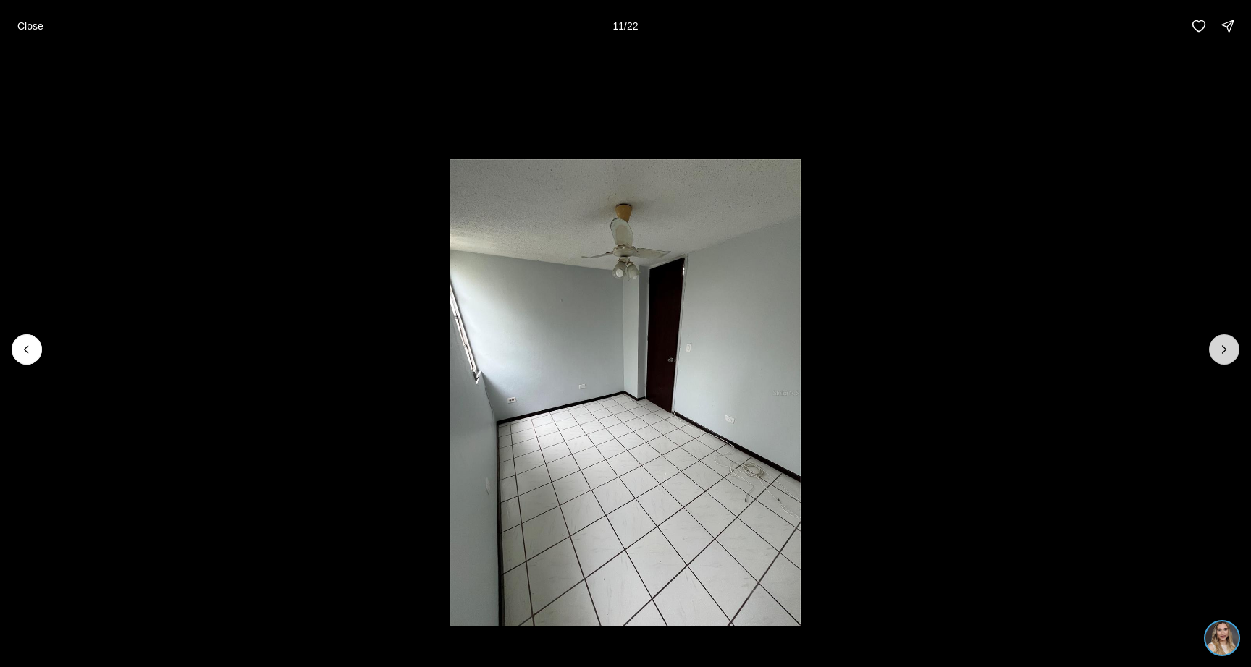
click at [1210, 352] on button "Next slide" at bounding box center [1224, 349] width 30 height 30
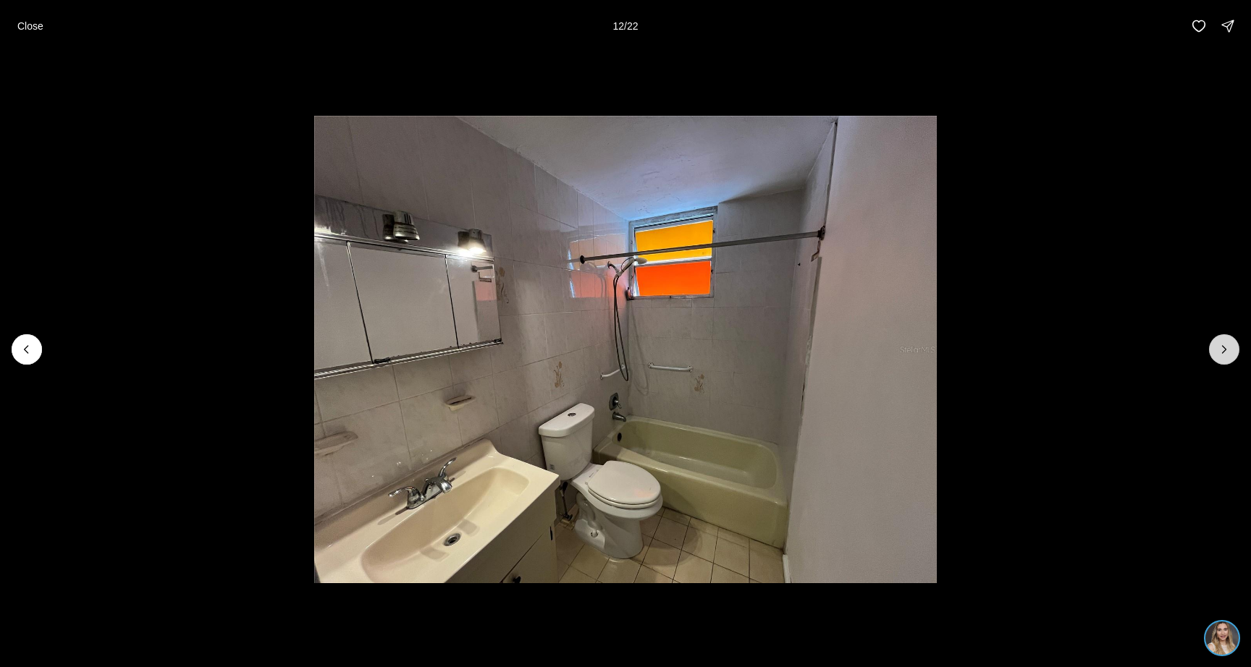
click at [1210, 352] on button "Next slide" at bounding box center [1224, 349] width 30 height 30
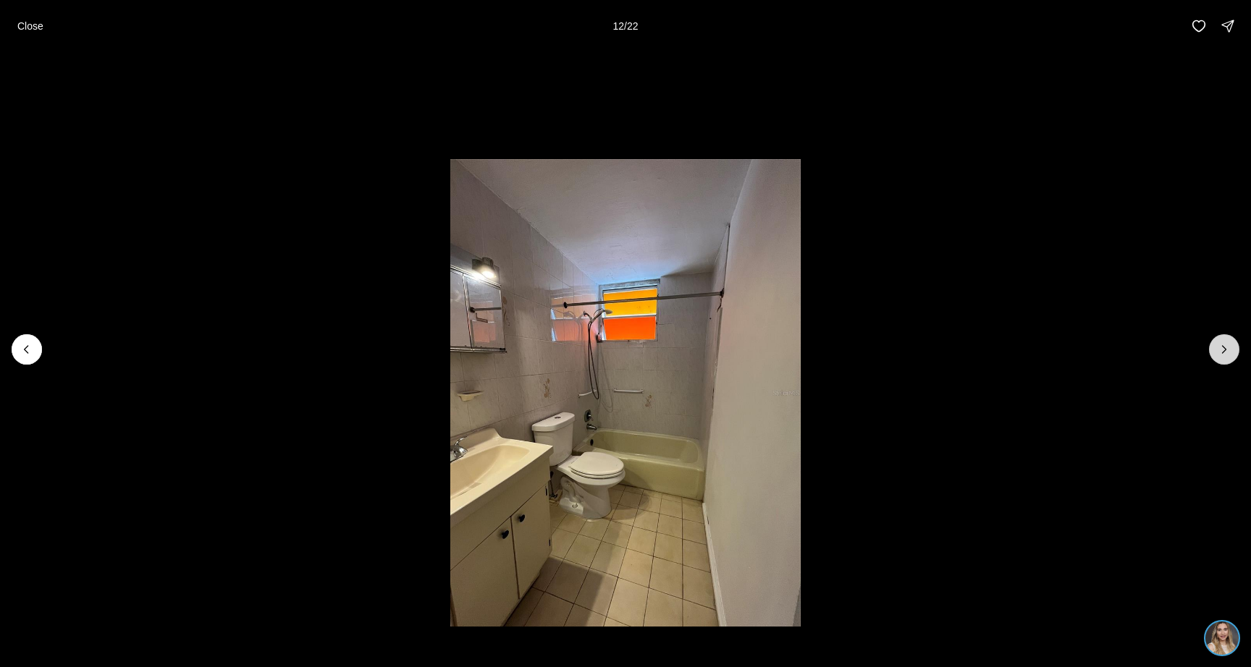
click at [1210, 352] on button "Next slide" at bounding box center [1224, 349] width 30 height 30
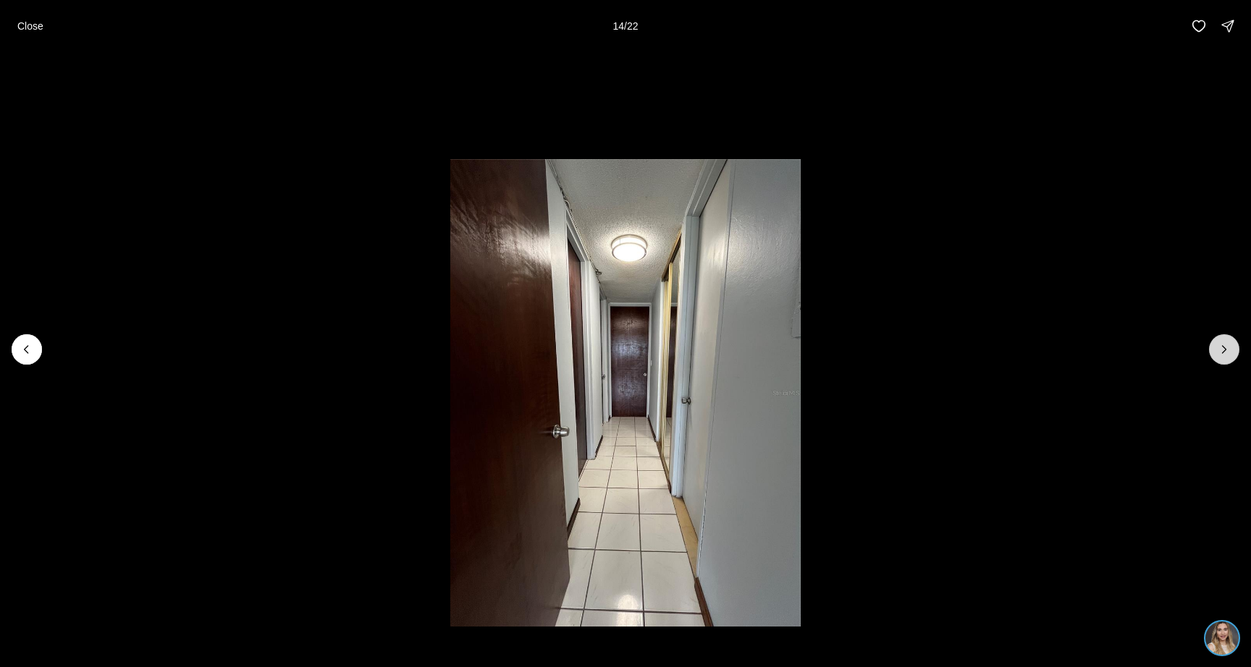
click at [1210, 352] on button "Next slide" at bounding box center [1224, 349] width 30 height 30
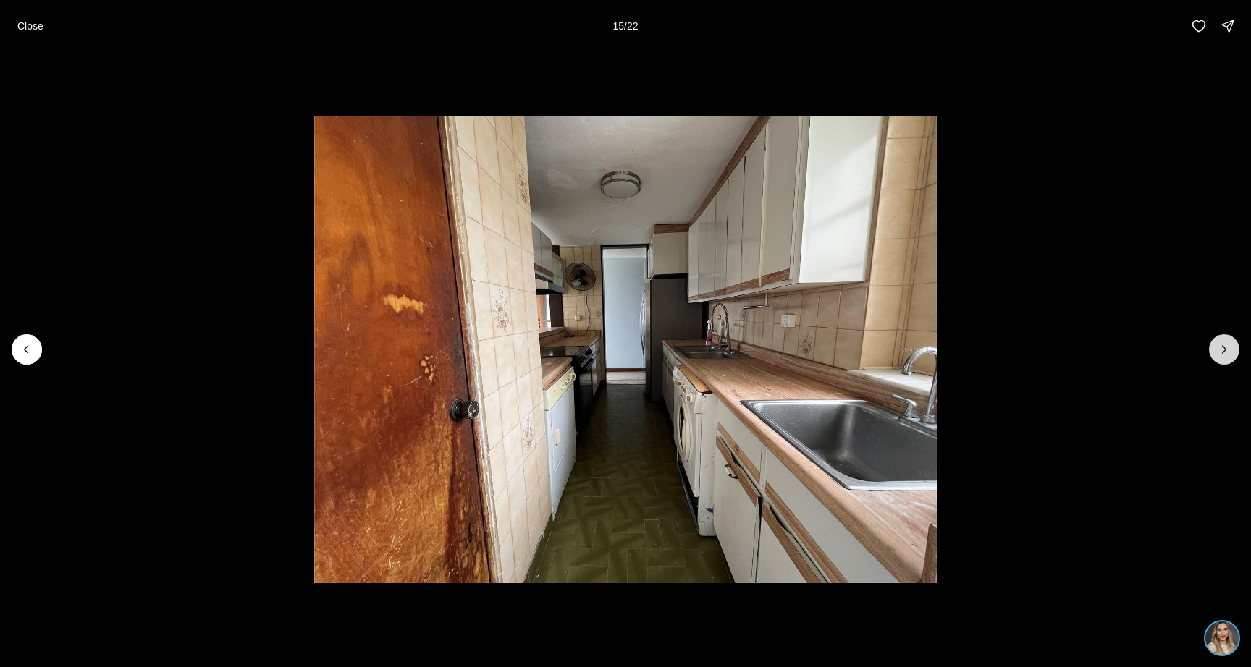
click at [1210, 352] on button "Next slide" at bounding box center [1224, 349] width 30 height 30
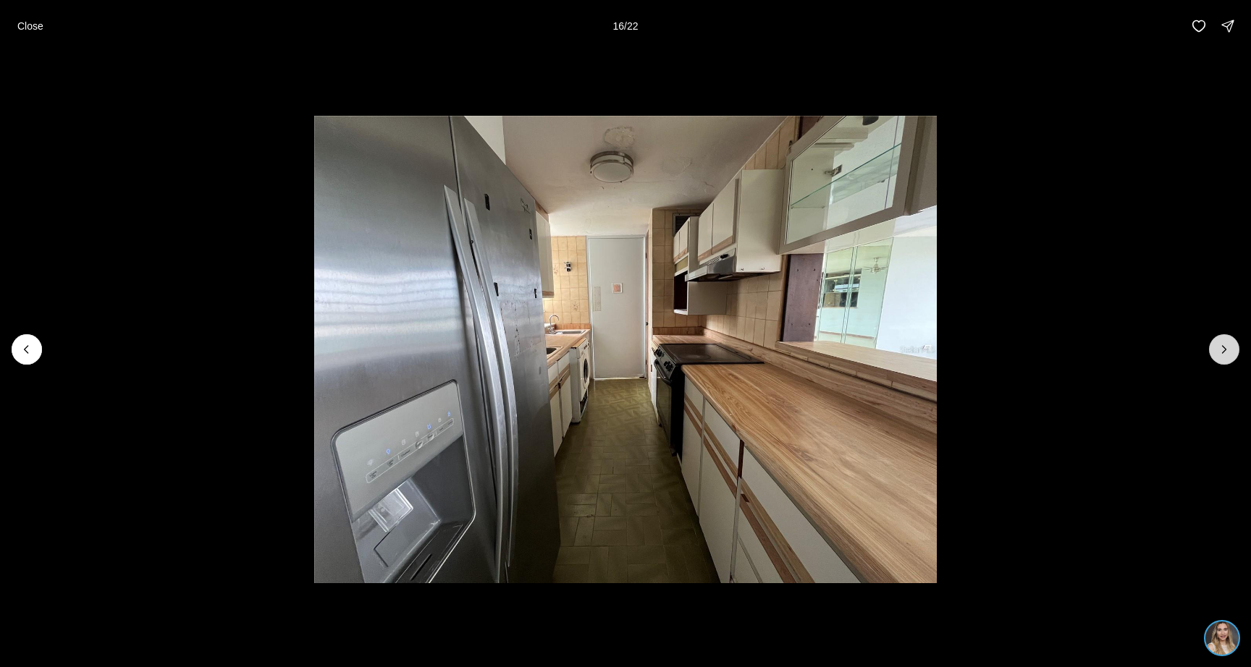
click at [1225, 353] on icon "Next slide" at bounding box center [1224, 349] width 14 height 14
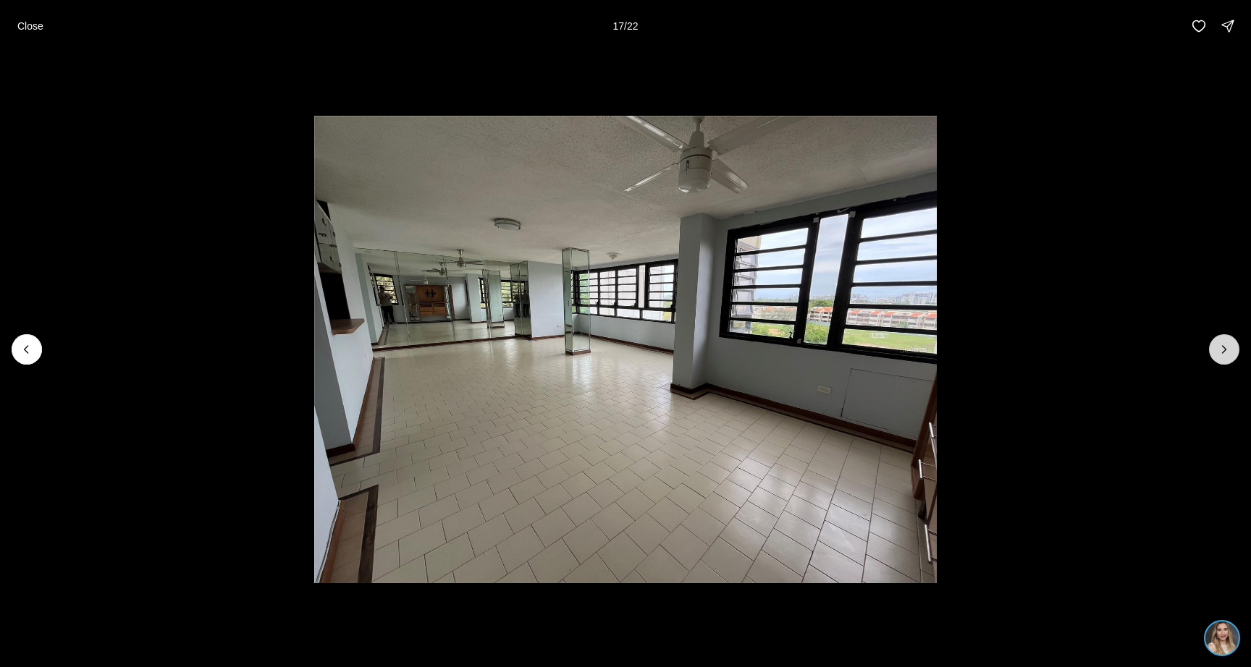
click at [1225, 353] on icon "Next slide" at bounding box center [1224, 349] width 14 height 14
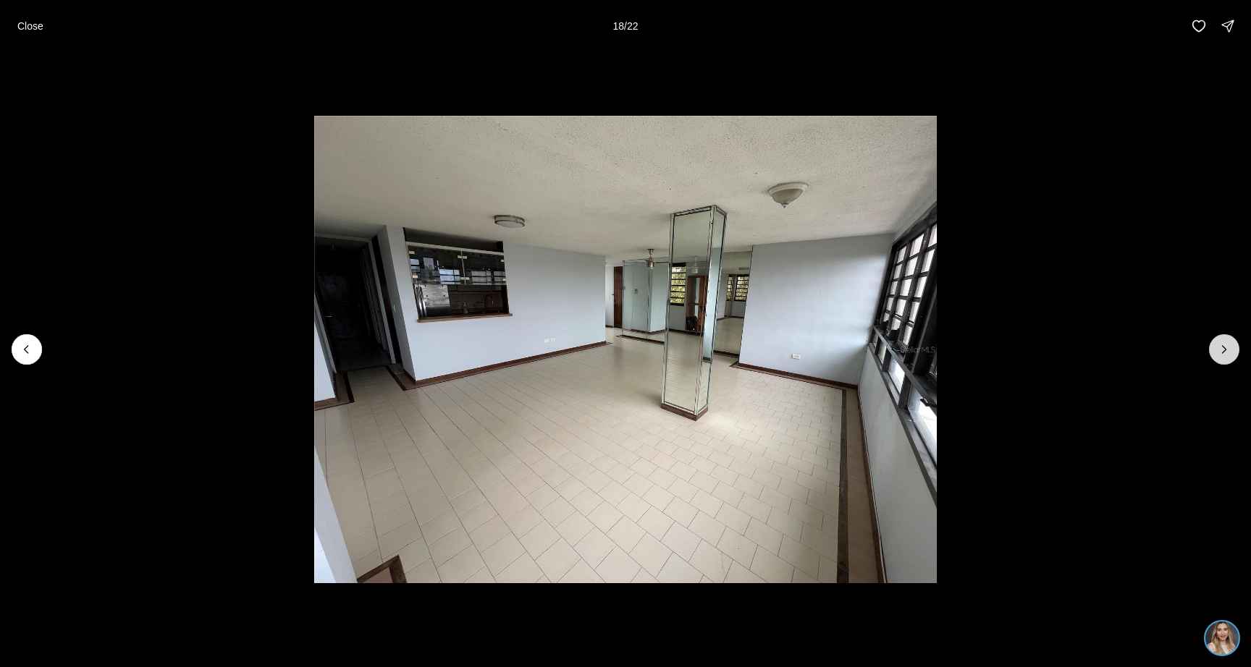
click at [1225, 353] on icon "Next slide" at bounding box center [1224, 349] width 14 height 14
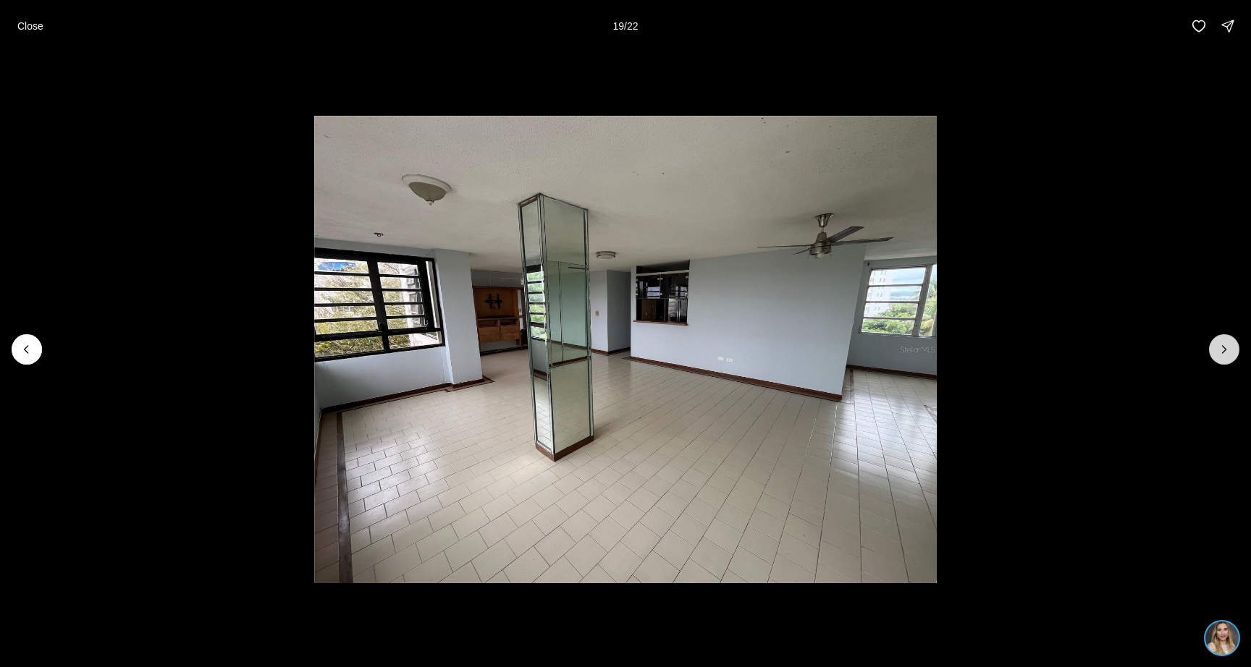
click at [1225, 353] on icon "Next slide" at bounding box center [1224, 349] width 14 height 14
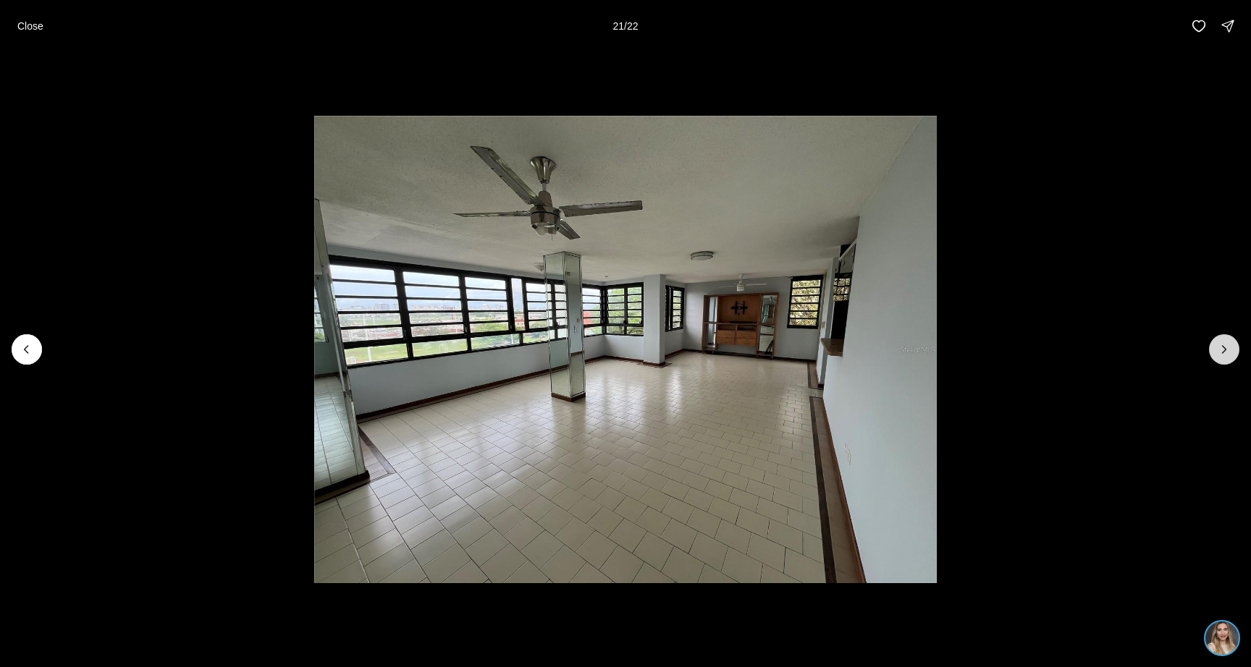
click at [1225, 353] on icon "Next slide" at bounding box center [1224, 349] width 14 height 14
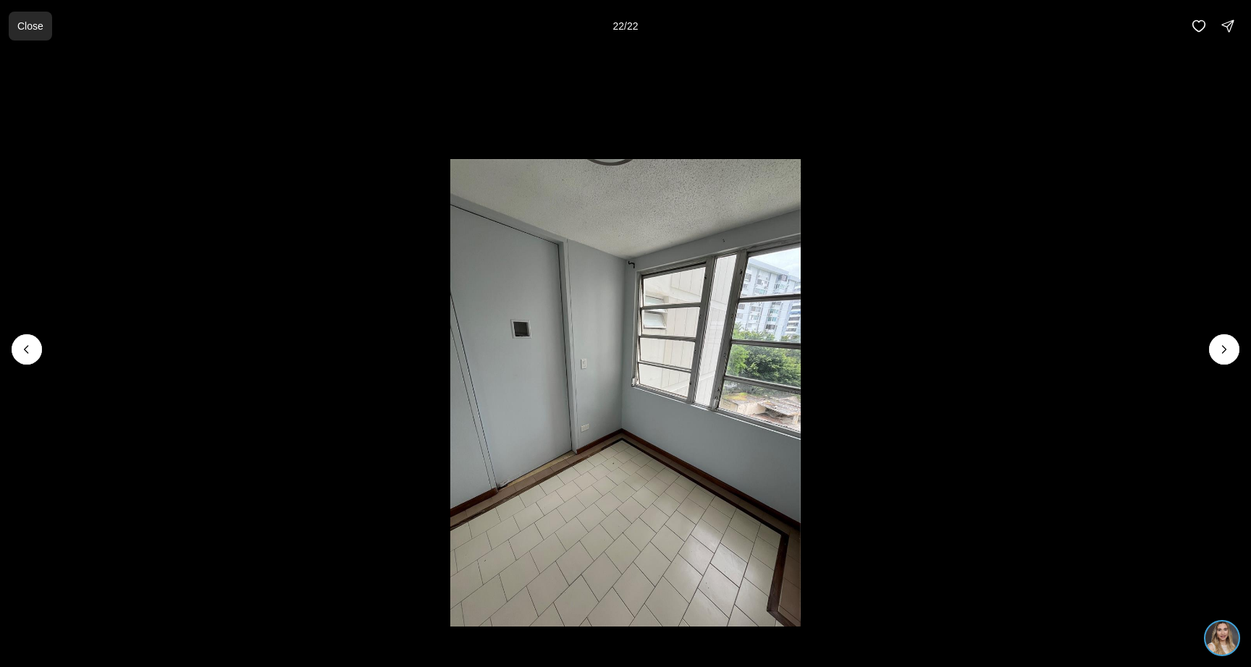
click at [27, 25] on p "Close" at bounding box center [30, 26] width 26 height 12
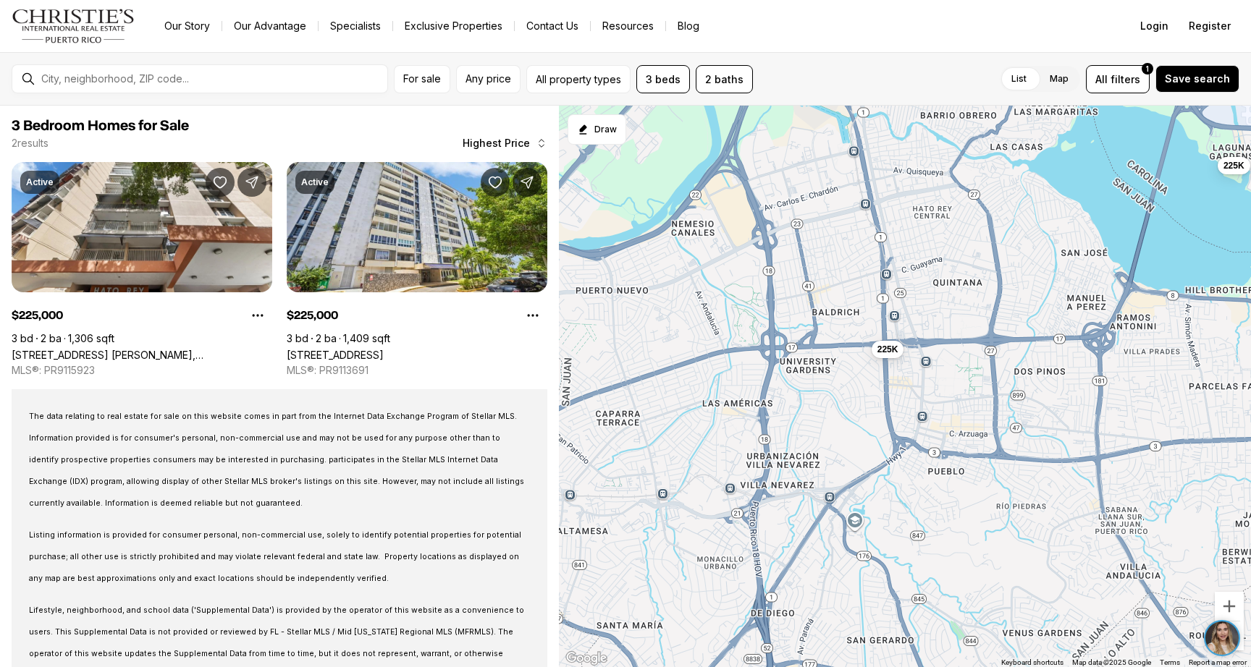
drag, startPoint x: 887, startPoint y: 433, endPoint x: 922, endPoint y: 448, distance: 38.6
click at [924, 448] on div "225K 225K" at bounding box center [905, 387] width 692 height 563
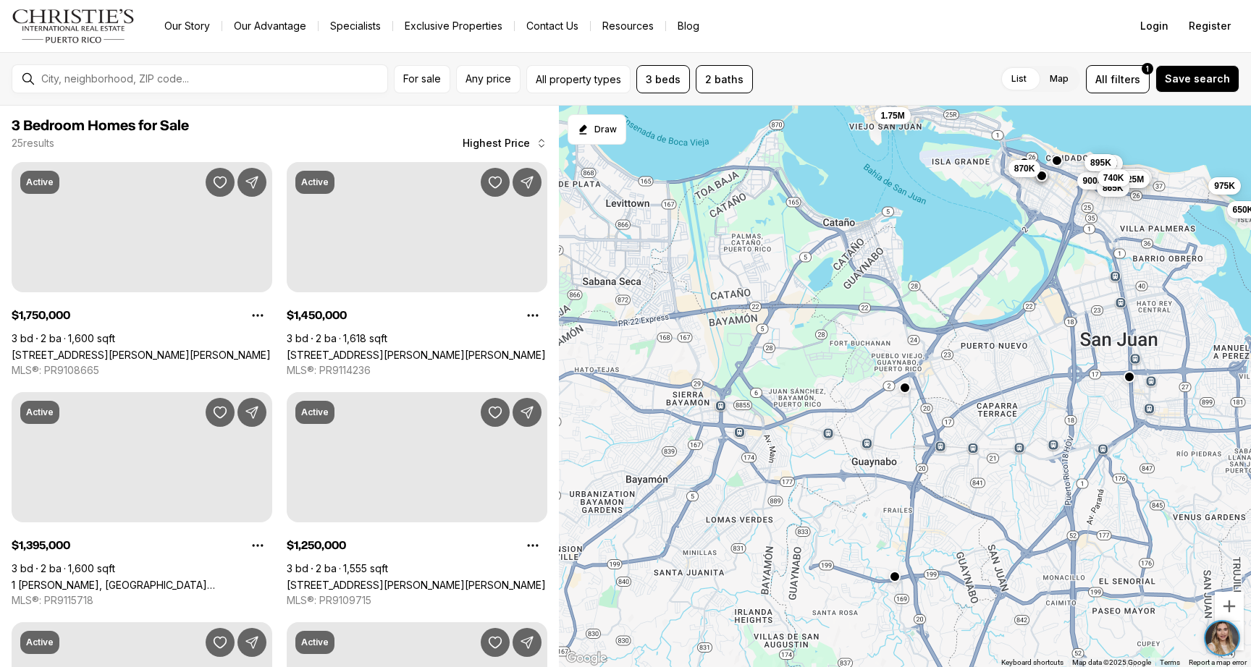
drag, startPoint x: 914, startPoint y: 522, endPoint x: 1095, endPoint y: 424, distance: 206.0
click at [1095, 424] on div "1.75M 1.45M 1.4M 1.25M 975K 950K 900K 895K 870K 865K 740K 650K" at bounding box center [905, 387] width 692 height 563
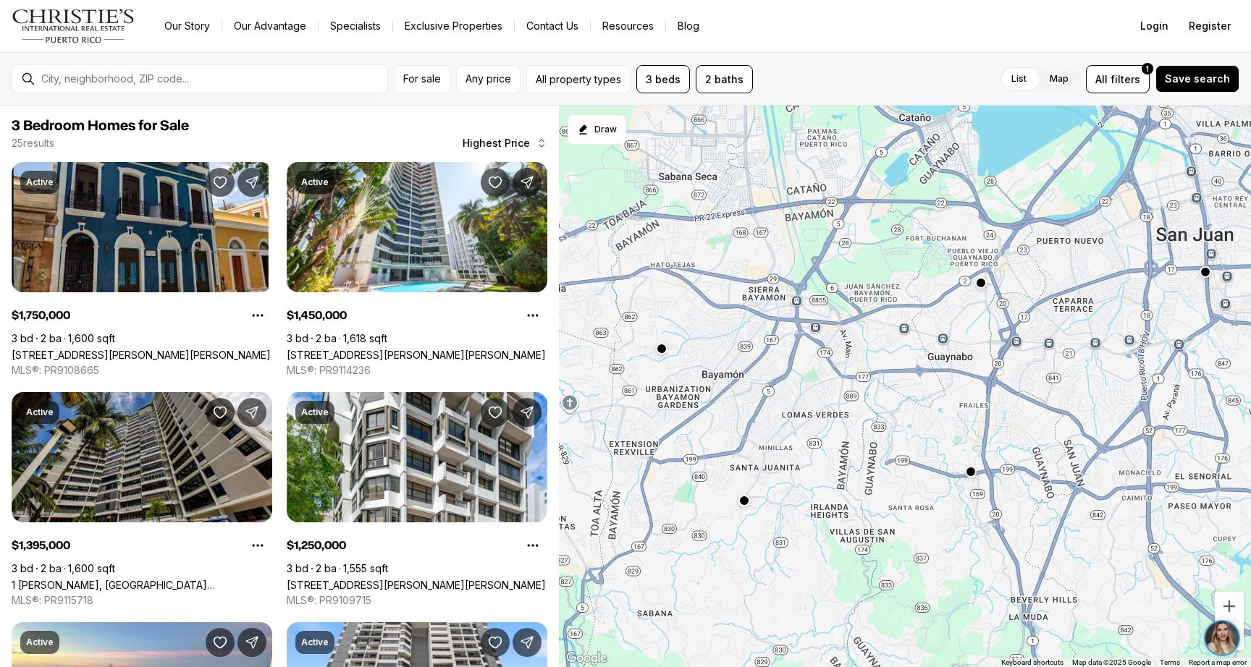
drag, startPoint x: 1162, startPoint y: 567, endPoint x: 1238, endPoint y: 460, distance: 131.4
click at [1238, 460] on div "1.75M 1.45M 1.4M 1.25M 975K 950K 900K 895K 870K 865K 740K 650K" at bounding box center [905, 387] width 692 height 563
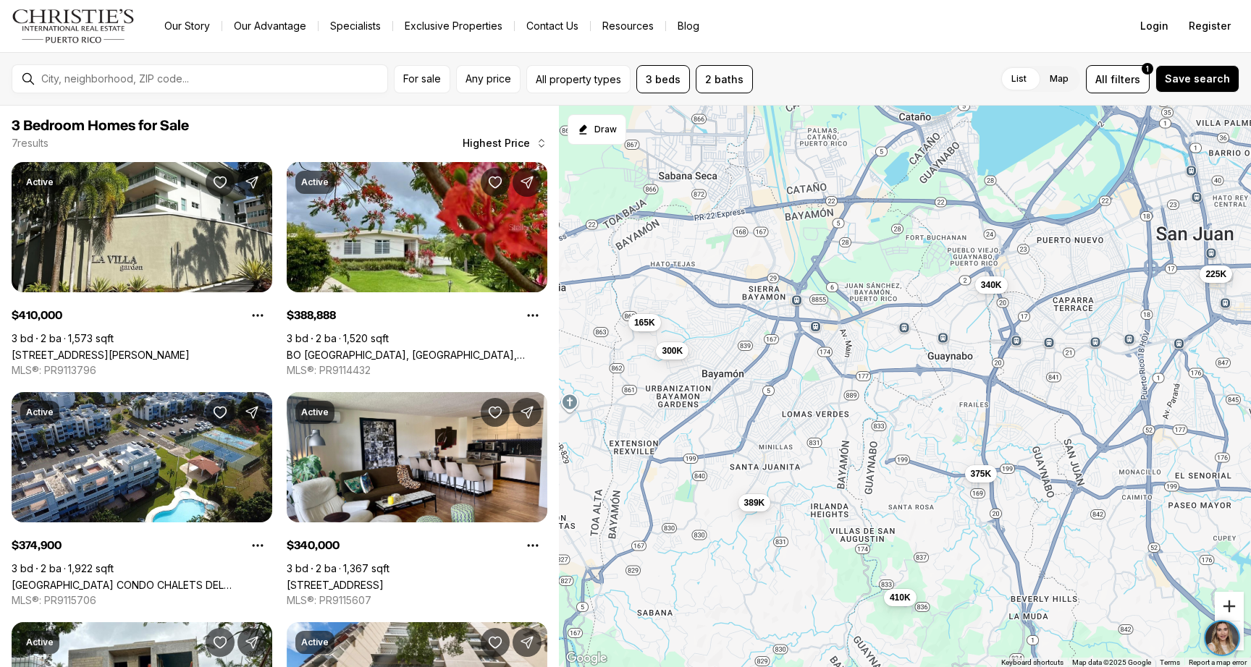
click at [1230, 605] on button "Zoom in" at bounding box center [1229, 606] width 29 height 29
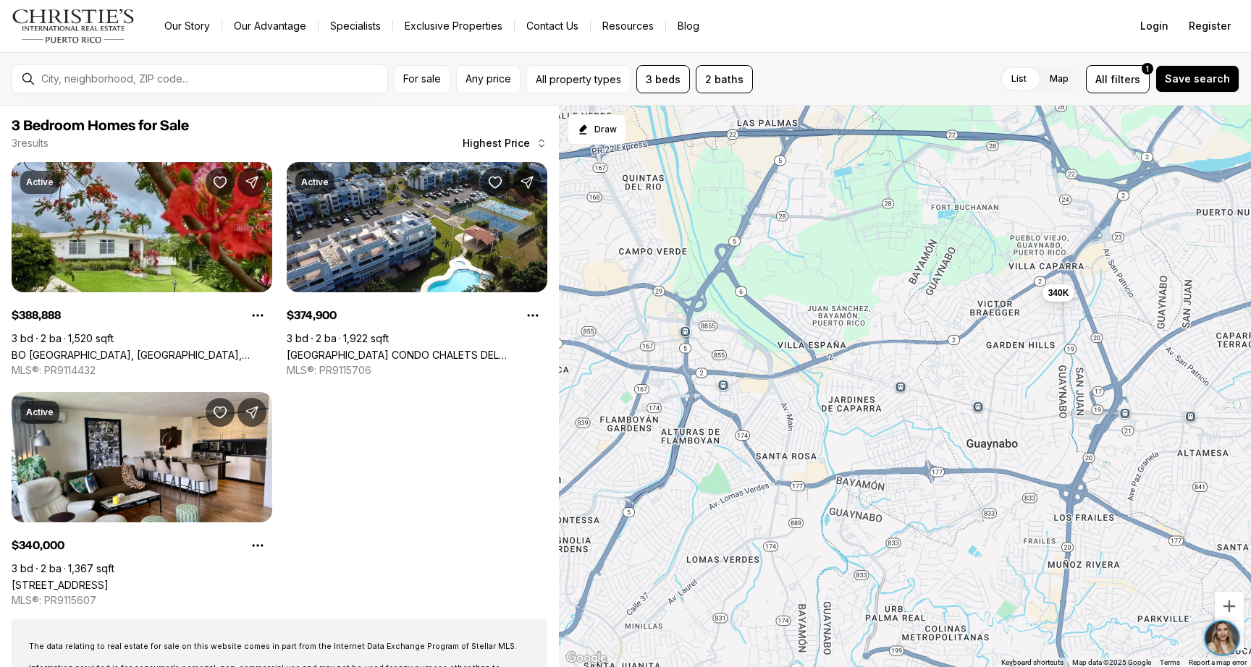
drag, startPoint x: 886, startPoint y: 580, endPoint x: 883, endPoint y: 698, distance: 118.0
click at [883, 667] on html "Go to: Homepage Our Story Our Advantage Specialists Exclusive Properties Contac…" at bounding box center [625, 333] width 1251 height 667
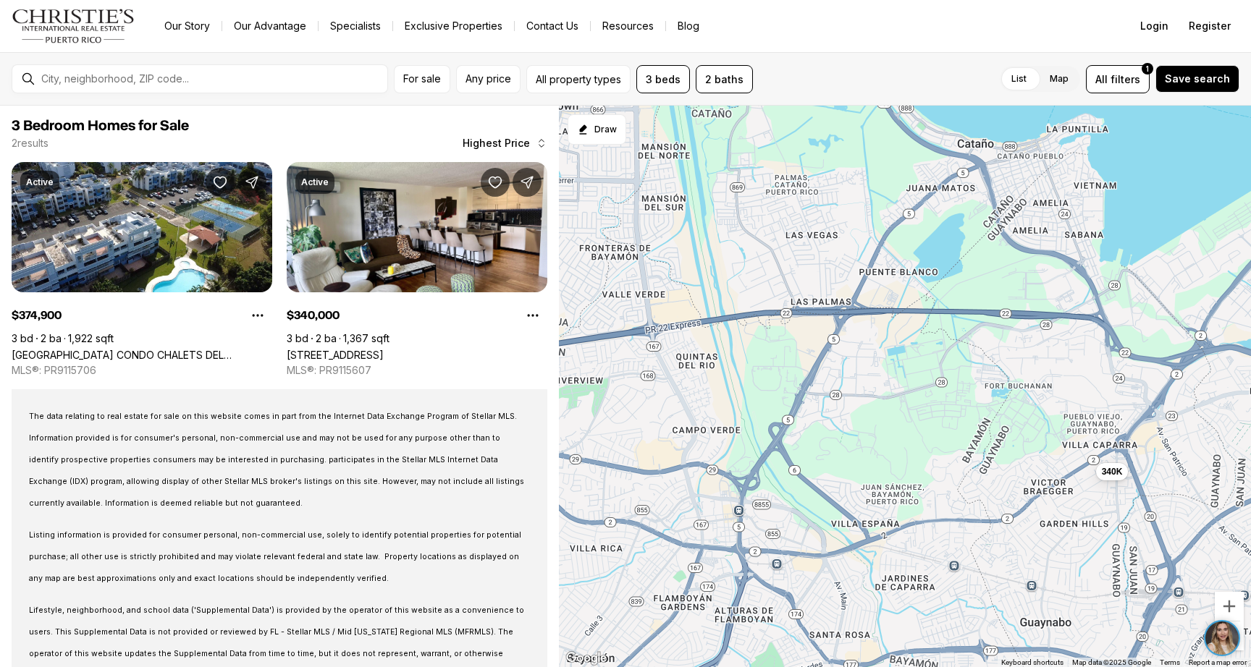
drag, startPoint x: 718, startPoint y: 434, endPoint x: 773, endPoint y: 614, distance: 188.5
click at [773, 614] on div "375K 340K" at bounding box center [905, 387] width 692 height 563
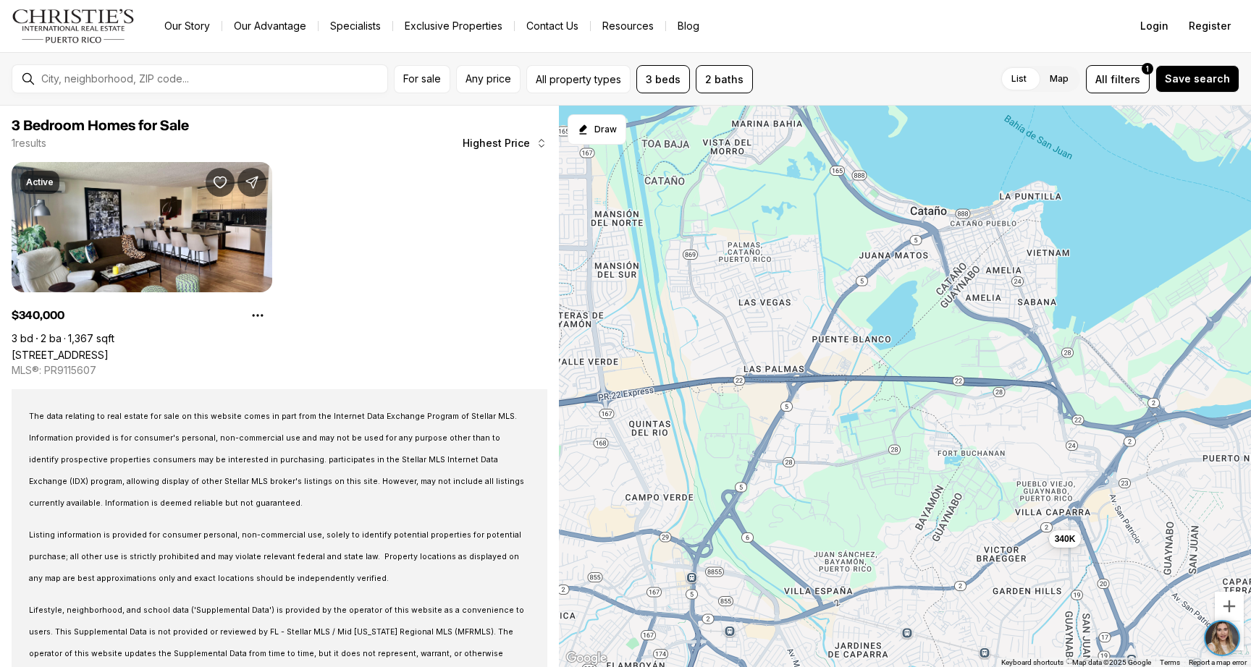
drag, startPoint x: 908, startPoint y: 378, endPoint x: 861, endPoint y: 443, distance: 80.4
click at [861, 443] on div "340K" at bounding box center [905, 387] width 692 height 563
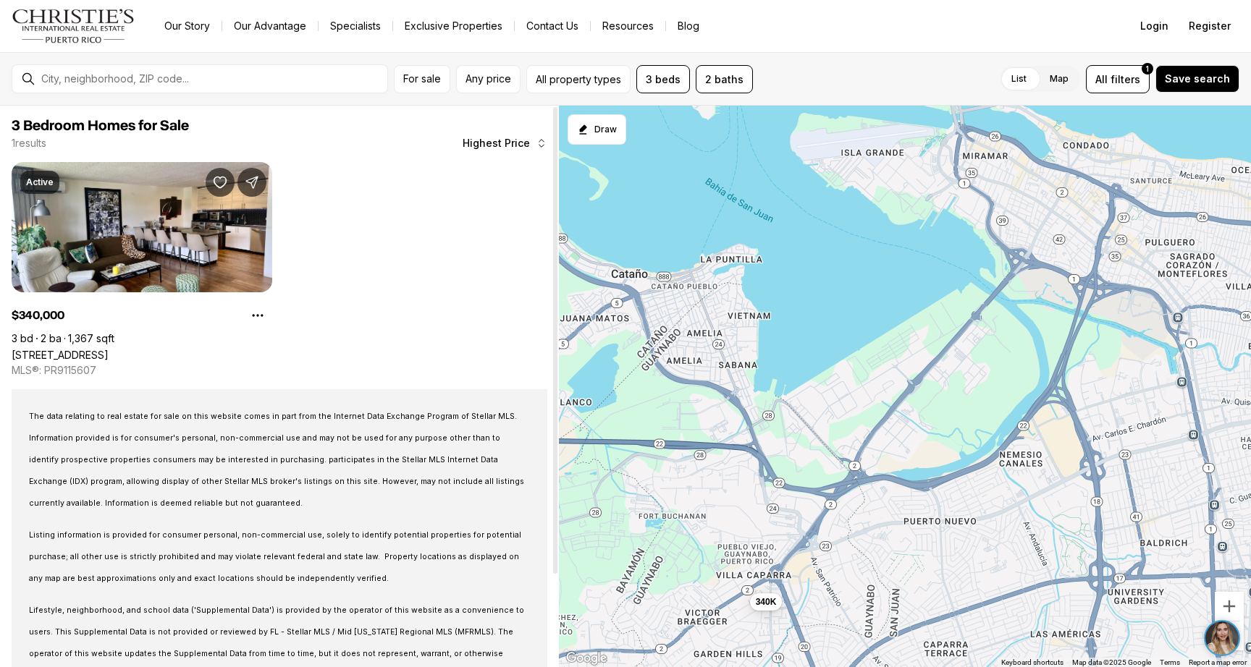
drag, startPoint x: 801, startPoint y: 481, endPoint x: 503, endPoint y: 543, distance: 303.8
click at [503, 543] on div "3 Bedroom Homes for Sale 1 results Highest Price Active $340,000 3 bd 2 ba 1,36…" at bounding box center [625, 387] width 1251 height 562
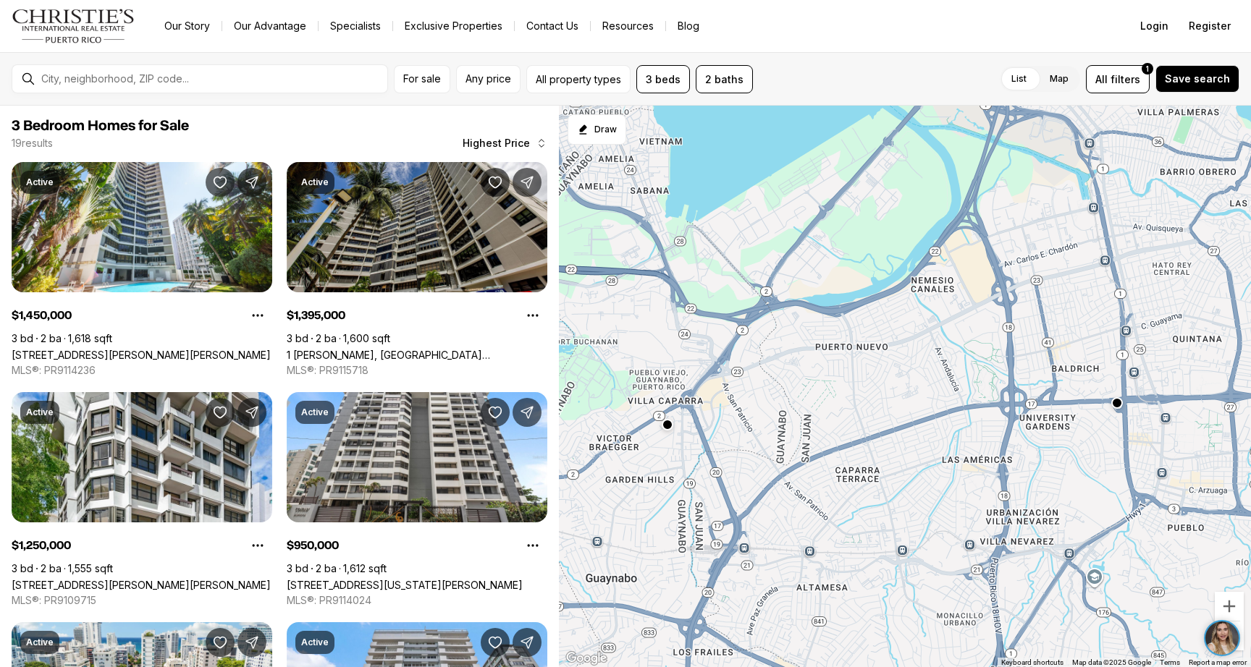
drag, startPoint x: 793, startPoint y: 524, endPoint x: 708, endPoint y: 333, distance: 209.0
click at [708, 333] on div "1.45M 1.4M 1.25M 950K 900K 895K 870K 865K 740K 625K 585K 575K" at bounding box center [905, 387] width 692 height 563
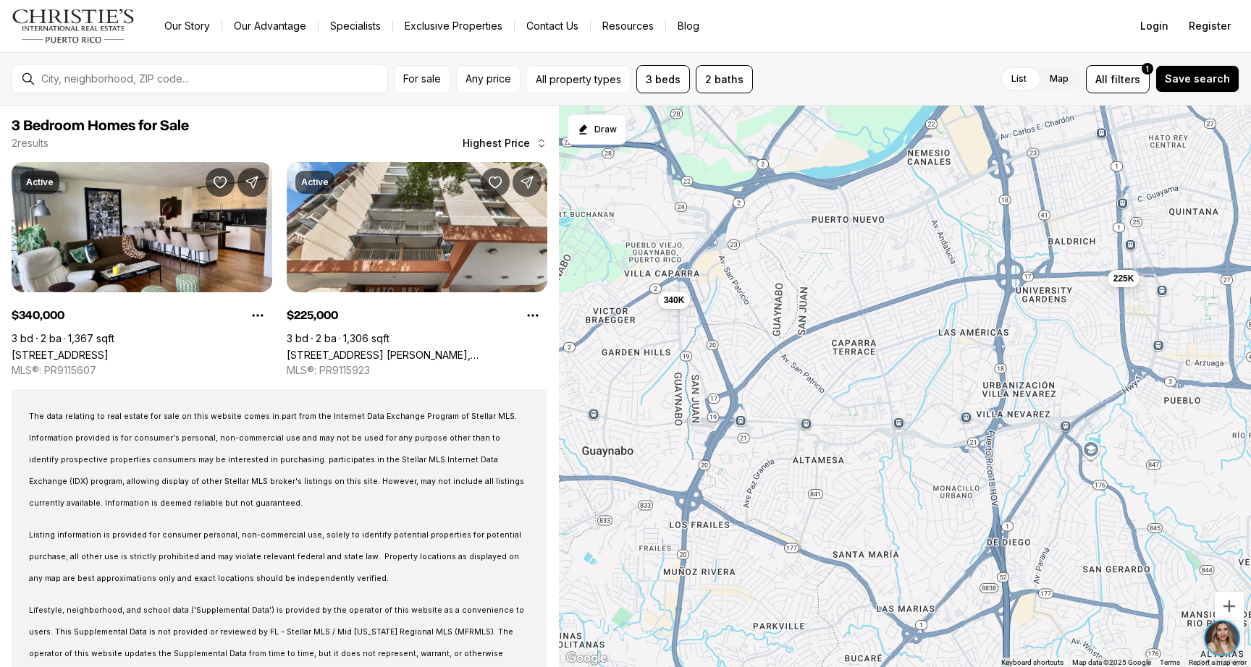
drag, startPoint x: 810, startPoint y: 408, endPoint x: 801, endPoint y: 296, distance: 112.6
click at [801, 296] on div "340K 225K" at bounding box center [905, 387] width 692 height 563
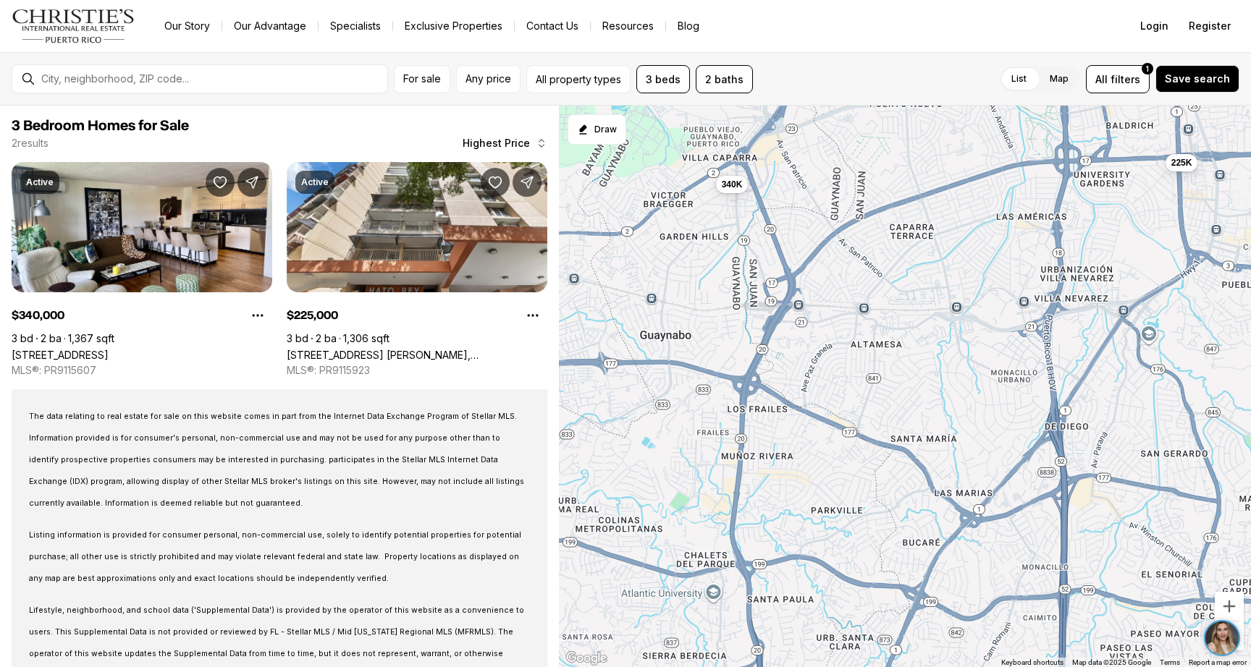
drag, startPoint x: 813, startPoint y: 392, endPoint x: 871, endPoint y: 274, distance: 130.8
click at [871, 274] on div "340K 225K" at bounding box center [905, 387] width 692 height 563
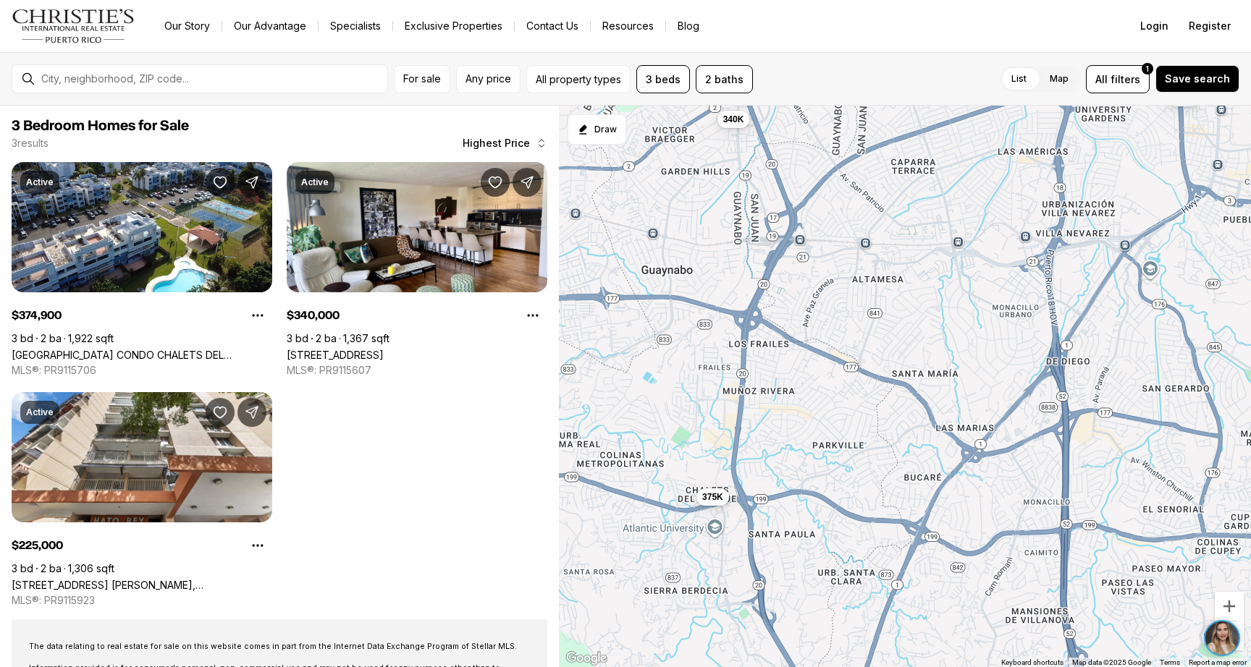
drag, startPoint x: 857, startPoint y: 492, endPoint x: 859, endPoint y: 424, distance: 68.1
click at [859, 424] on div "340K 225K 375K" at bounding box center [905, 387] width 692 height 563
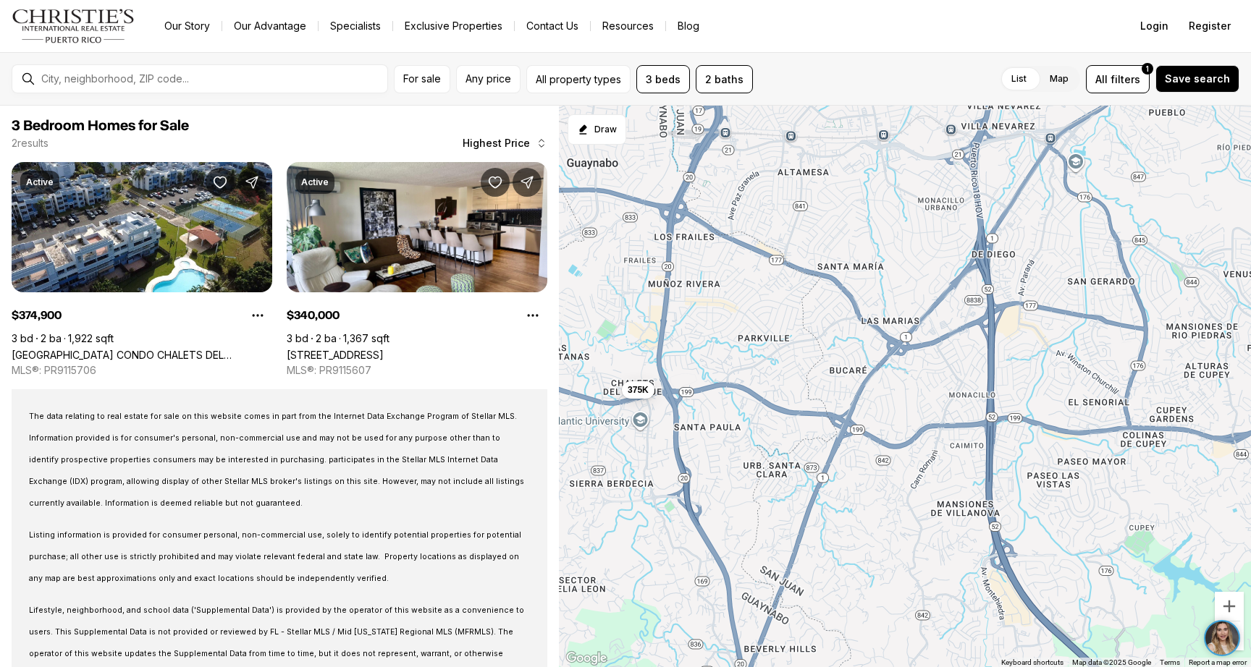
drag, startPoint x: 1098, startPoint y: 590, endPoint x: 1021, endPoint y: 486, distance: 129.4
click at [1021, 486] on div "340K 375K" at bounding box center [905, 387] width 692 height 563
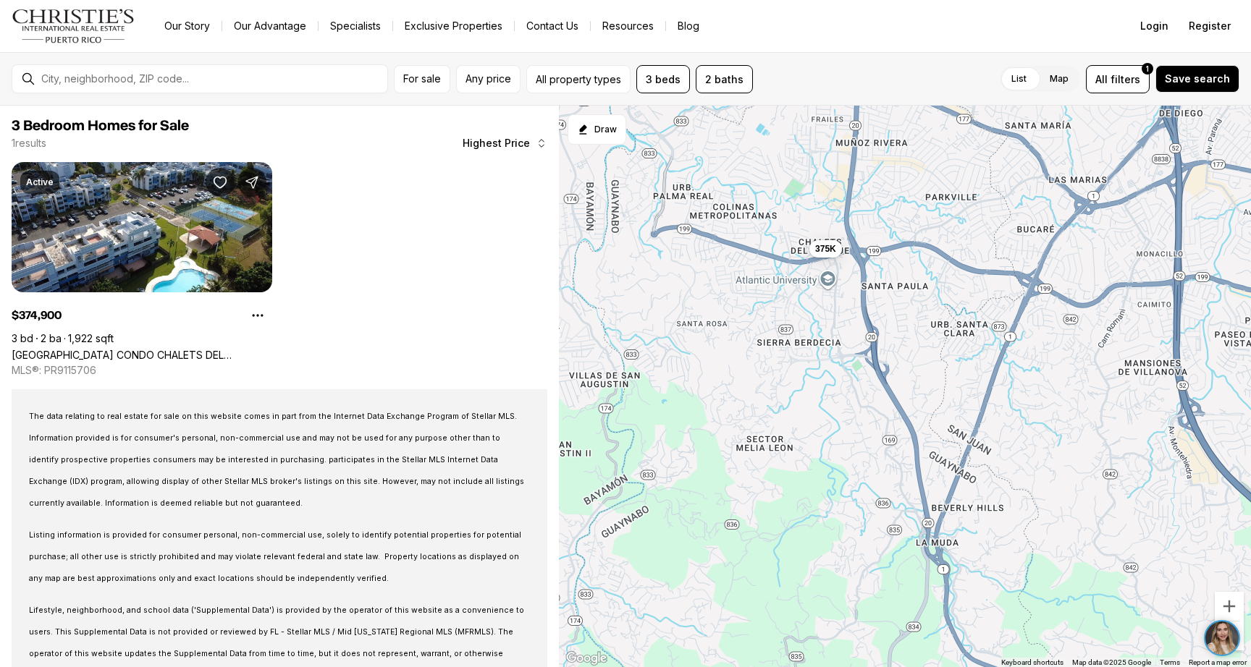
drag, startPoint x: 806, startPoint y: 478, endPoint x: 997, endPoint y: 334, distance: 239.3
click at [997, 334] on div "375K" at bounding box center [905, 387] width 692 height 563
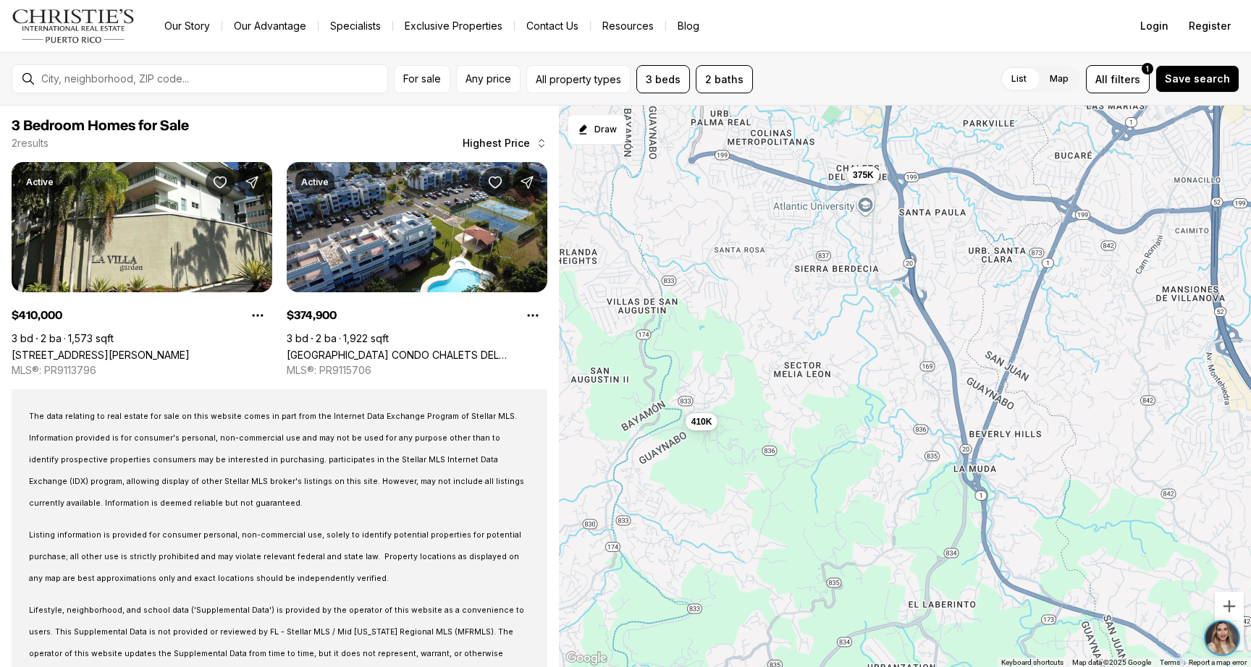
drag, startPoint x: 728, startPoint y: 347, endPoint x: 767, endPoint y: 272, distance: 84.2
click at [767, 272] on div "375K 410K" at bounding box center [905, 387] width 692 height 563
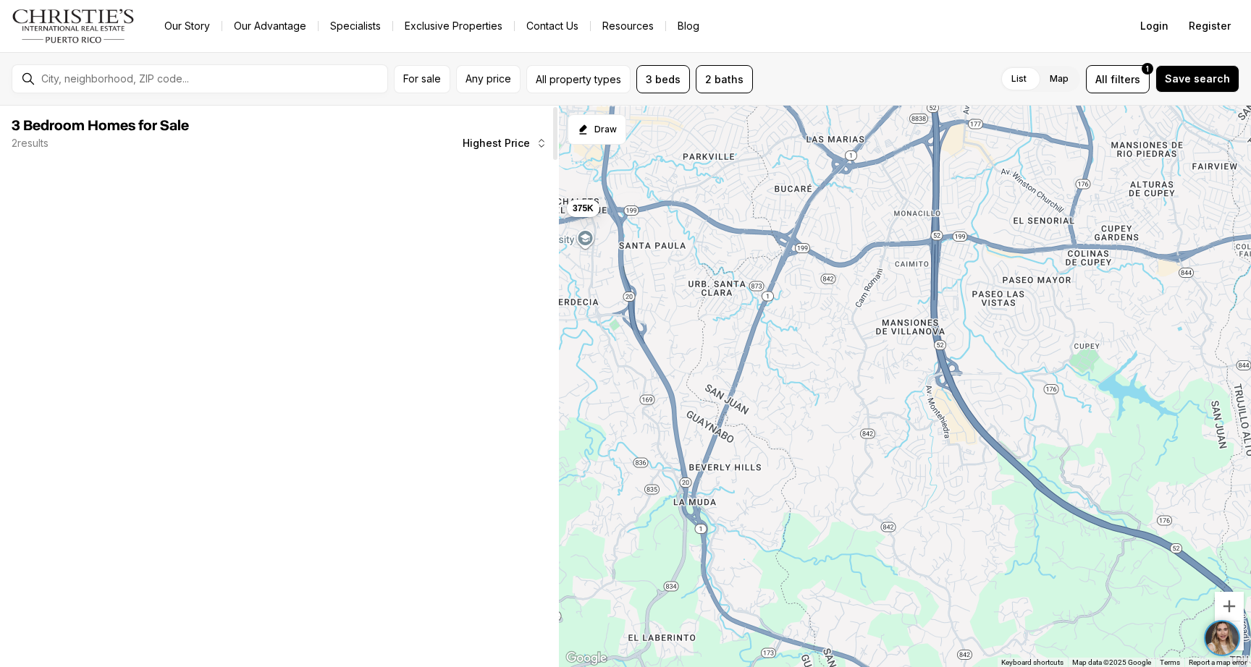
click at [450, 340] on div "3 Bedroom Homes for Sale 2 results Highest Price The data relating to real esta…" at bounding box center [625, 387] width 1251 height 562
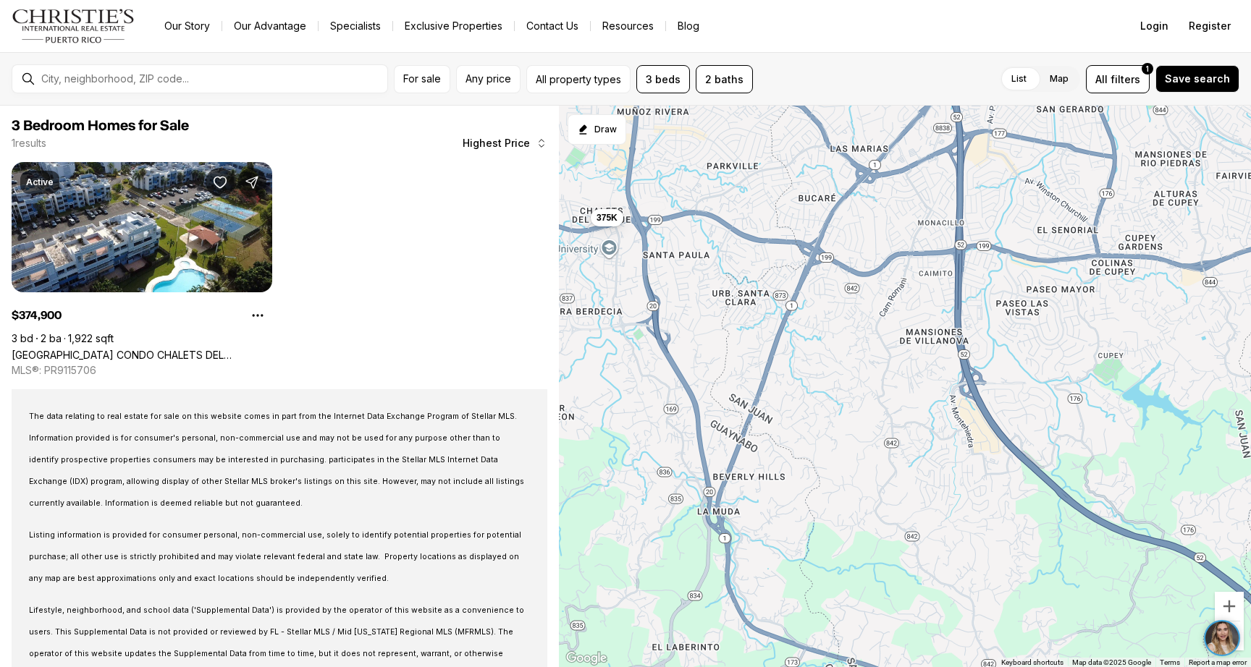
drag, startPoint x: 779, startPoint y: 394, endPoint x: 801, endPoint y: 402, distance: 23.8
click at [801, 402] on div "375K" at bounding box center [905, 387] width 692 height 563
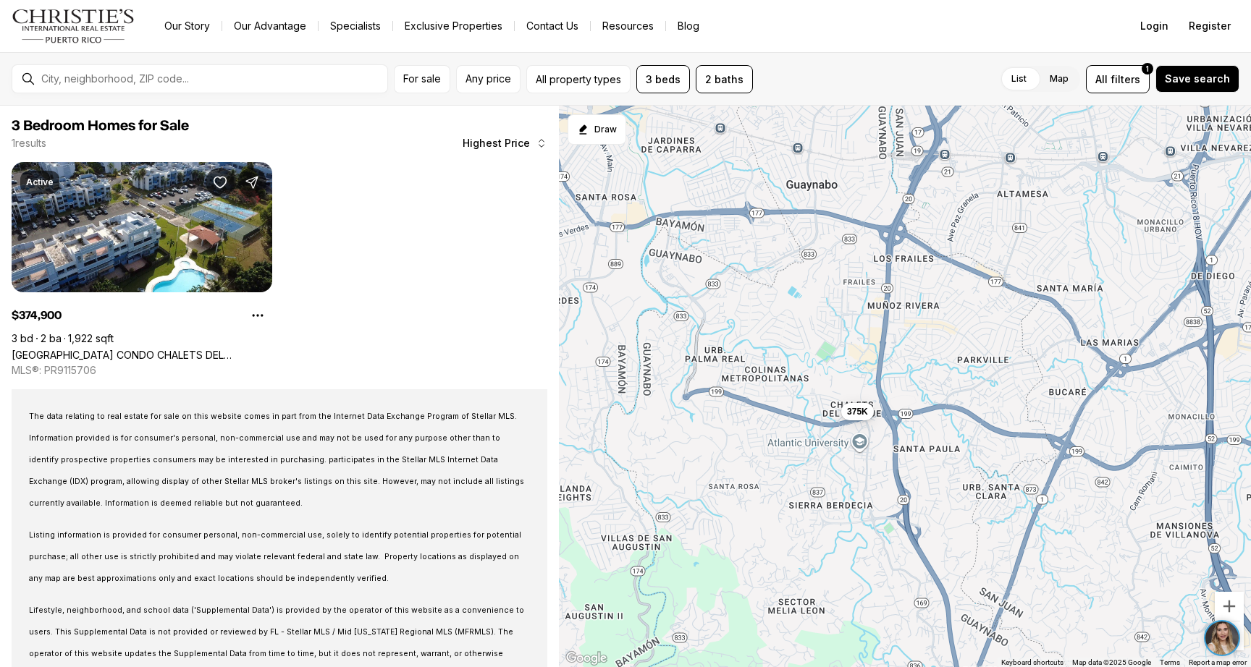
drag, startPoint x: 710, startPoint y: 358, endPoint x: 961, endPoint y: 556, distance: 319.6
click at [961, 556] on div "375K" at bounding box center [905, 387] width 692 height 563
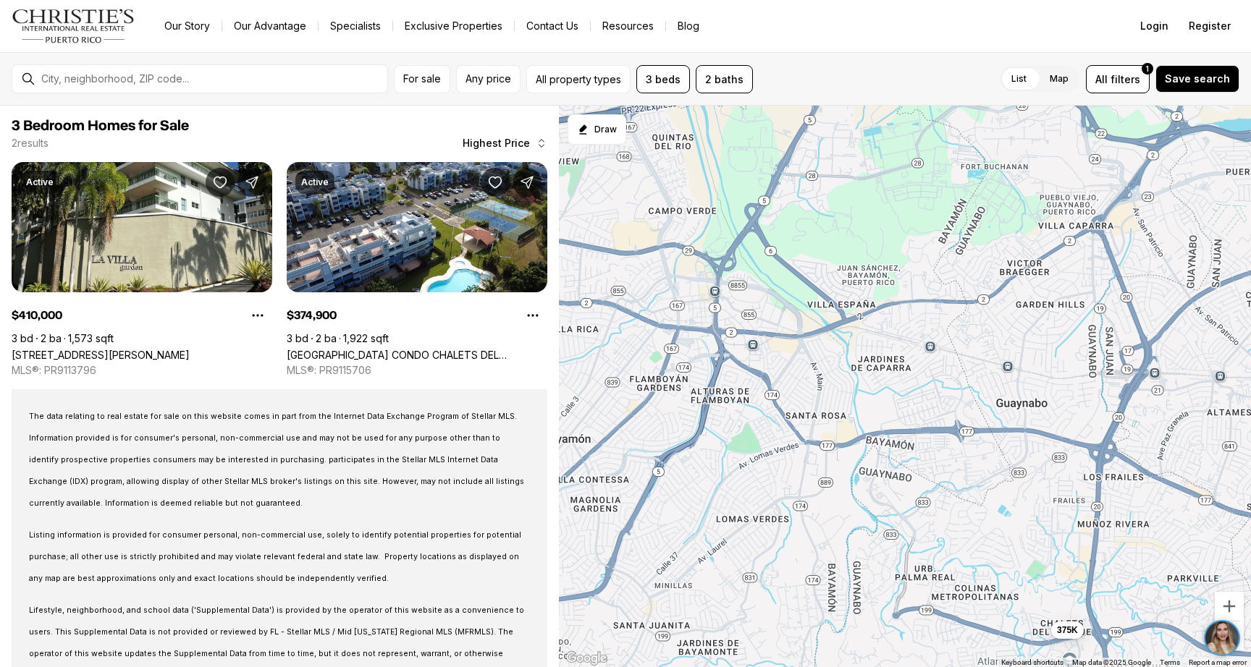
drag, startPoint x: 725, startPoint y: 397, endPoint x: 938, endPoint y: 620, distance: 308.2
click at [938, 620] on div "375K 410K" at bounding box center [905, 387] width 692 height 563
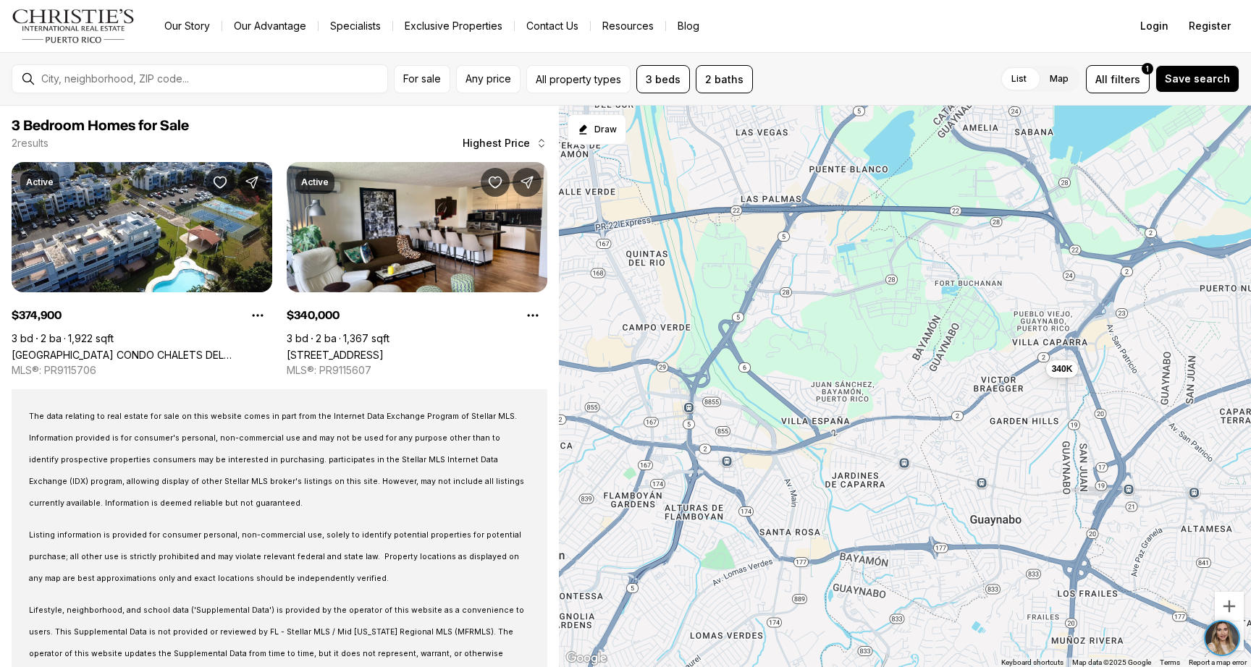
drag, startPoint x: 890, startPoint y: 532, endPoint x: 862, endPoint y: 648, distance: 119.1
click at [863, 649] on div "375K 340K" at bounding box center [905, 387] width 692 height 563
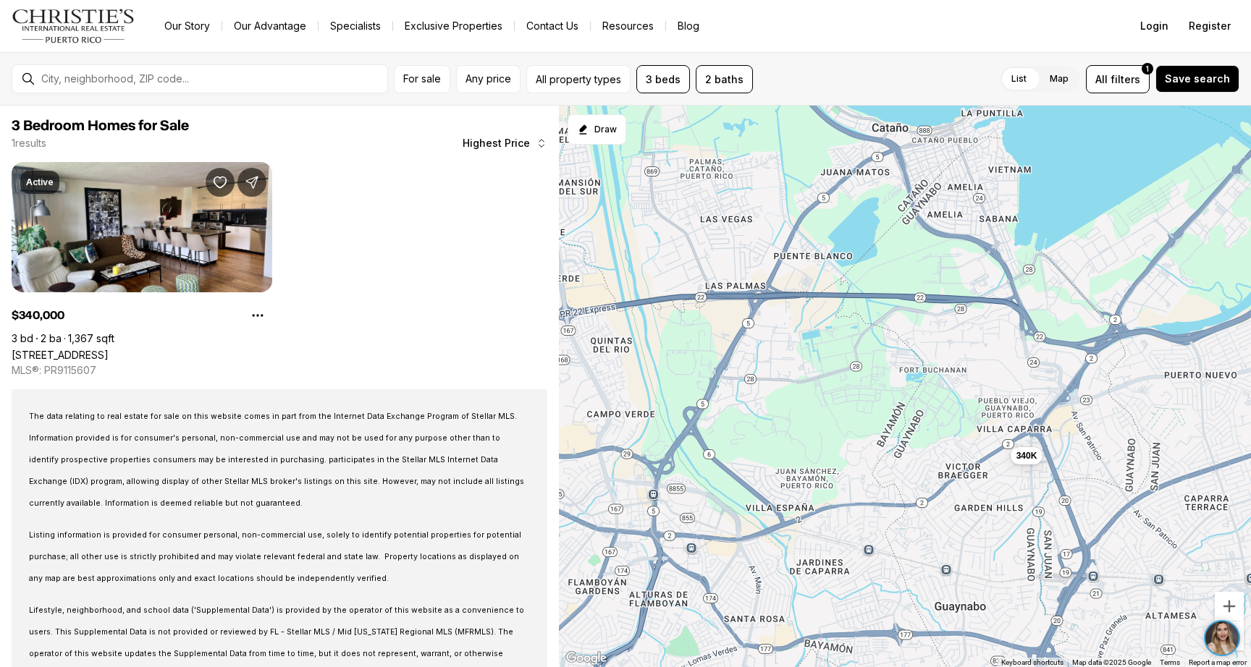
drag, startPoint x: 910, startPoint y: 465, endPoint x: 874, endPoint y: 557, distance: 98.8
click at [874, 557] on div "340K" at bounding box center [905, 387] width 692 height 563
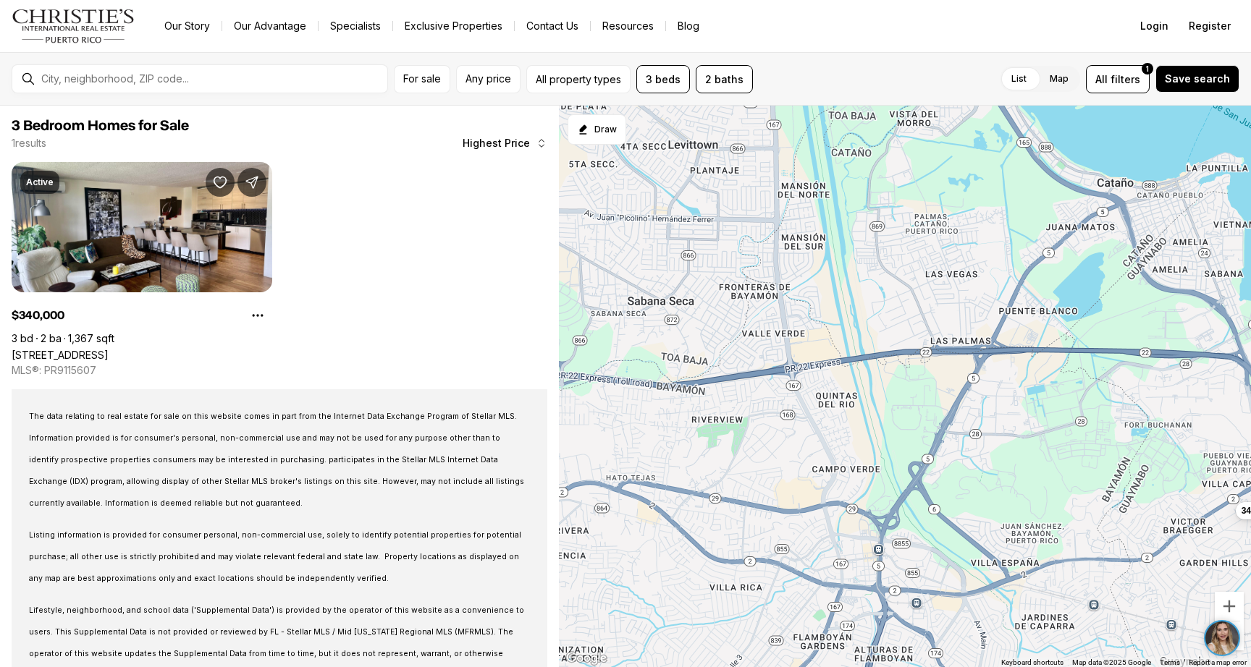
drag, startPoint x: 901, startPoint y: 486, endPoint x: 1129, endPoint y: 537, distance: 232.9
click at [1129, 537] on div "340K" at bounding box center [905, 387] width 692 height 563
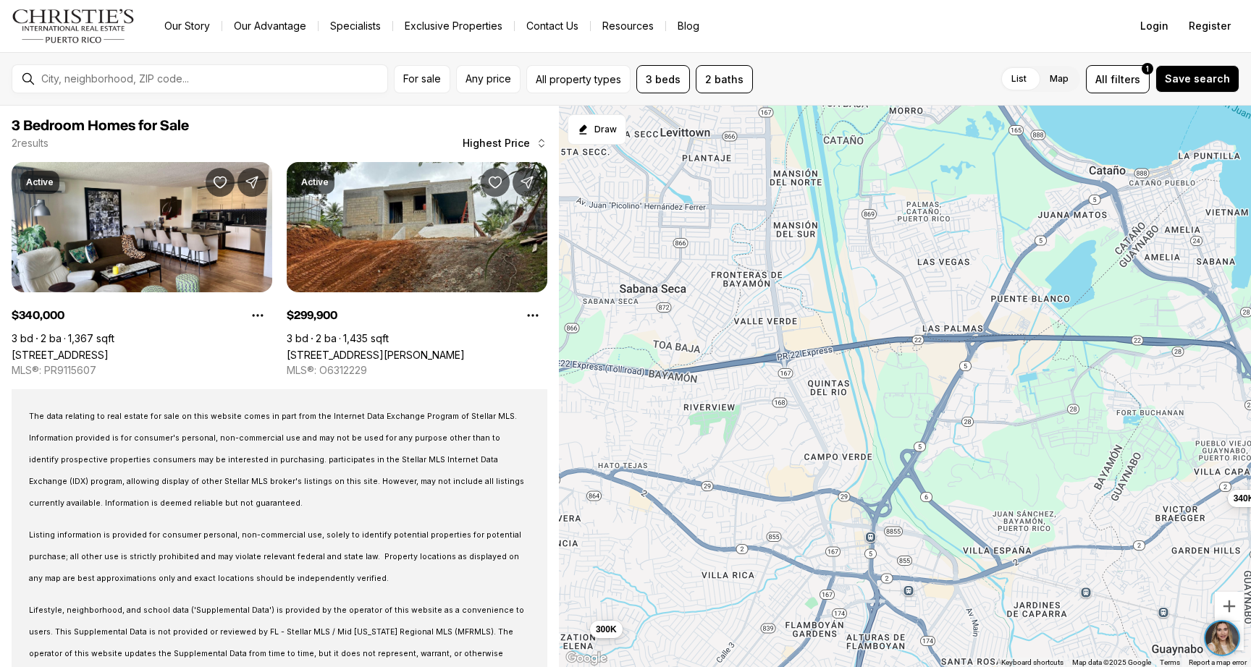
drag, startPoint x: 1126, startPoint y: 523, endPoint x: 1117, endPoint y: 523, distance: 8.7
click at [1117, 523] on div "340K 300K" at bounding box center [905, 387] width 692 height 563
click at [410, 349] on link "[STREET_ADDRESS][PERSON_NAME]" at bounding box center [376, 355] width 178 height 12
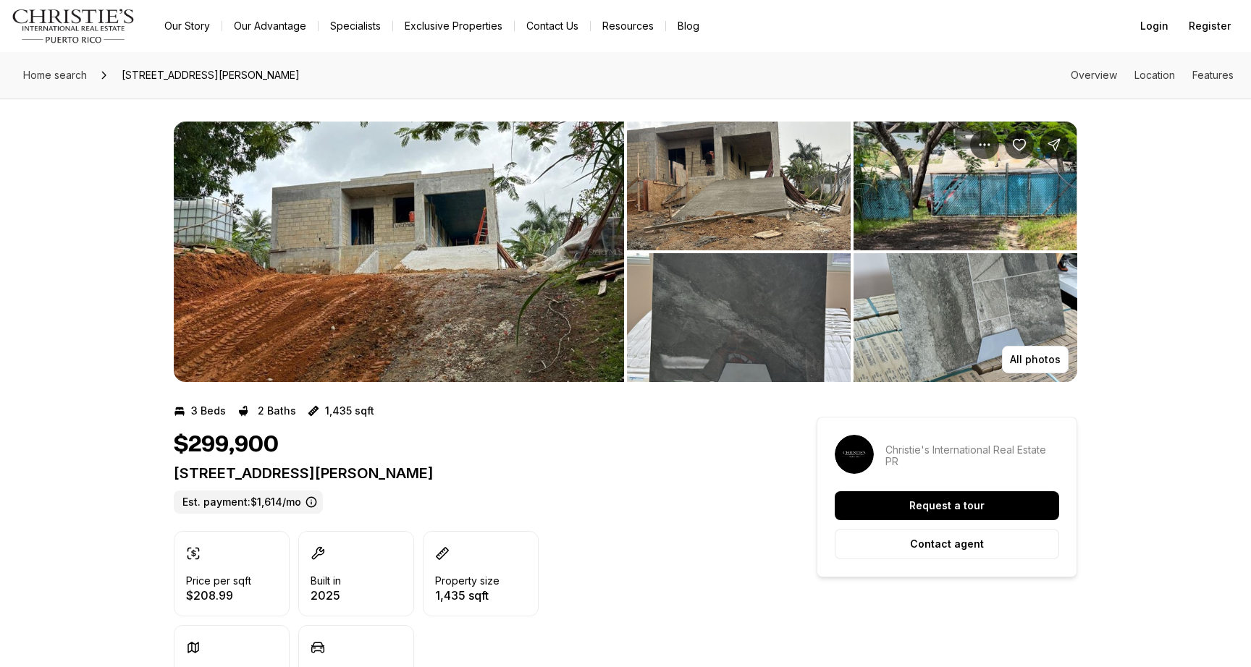
click at [552, 281] on img "View image gallery" at bounding box center [399, 252] width 450 height 261
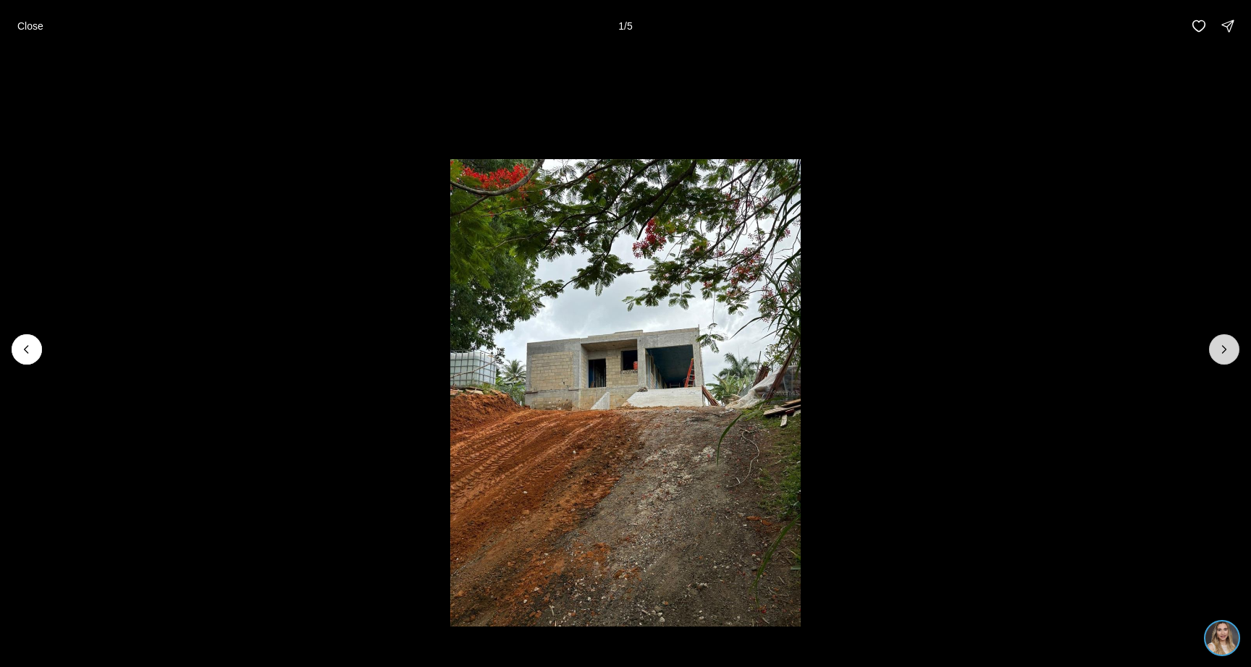
click at [1226, 355] on icon "Next slide" at bounding box center [1224, 349] width 14 height 14
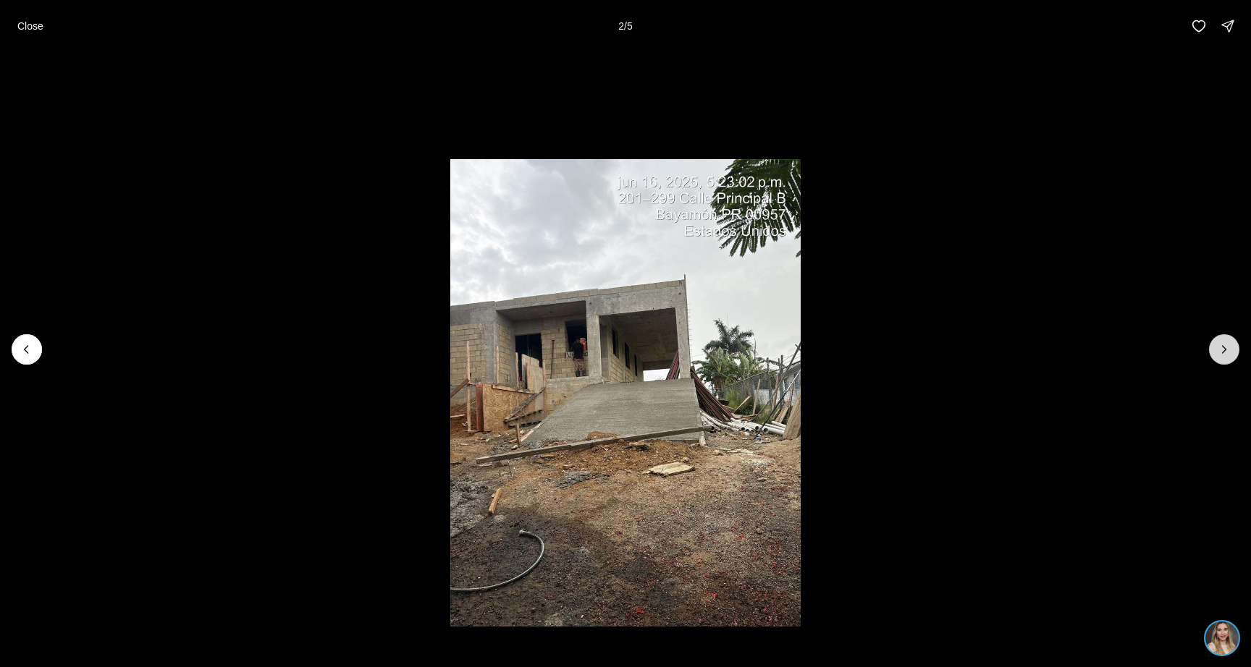
click at [1226, 355] on icon "Next slide" at bounding box center [1224, 349] width 14 height 14
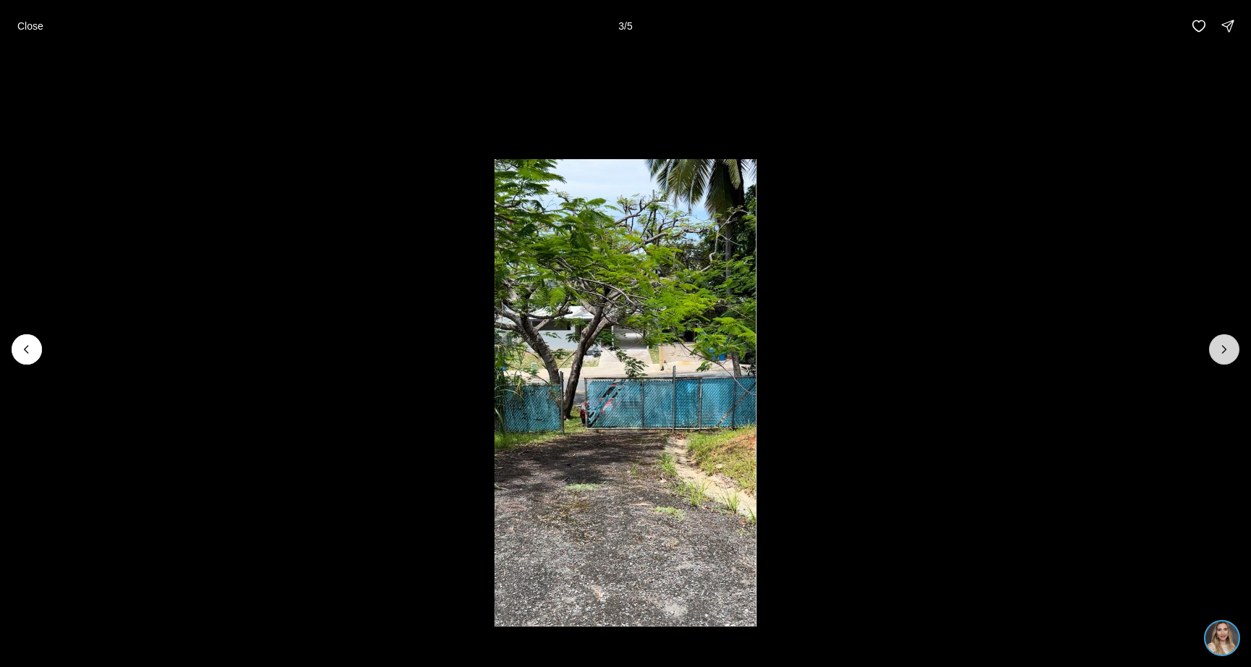
click at [1226, 355] on icon "Next slide" at bounding box center [1224, 349] width 14 height 14
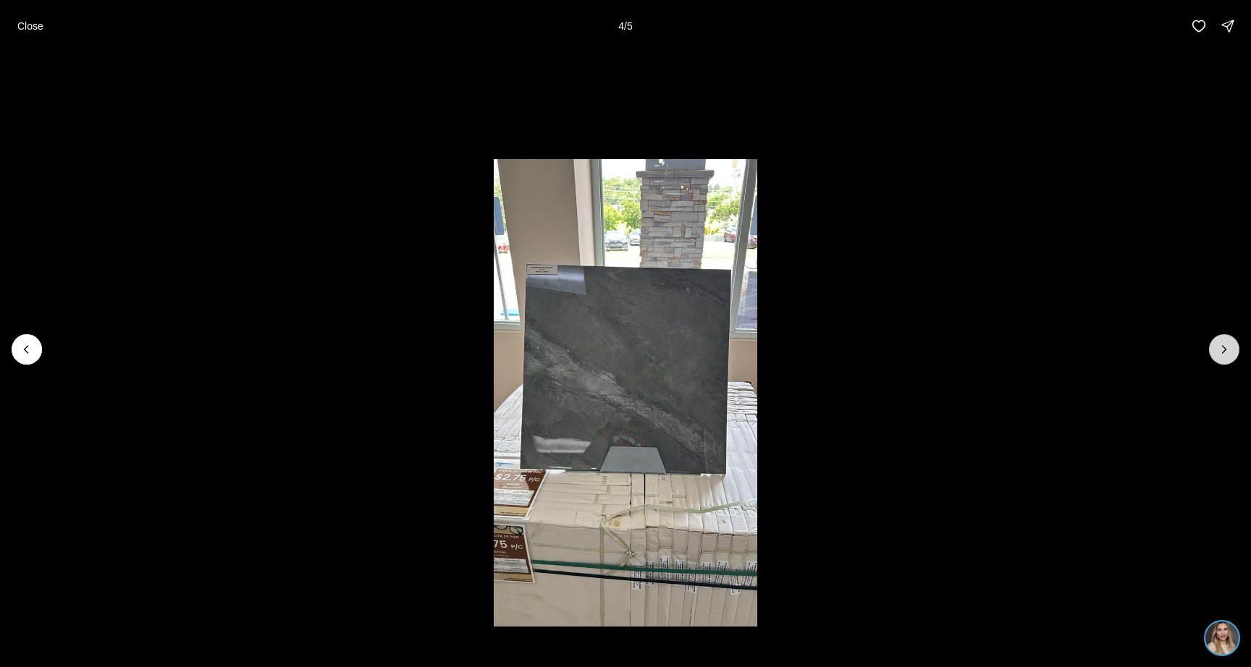
click at [1226, 355] on icon "Next slide" at bounding box center [1224, 349] width 14 height 14
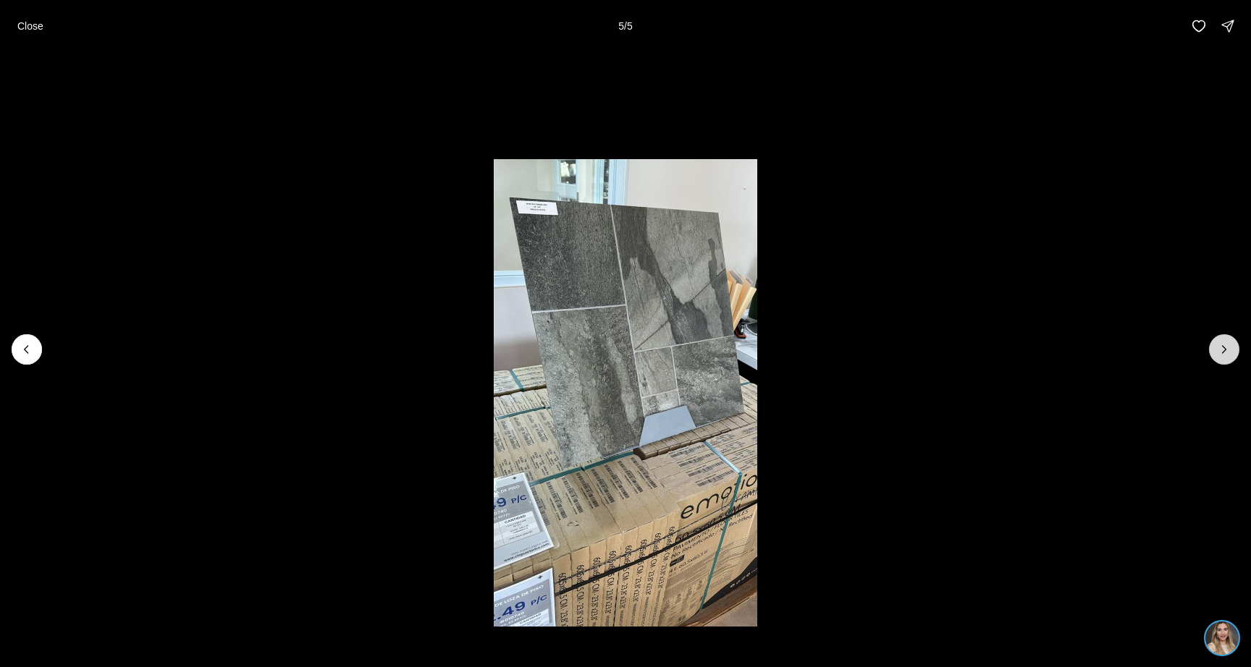
click at [1226, 355] on div at bounding box center [1224, 349] width 30 height 30
click at [17, 19] on button "Close" at bounding box center [30, 26] width 43 height 29
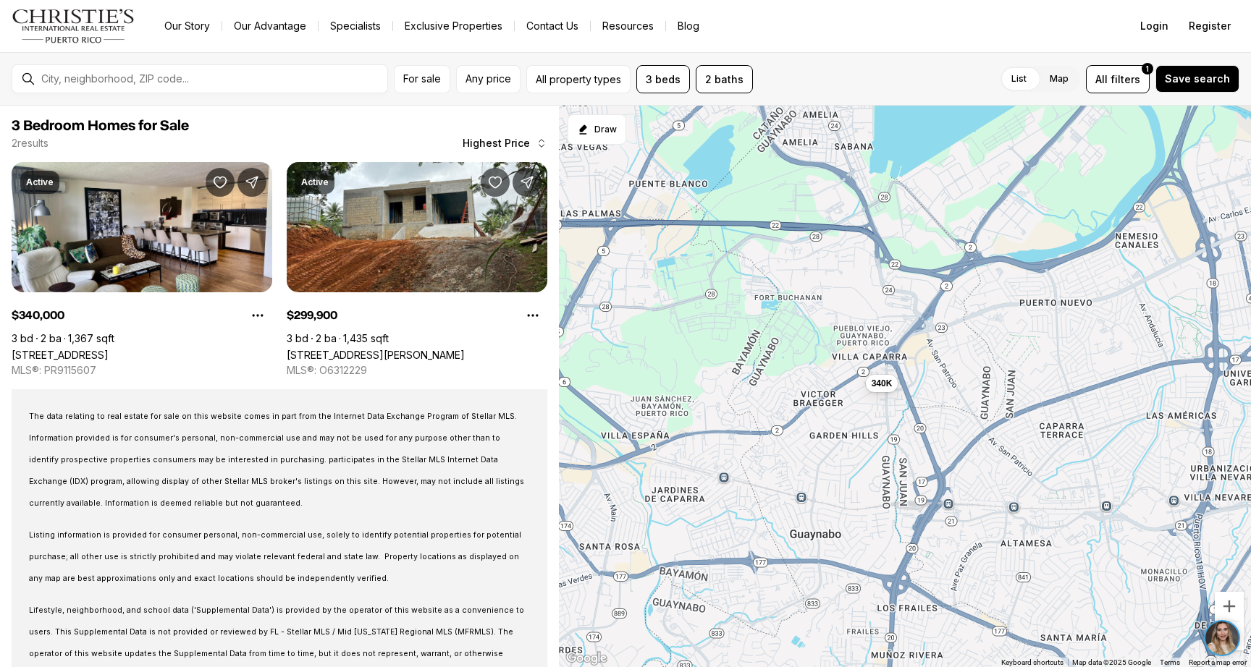
drag, startPoint x: 1011, startPoint y: 471, endPoint x: 647, endPoint y: 354, distance: 382.3
click at [647, 355] on div "340K 300K" at bounding box center [905, 387] width 692 height 563
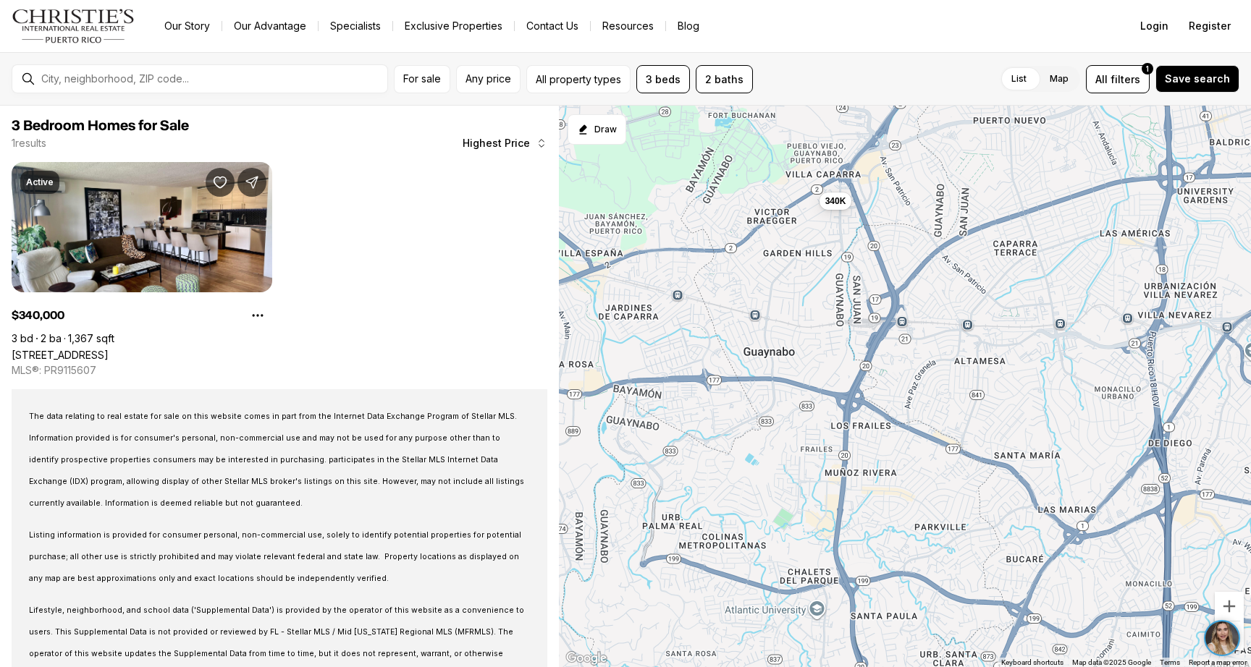
drag, startPoint x: 1005, startPoint y: 515, endPoint x: 957, endPoint y: 336, distance: 185.1
click at [957, 336] on div "340K" at bounding box center [905, 387] width 692 height 563
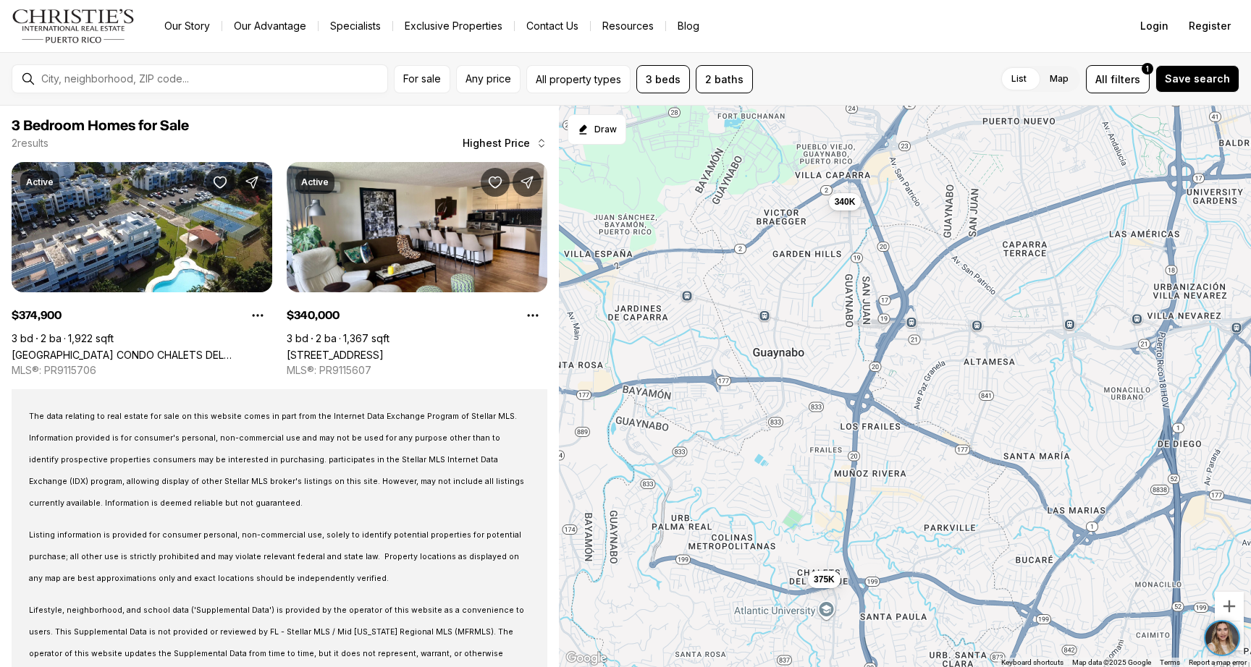
drag, startPoint x: 811, startPoint y: 428, endPoint x: 822, endPoint y: 427, distance: 10.9
click at [822, 427] on div "340K 375K" at bounding box center [905, 387] width 692 height 563
